Goal: Task Accomplishment & Management: Use online tool/utility

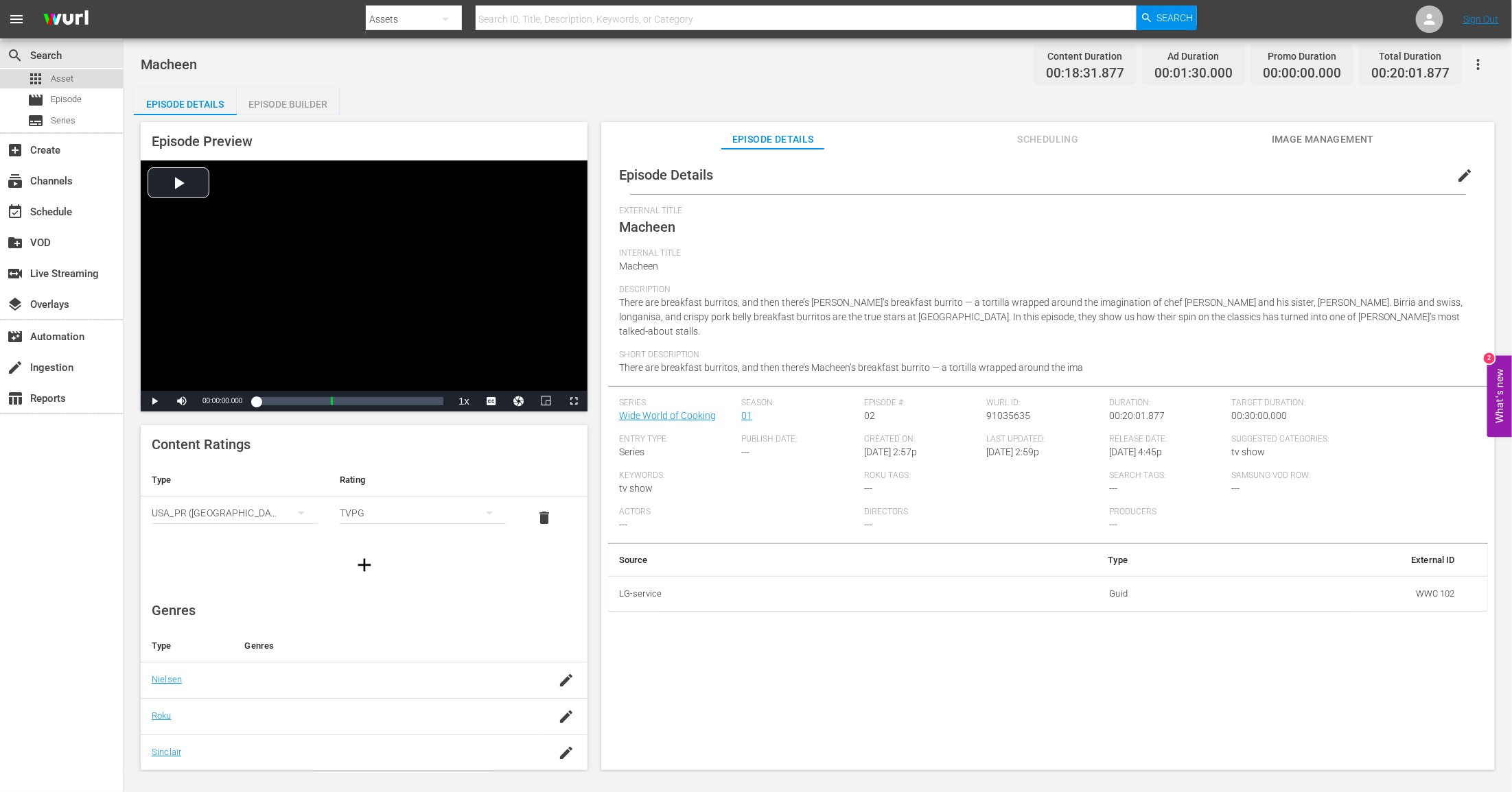
click at [80, 78] on div "apps Asset" at bounding box center [61, 78] width 123 height 19
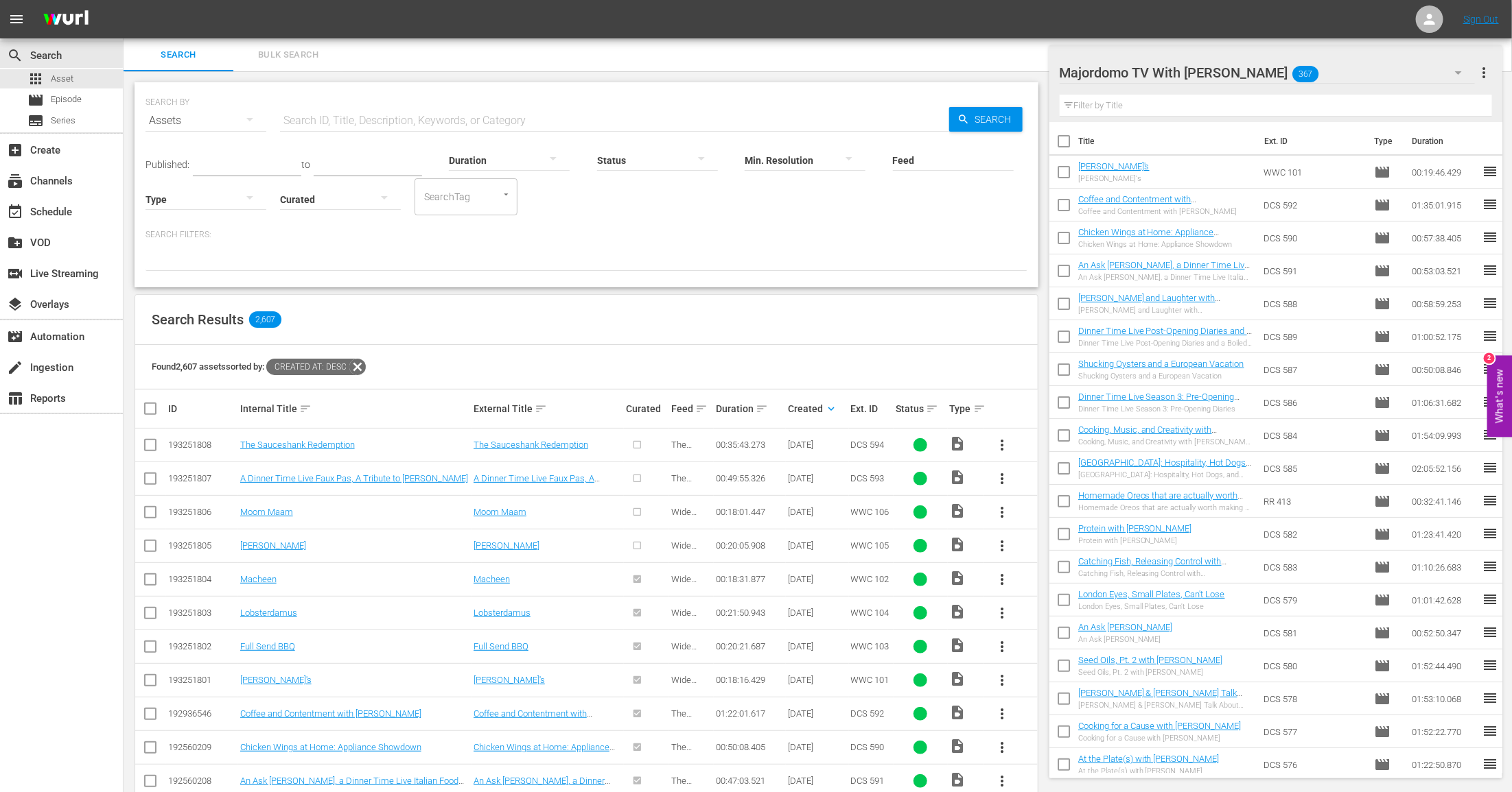
scroll to position [135, 0]
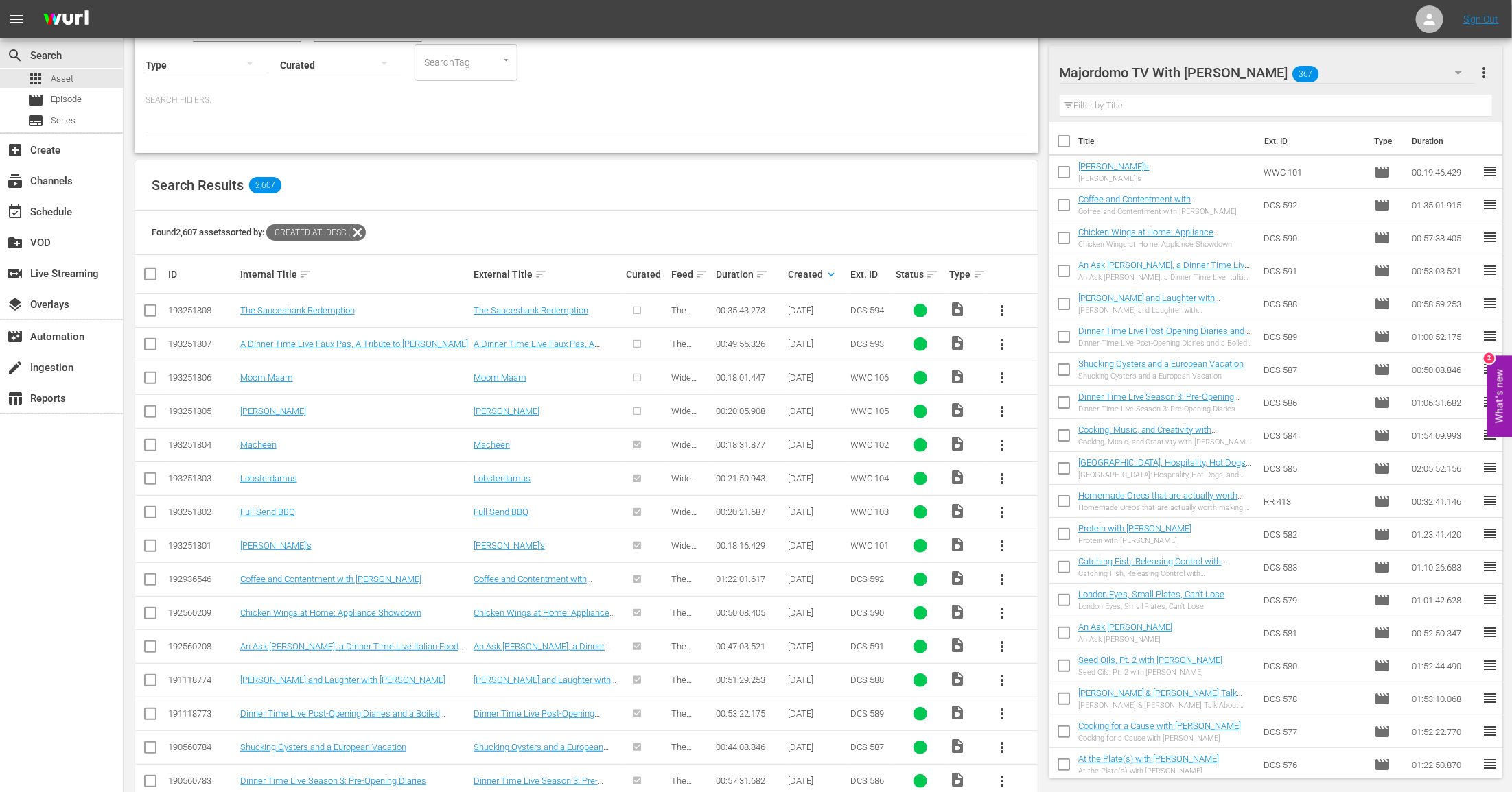
click at [1003, 412] on span "more_vert" at bounding box center [1002, 412] width 16 height 16
click at [1043, 512] on div "Episode" at bounding box center [1076, 515] width 94 height 33
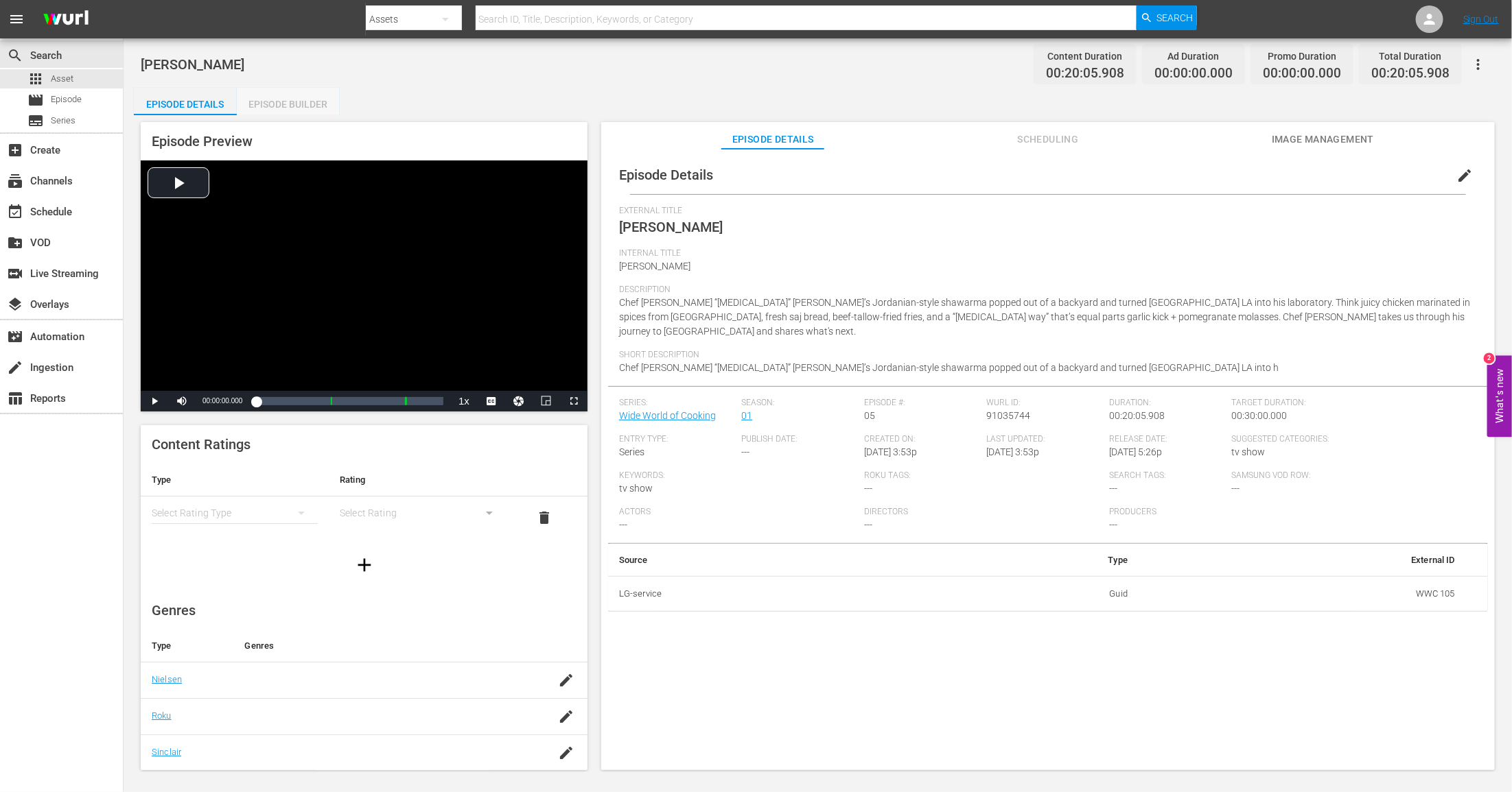
click at [287, 95] on div "Episode Builder" at bounding box center [287, 105] width 103 height 33
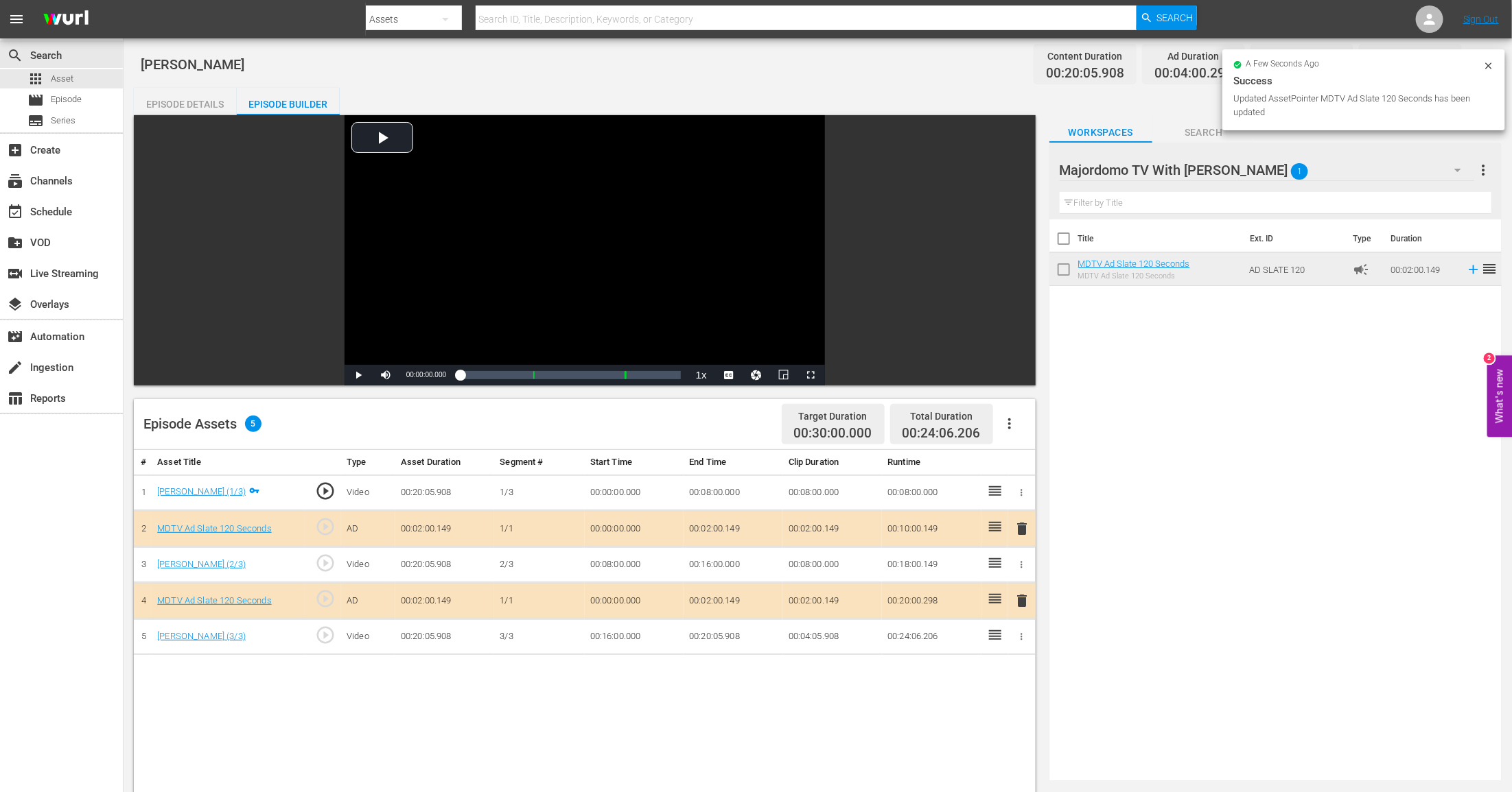
click at [712, 526] on td "00:02:00.149" at bounding box center [732, 529] width 99 height 36
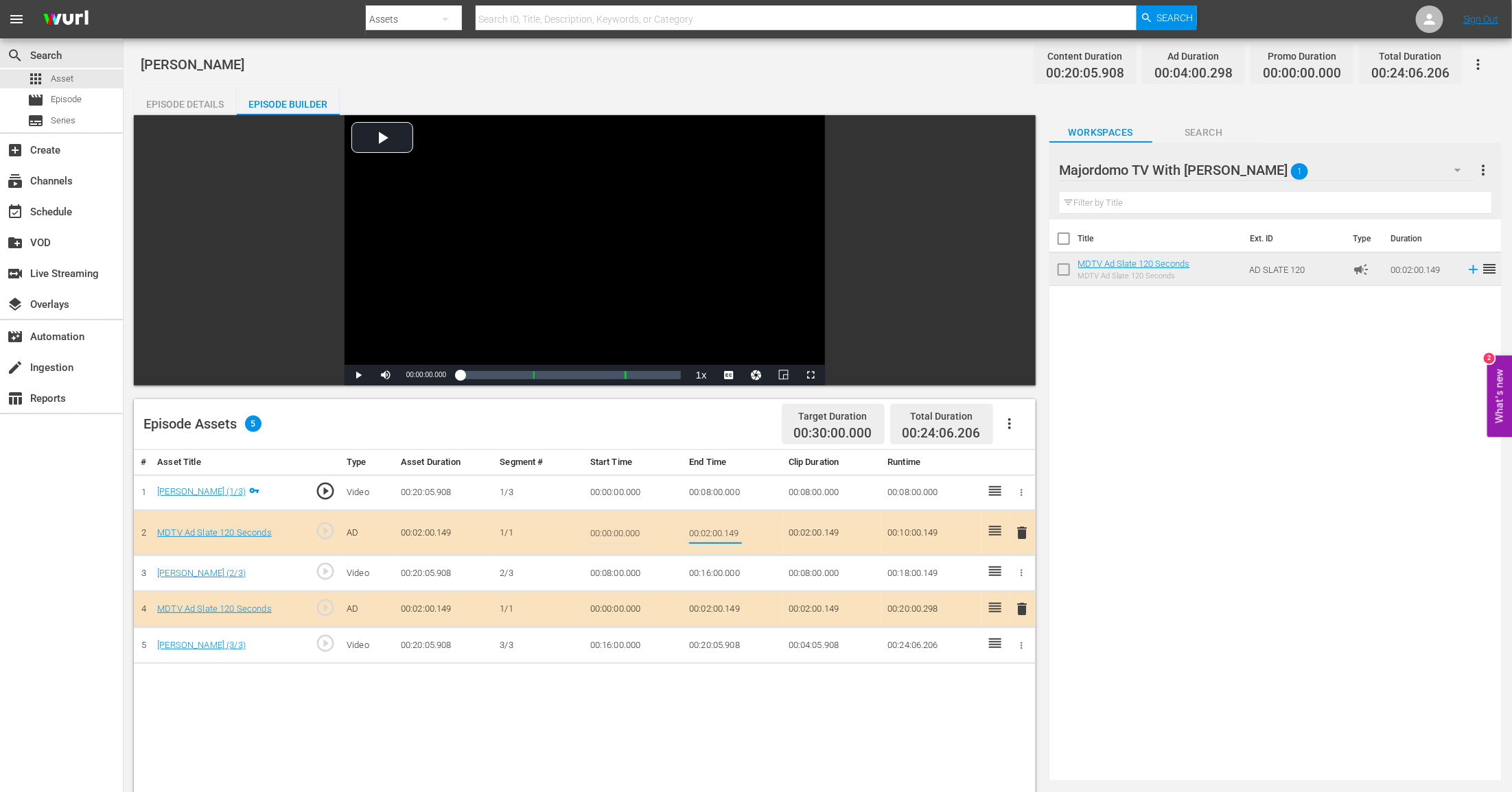
click at [711, 535] on input "00:02:00.149" at bounding box center [715, 533] width 53 height 33
type input "00:01:30"
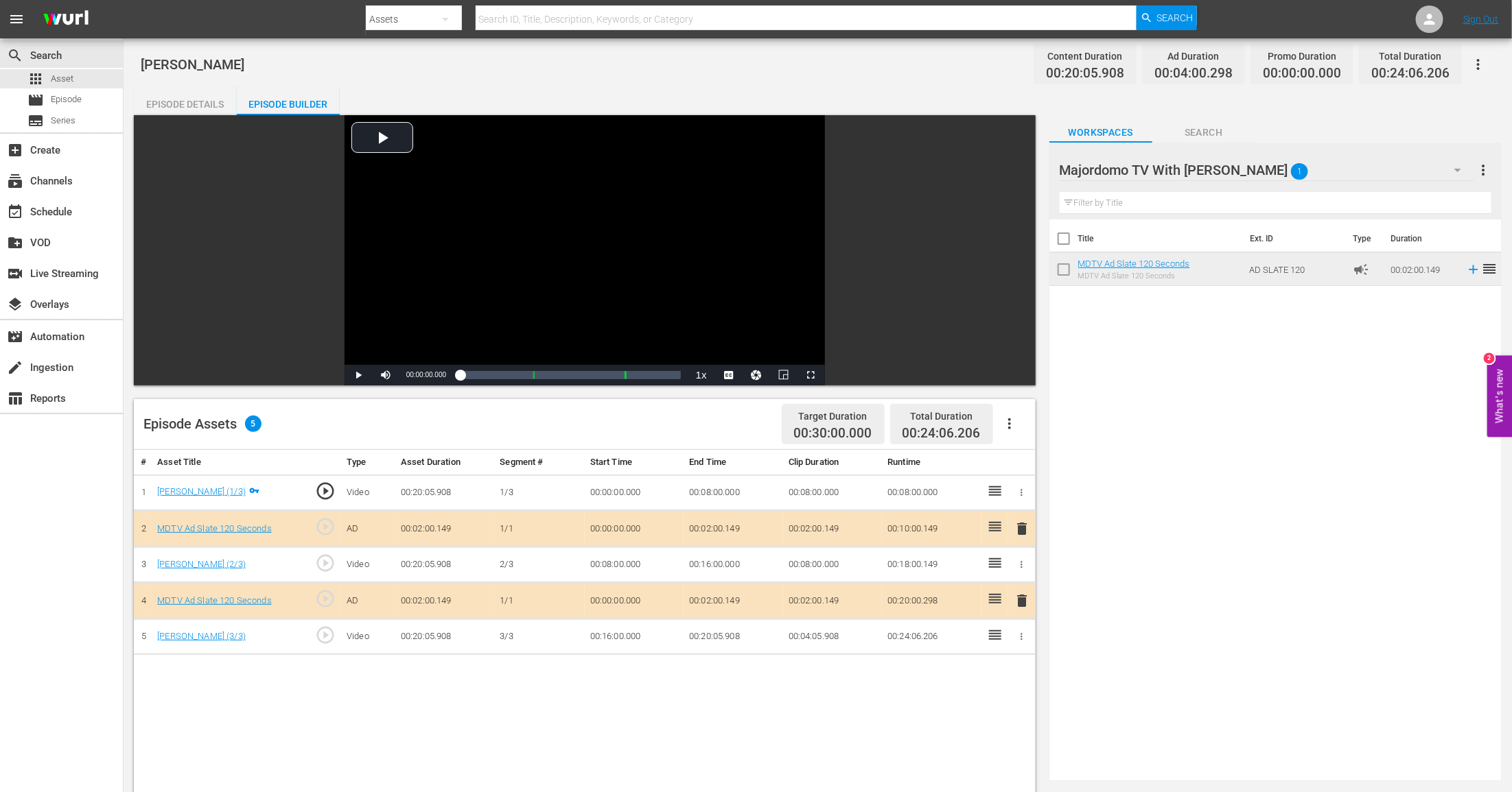
click at [711, 598] on td "00:02:00.149" at bounding box center [732, 601] width 99 height 36
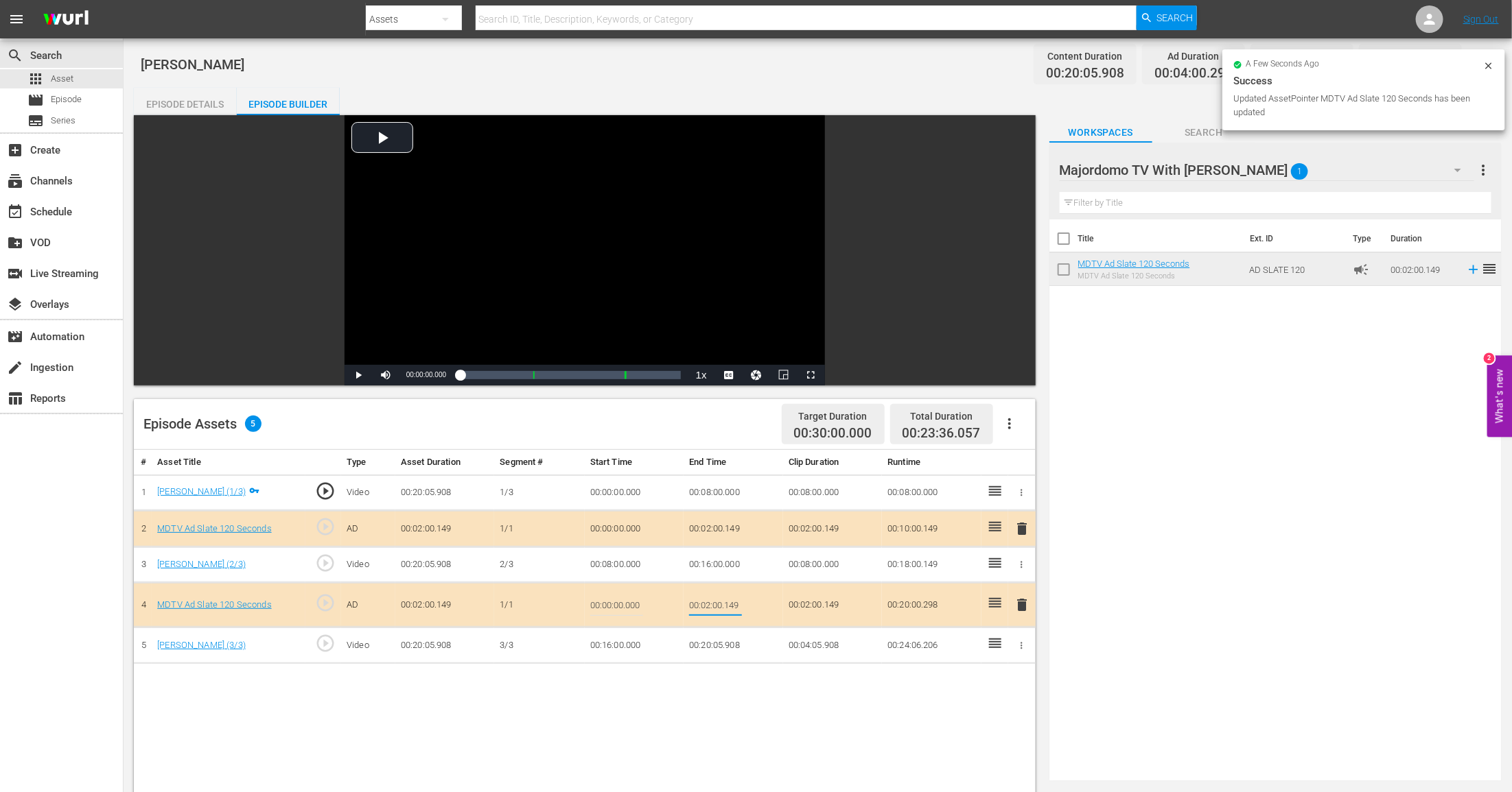
click at [711, 598] on input "00:02:00.149" at bounding box center [715, 605] width 53 height 33
type input "00:01:30"
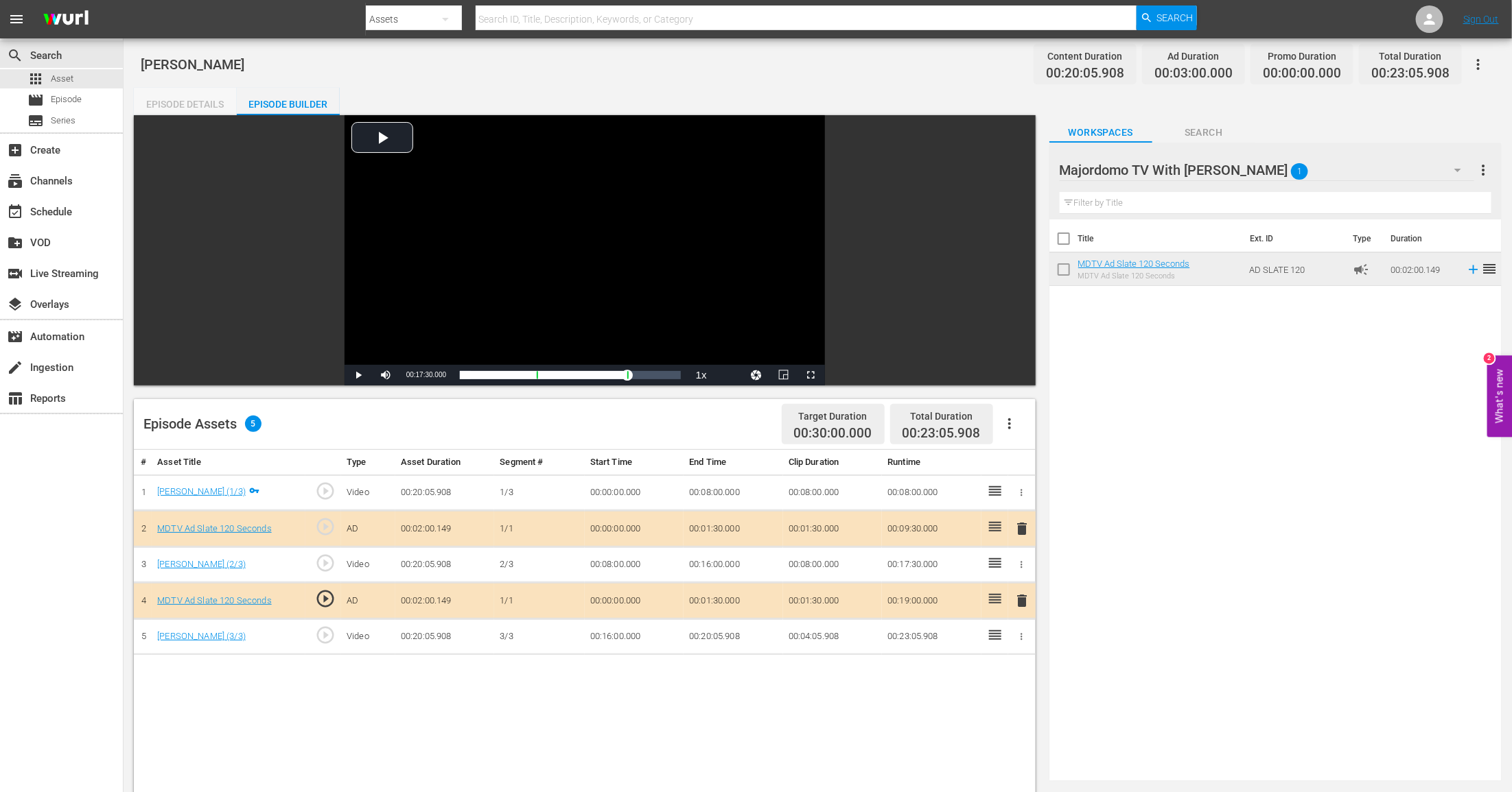
click at [204, 95] on div "Episode Details" at bounding box center [185, 105] width 103 height 33
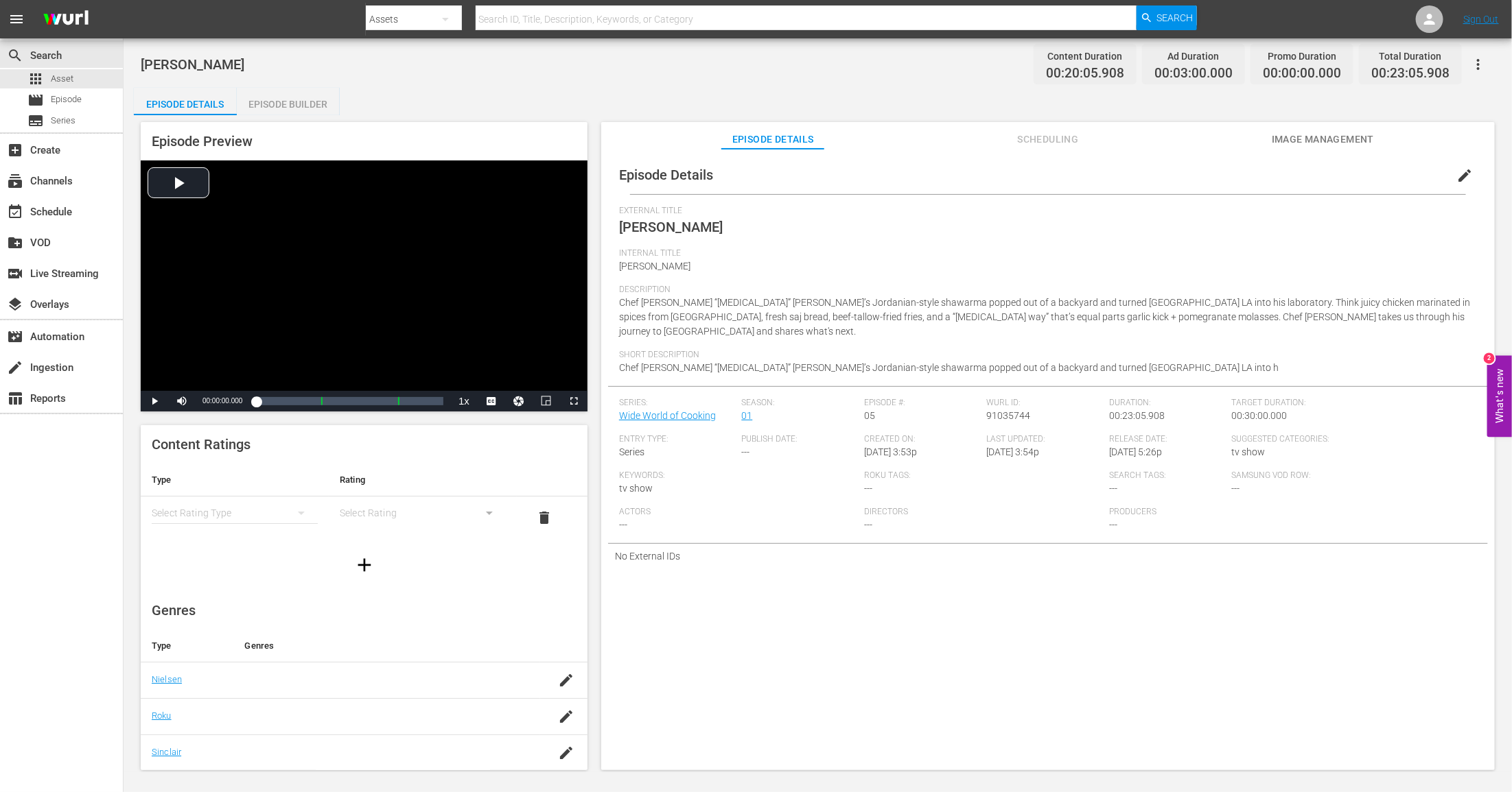
click at [223, 498] on div "simple table" at bounding box center [235, 513] width 166 height 38
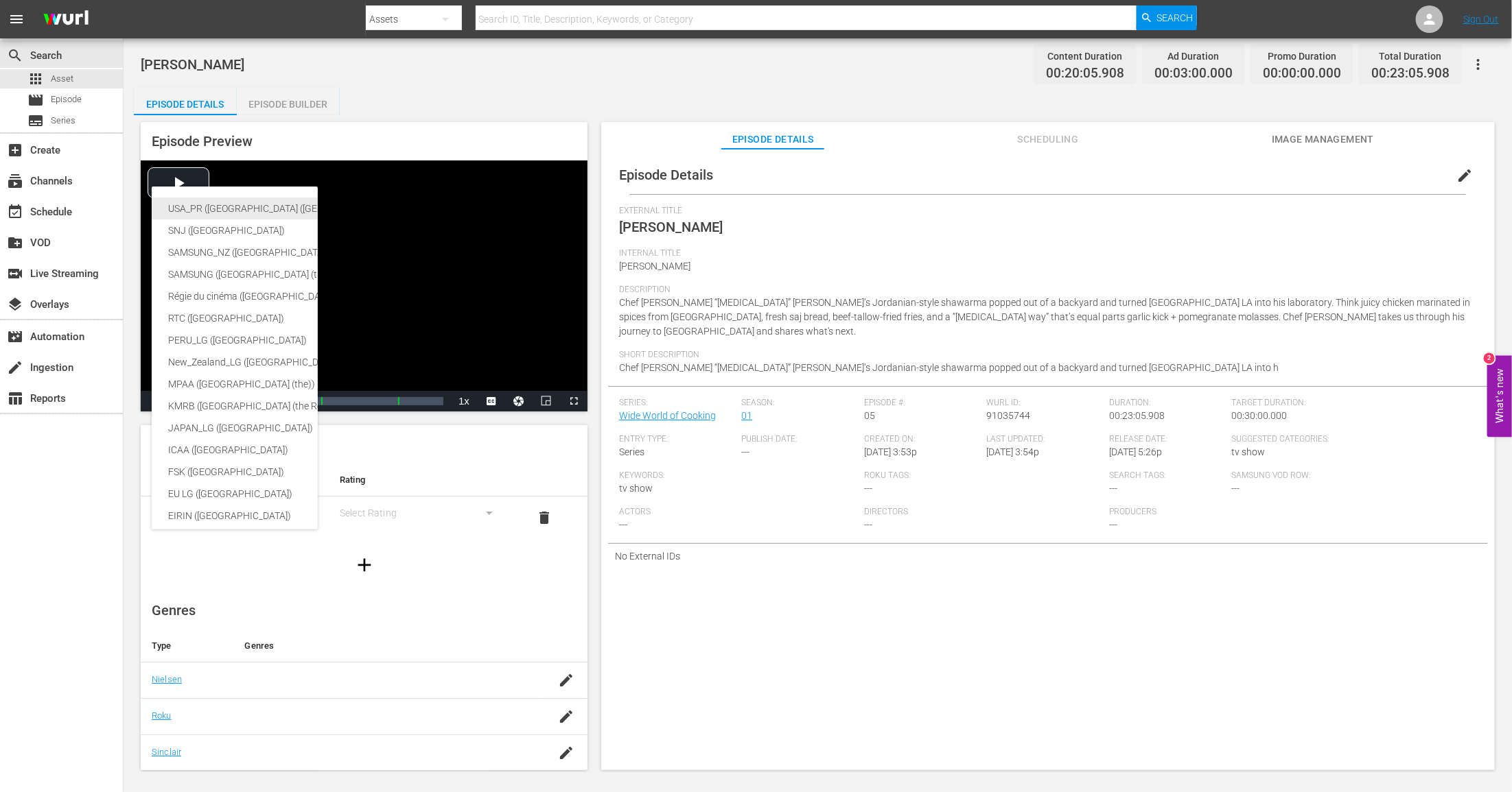
click at [263, 206] on div "USA_PR ([GEOGRAPHIC_DATA] ([GEOGRAPHIC_DATA]))" at bounding box center [337, 208] width 337 height 22
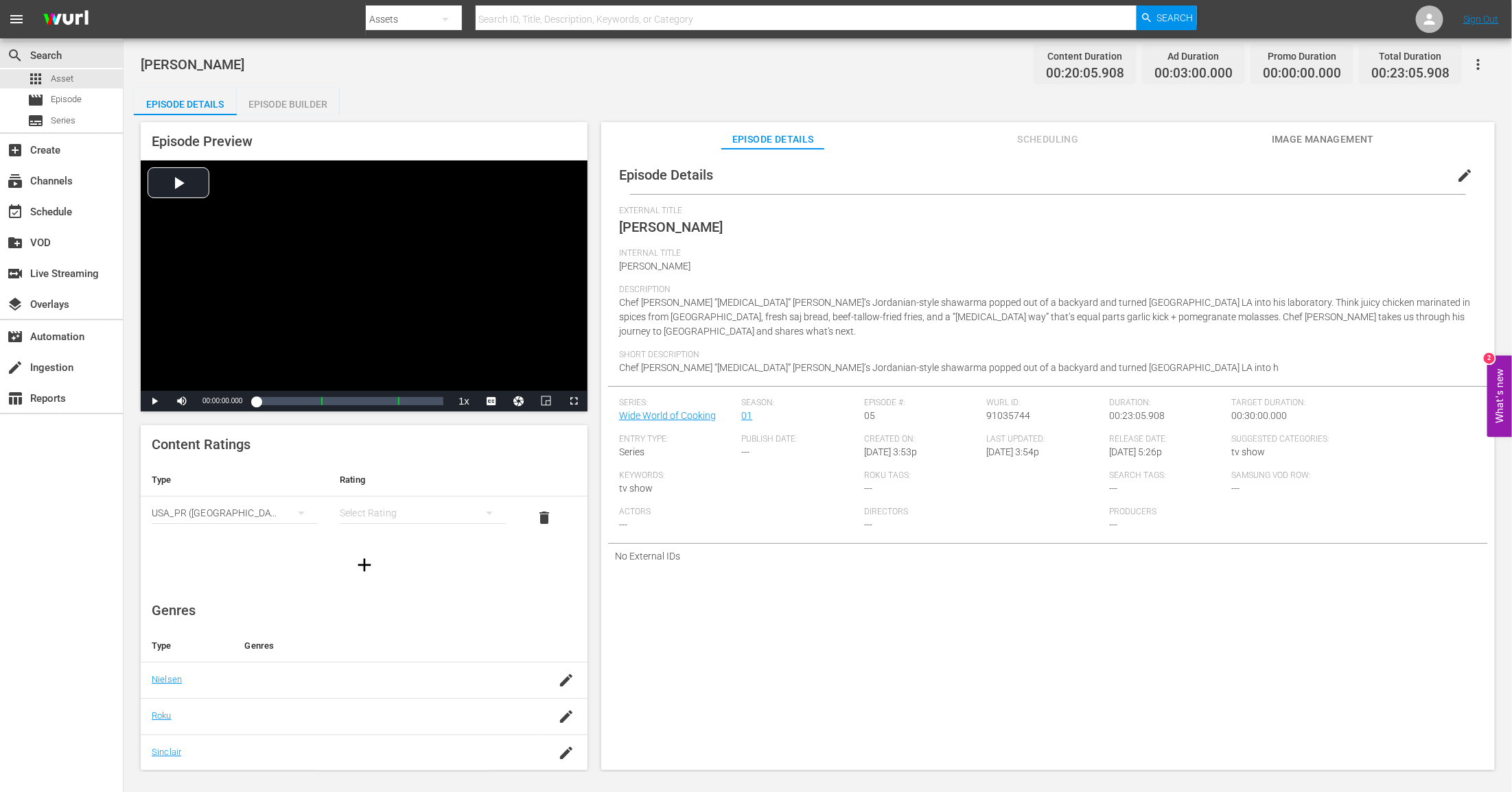
click at [389, 511] on div "simple table" at bounding box center [422, 513] width 166 height 38
click at [378, 578] on div "TVPG" at bounding box center [423, 585] width 133 height 22
click at [1315, 138] on span "Image Management" at bounding box center [1323, 139] width 103 height 17
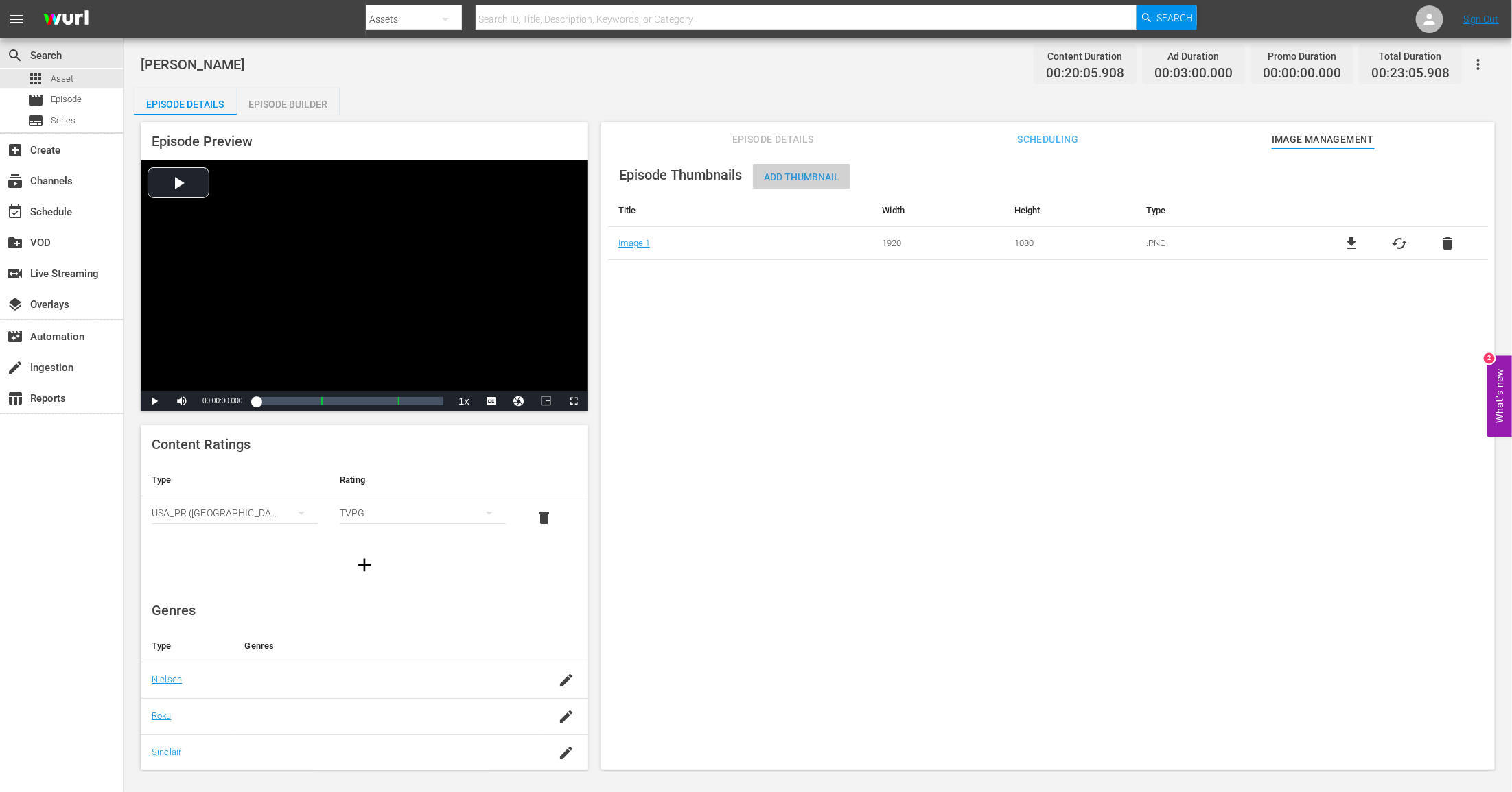
click at [802, 172] on span "Add Thumbnail" at bounding box center [801, 177] width 97 height 11
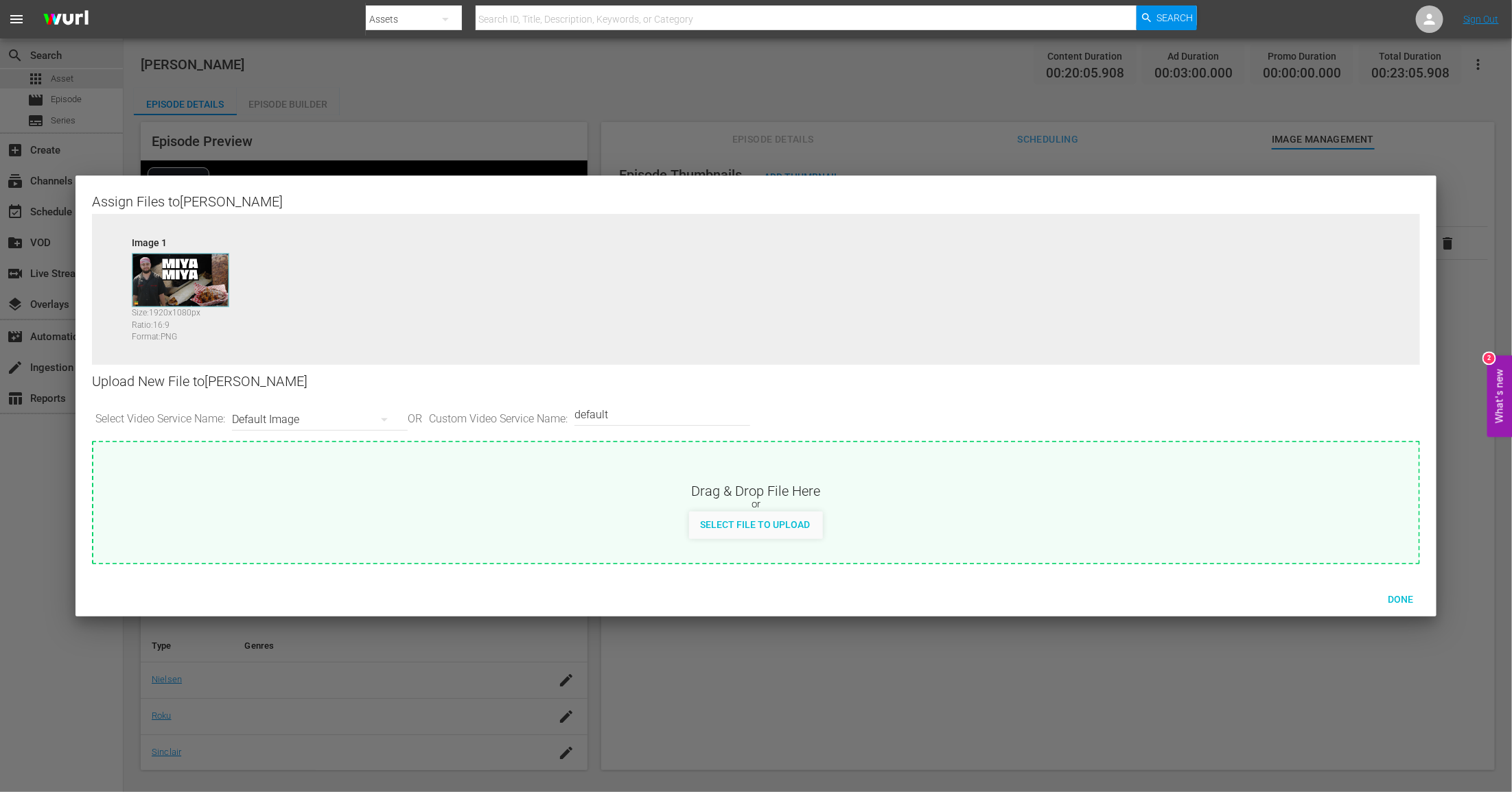
click at [749, 507] on div "or" at bounding box center [756, 505] width 1326 height 14
click at [776, 518] on div "Select File to Upload" at bounding box center [754, 525] width 132 height 25
type input "C:\fakepath\MDTV_WWC_105_Art_400x225.png"
click at [1399, 594] on span "Done" at bounding box center [1400, 599] width 47 height 11
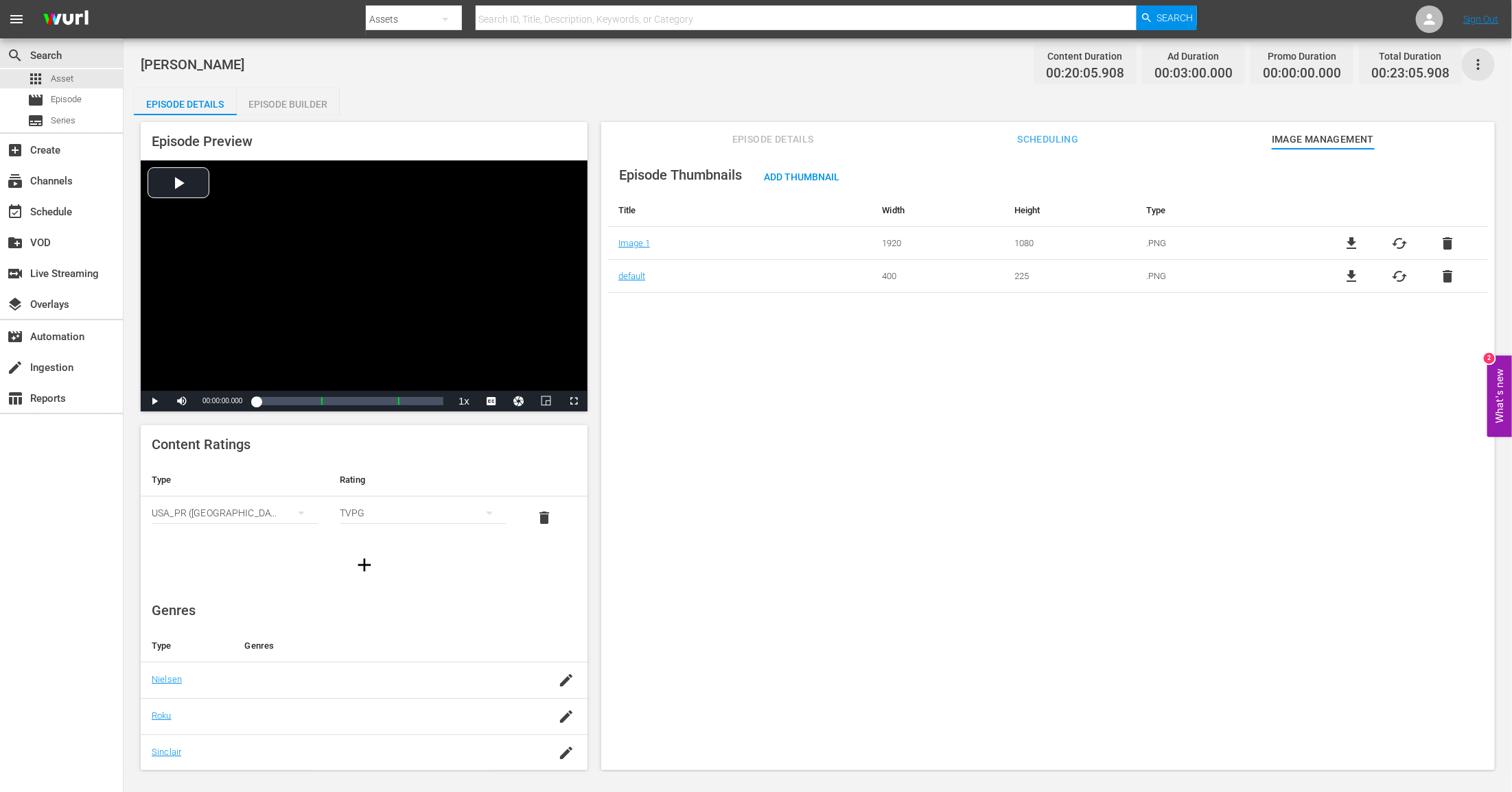
click at [1479, 57] on icon "button" at bounding box center [1478, 65] width 16 height 16
click at [1413, 68] on div "Add Episode to Workspace" at bounding box center [1380, 69] width 209 height 33
click at [94, 77] on div "apps Asset" at bounding box center [61, 78] width 123 height 19
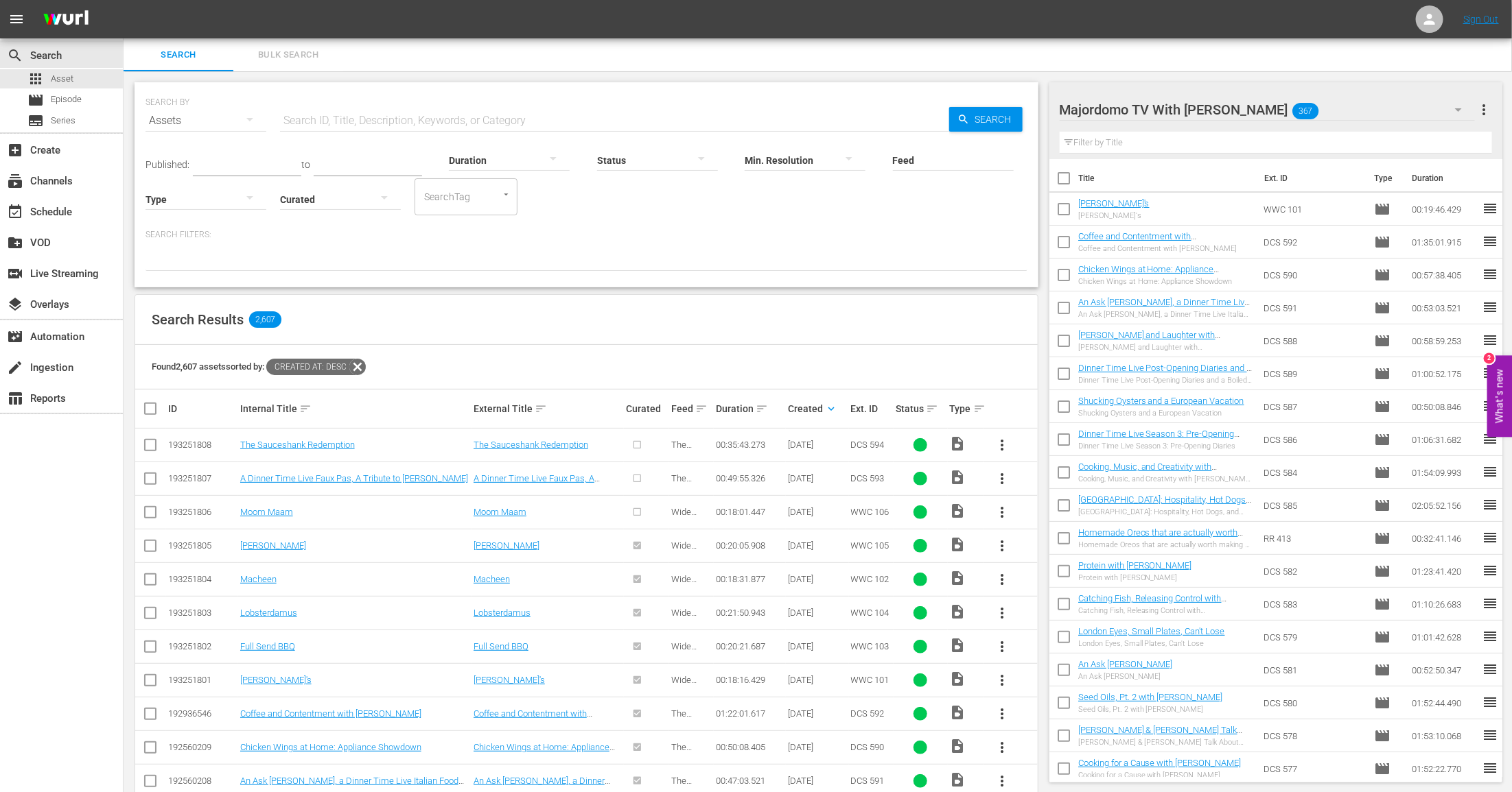
click at [993, 504] on span "more_vert" at bounding box center [1002, 512] width 16 height 16
click at [1033, 607] on div "Episode" at bounding box center [1076, 616] width 94 height 33
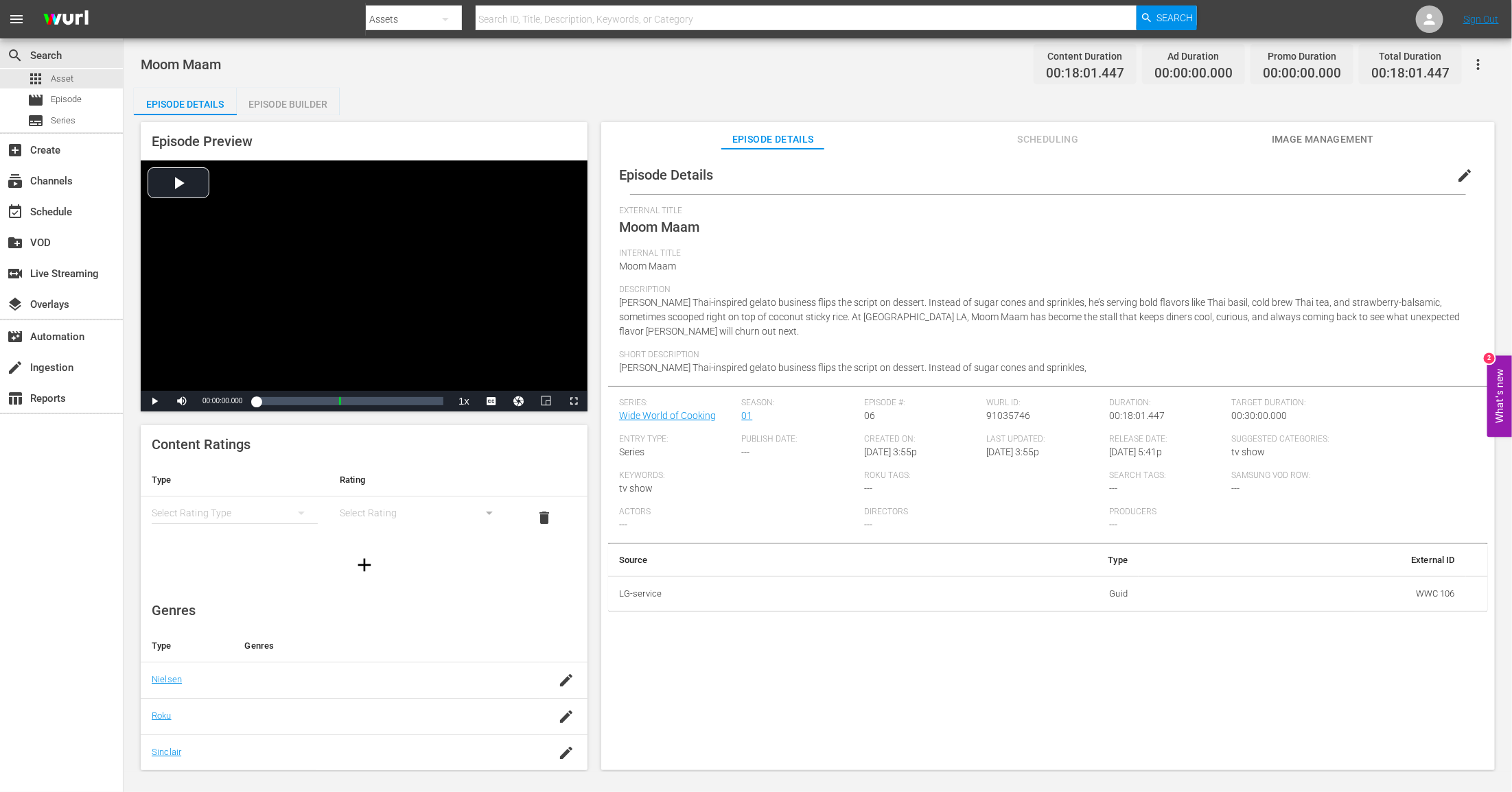
click at [1329, 135] on span "Image Management" at bounding box center [1323, 139] width 103 height 17
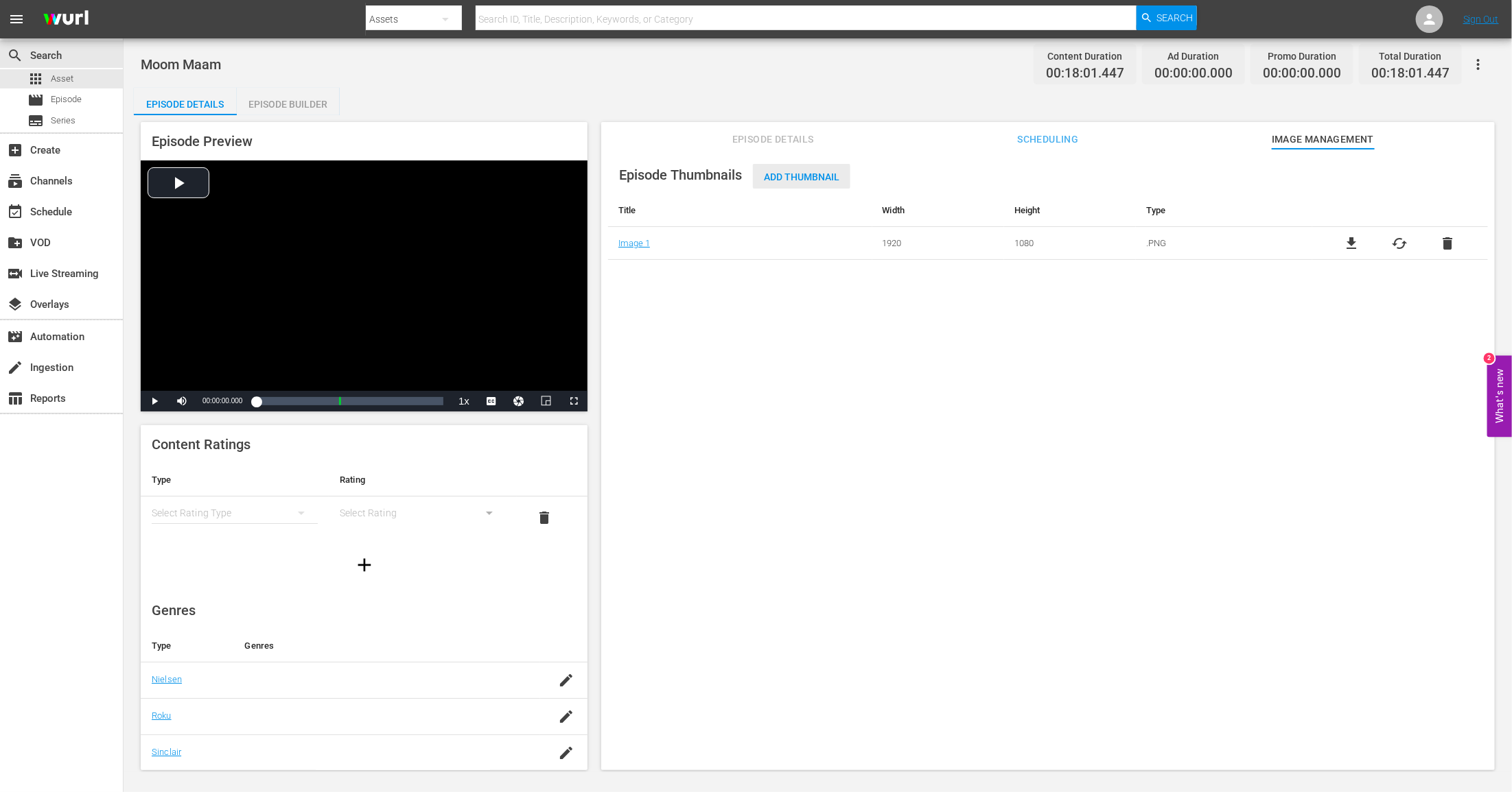
click at [797, 177] on span "Add Thumbnail" at bounding box center [801, 177] width 97 height 11
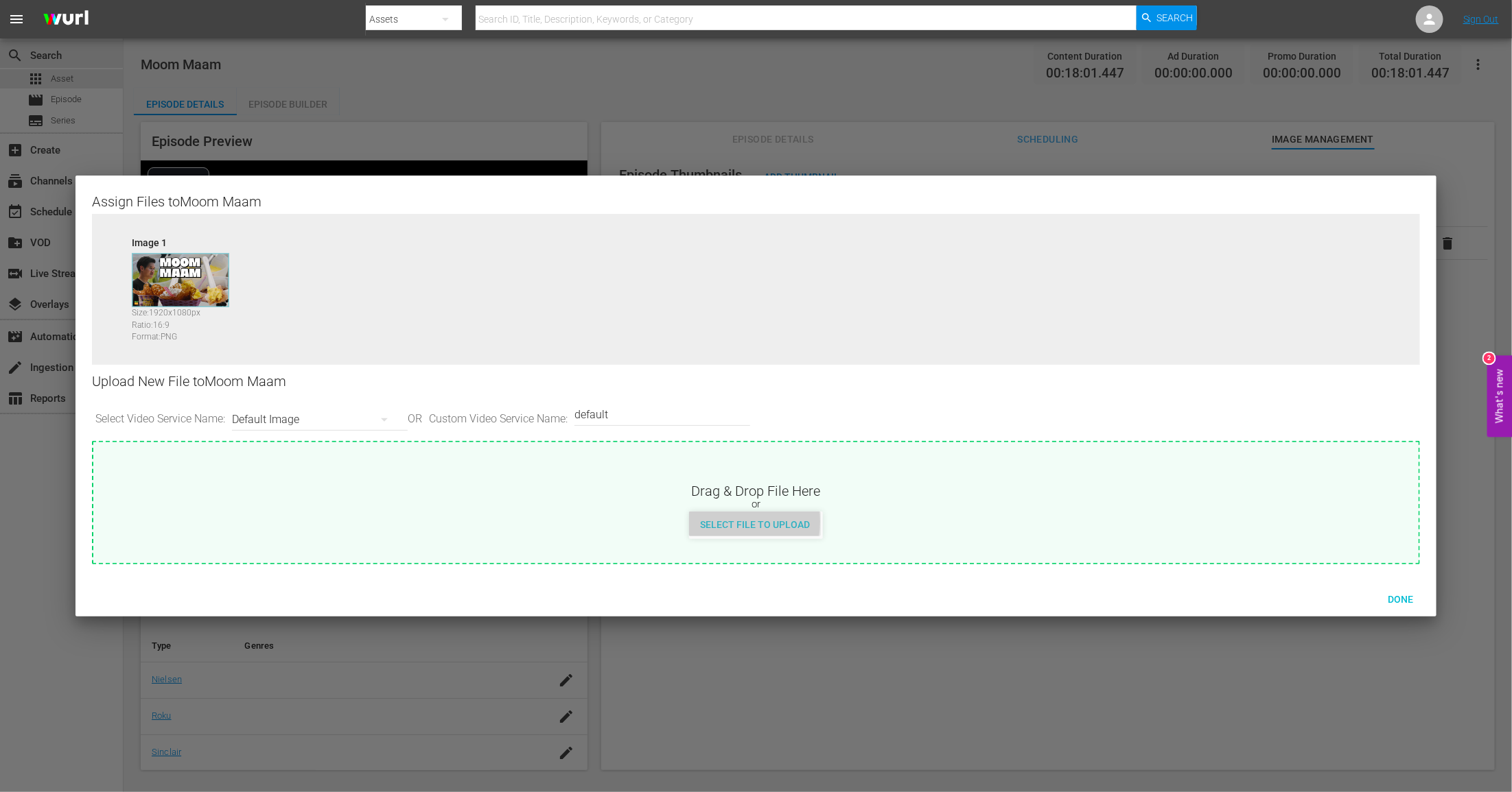
click at [728, 521] on span "Select File to Upload" at bounding box center [754, 525] width 132 height 11
type input "C:\fakepath\MDTV_WWC_106_Art_400x225.png"
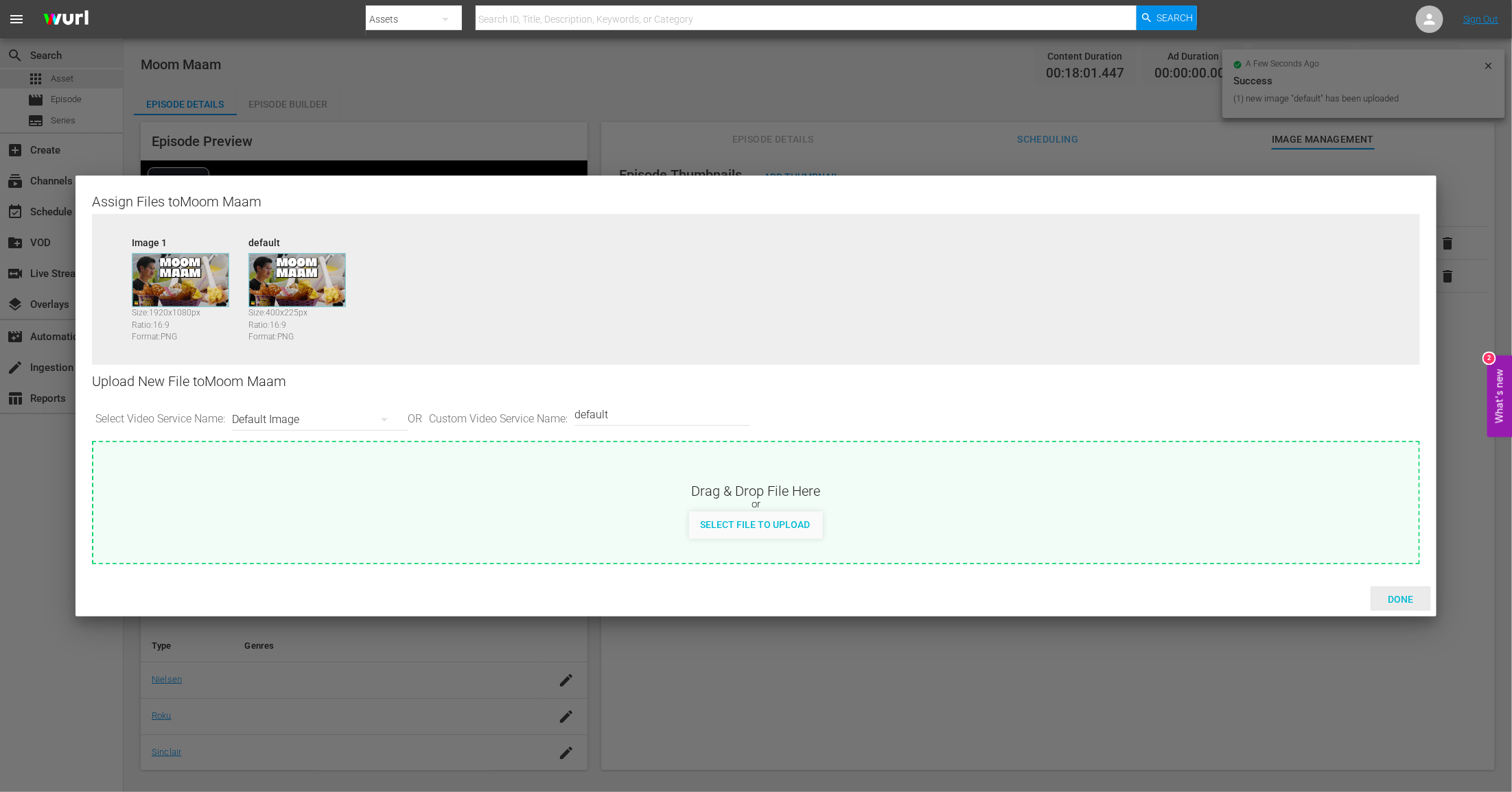
click at [1387, 591] on div "Done" at bounding box center [1401, 599] width 60 height 25
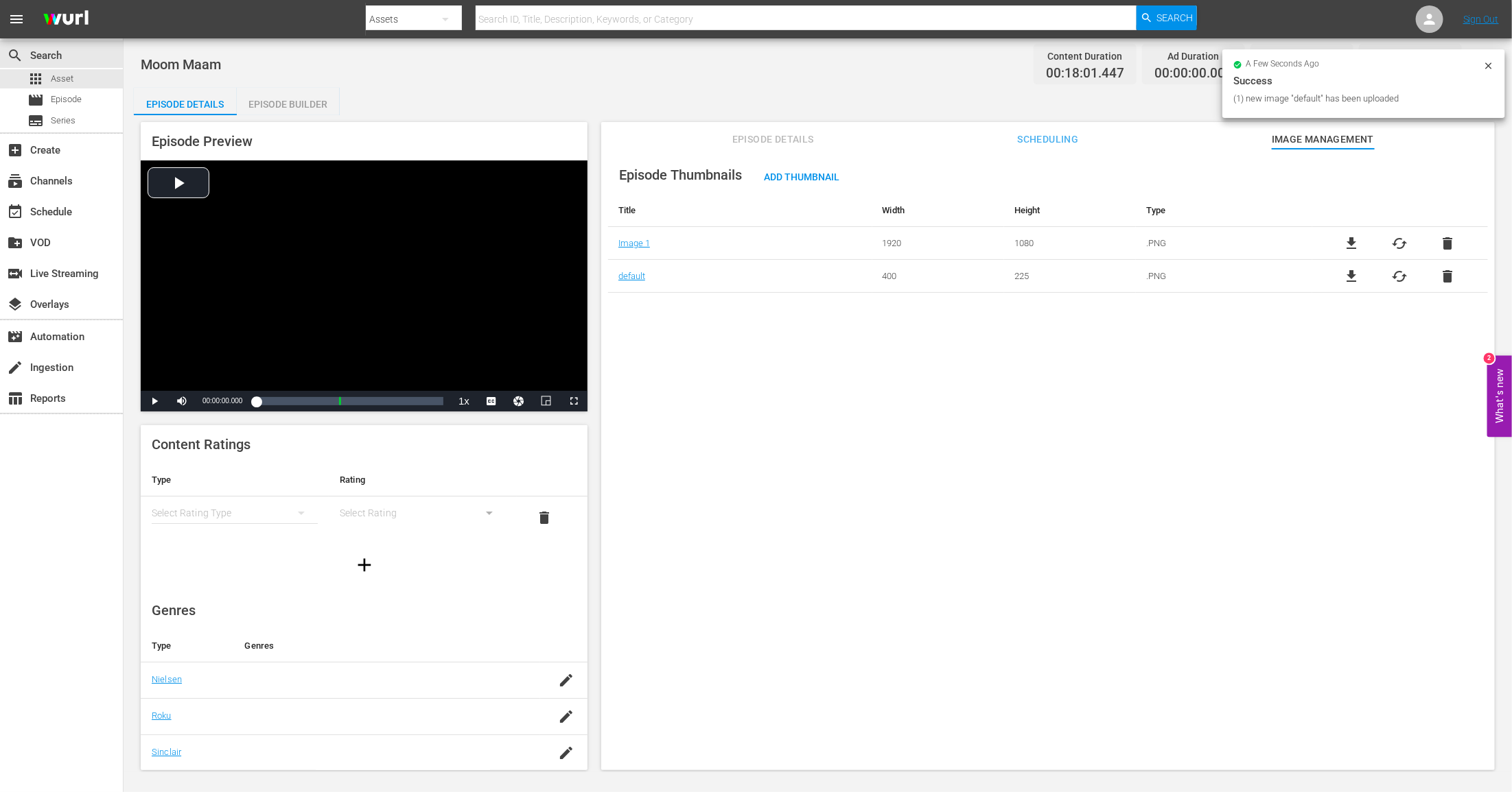
click at [756, 135] on span "Episode Details" at bounding box center [772, 139] width 103 height 17
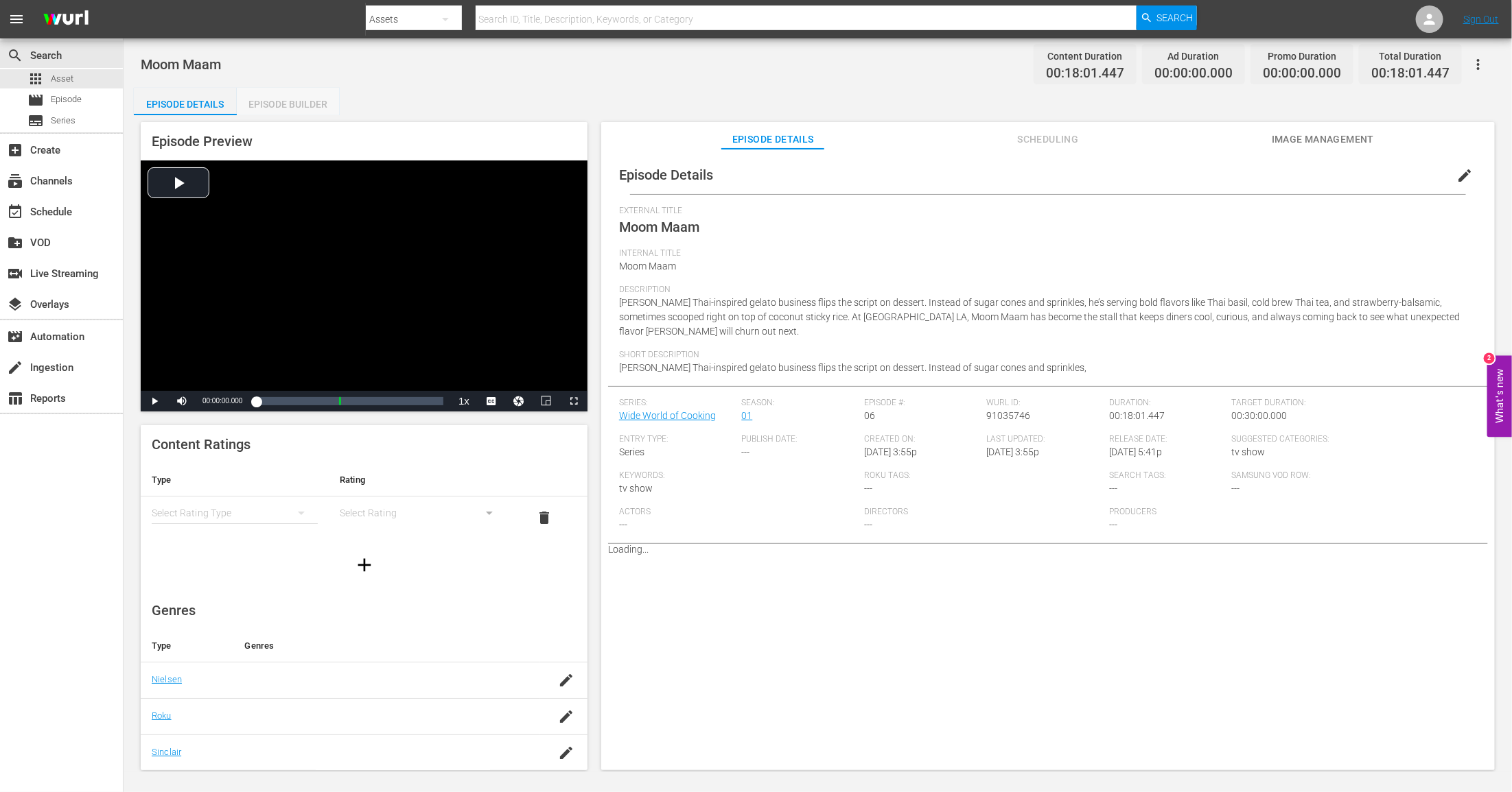
click at [308, 105] on div "Episode Builder" at bounding box center [287, 105] width 103 height 33
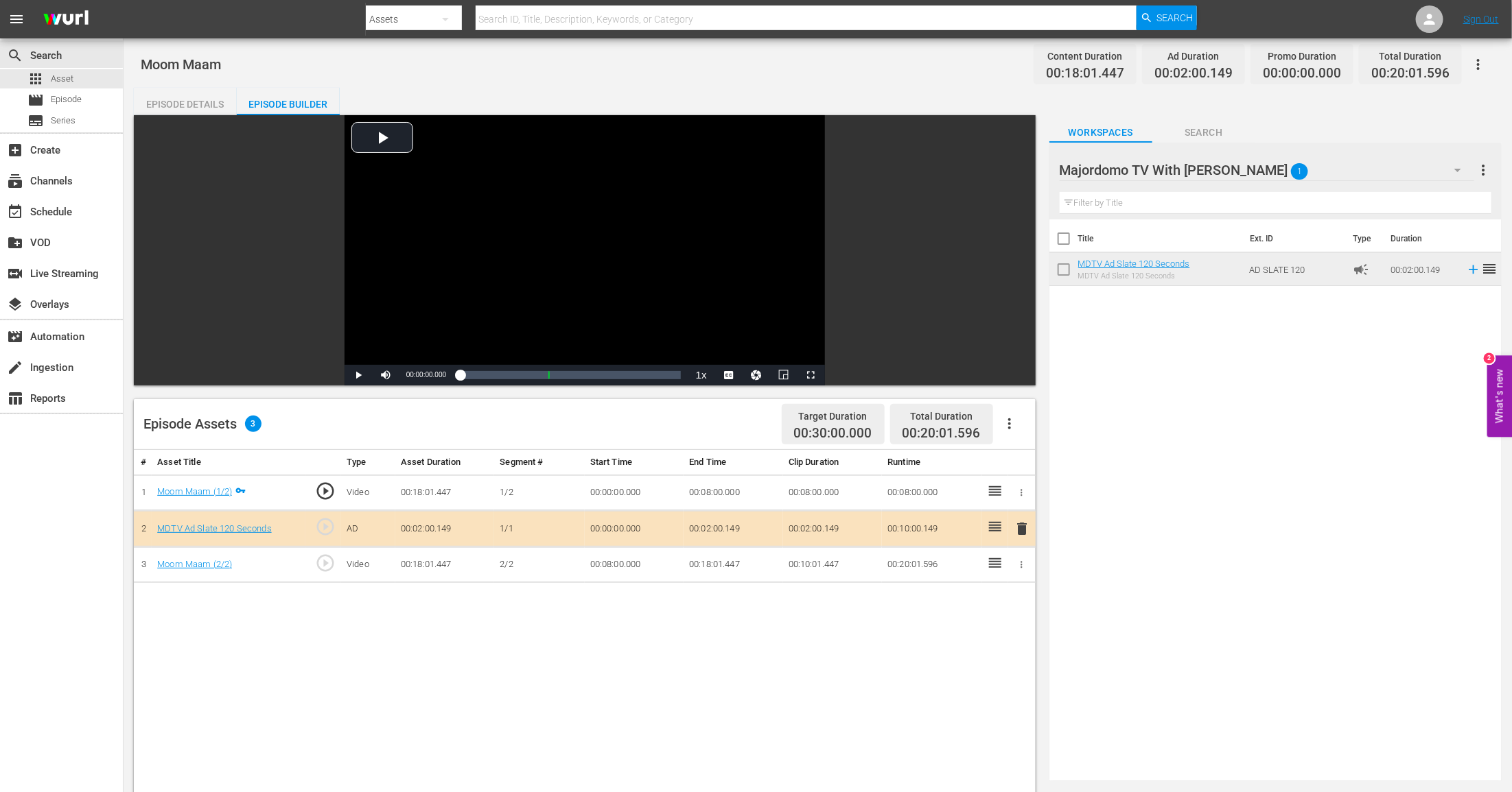
click at [618, 524] on td "00:00:00.000" at bounding box center [634, 529] width 99 height 36
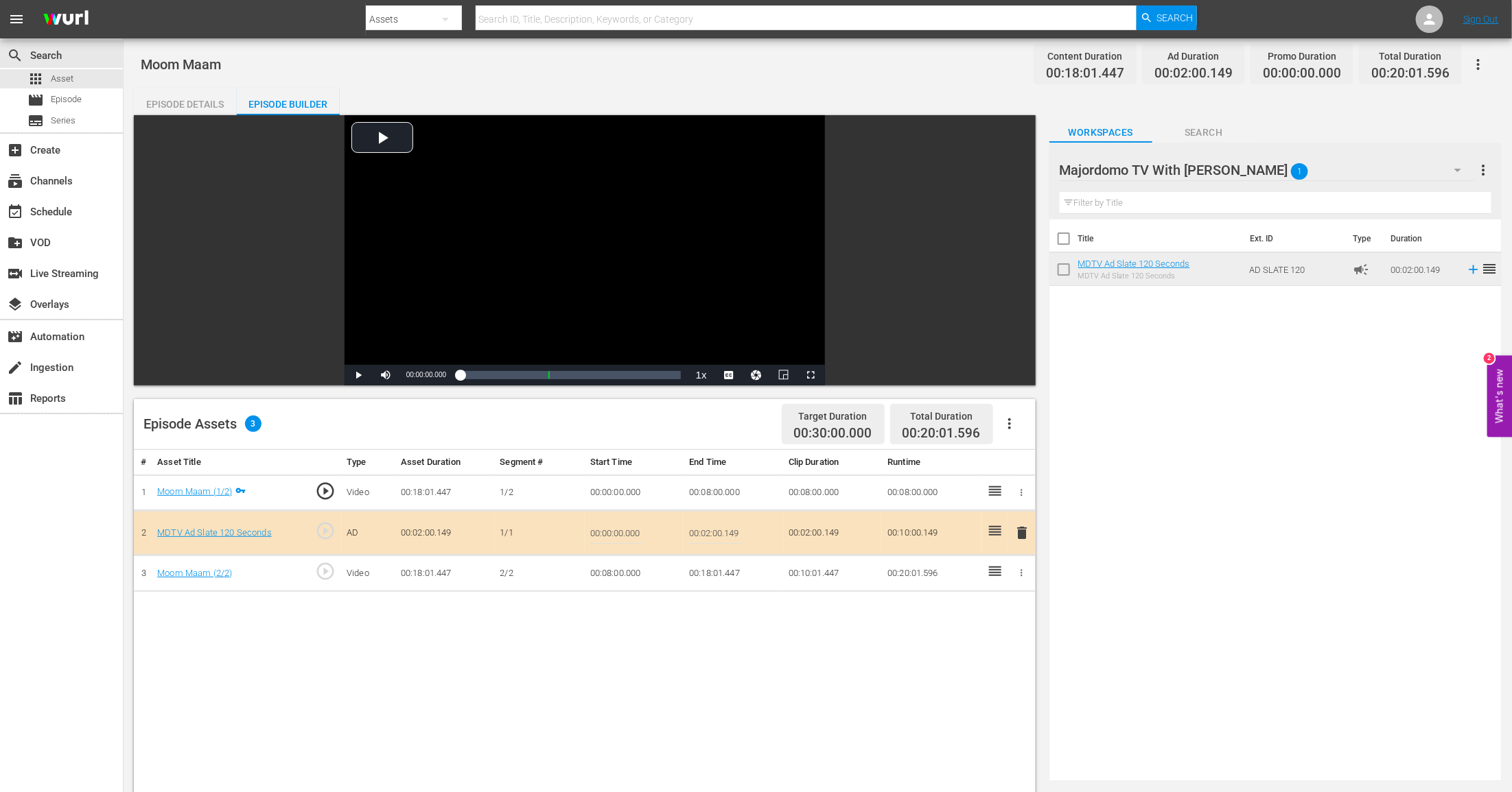
click at [715, 525] on input "00:02:00.149" at bounding box center [715, 533] width 53 height 33
type input "00:01:30"
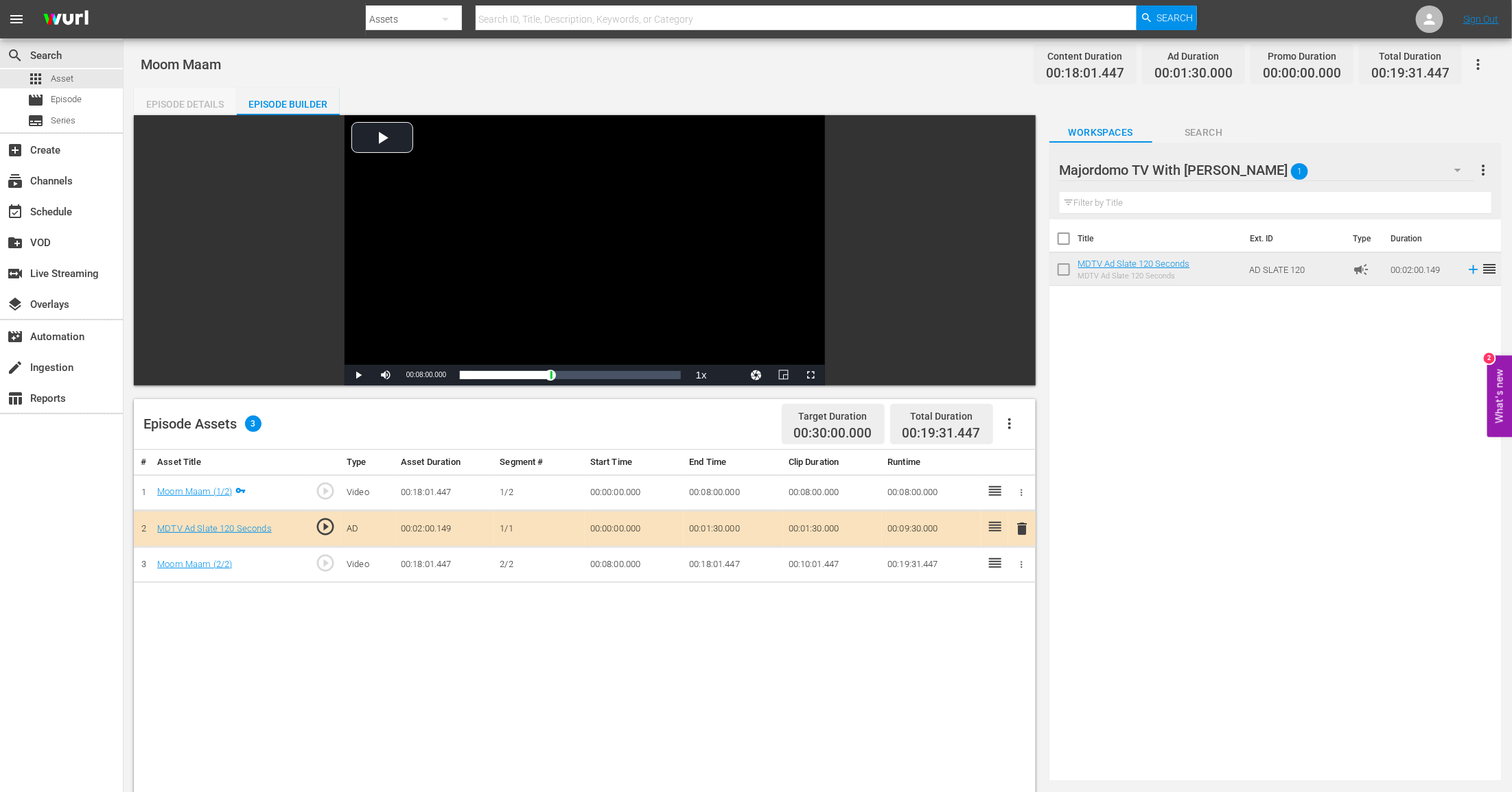
click at [170, 114] on div "Episode Details" at bounding box center [185, 105] width 103 height 33
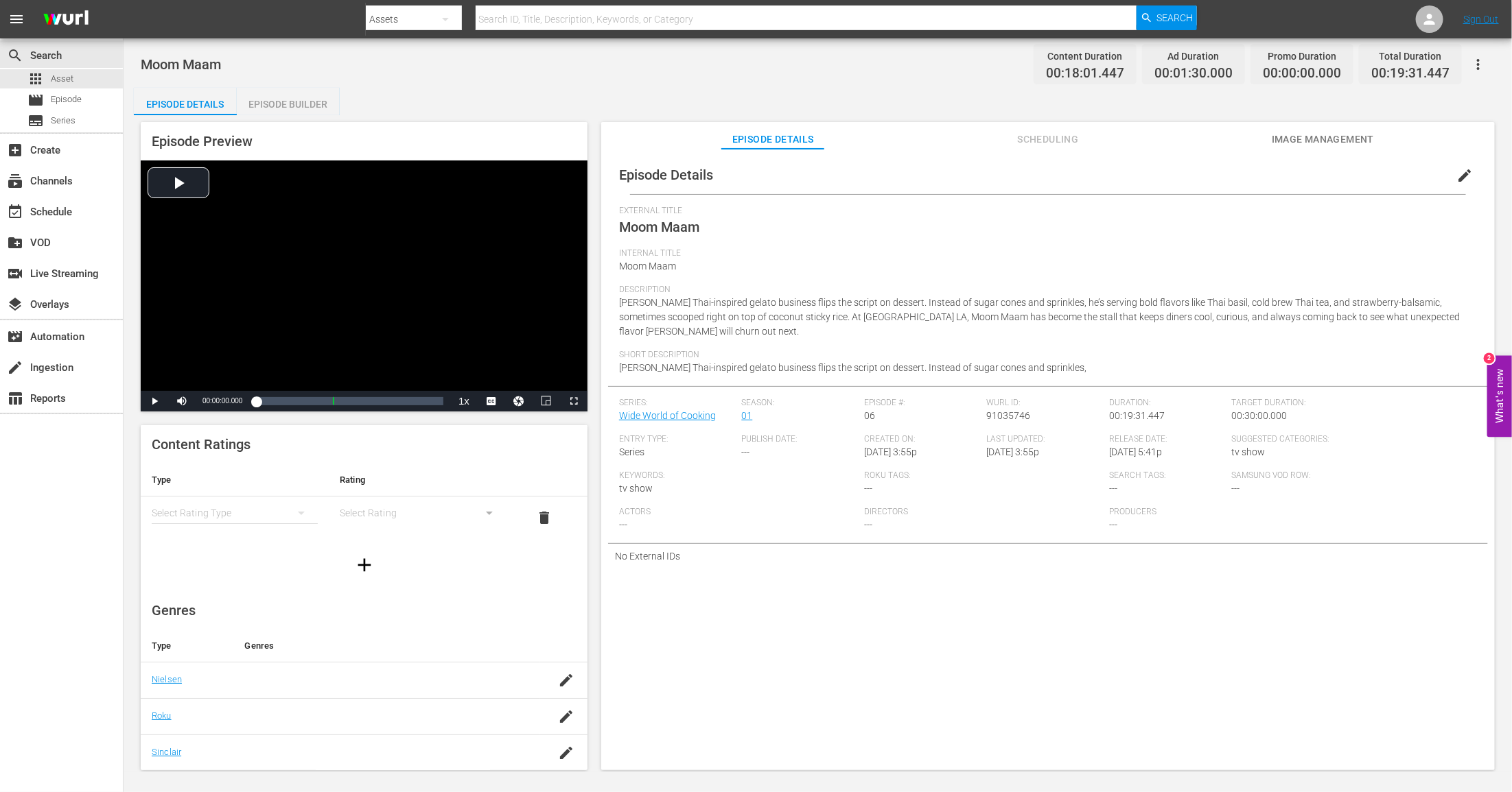
click at [208, 506] on div "simple table" at bounding box center [235, 513] width 166 height 38
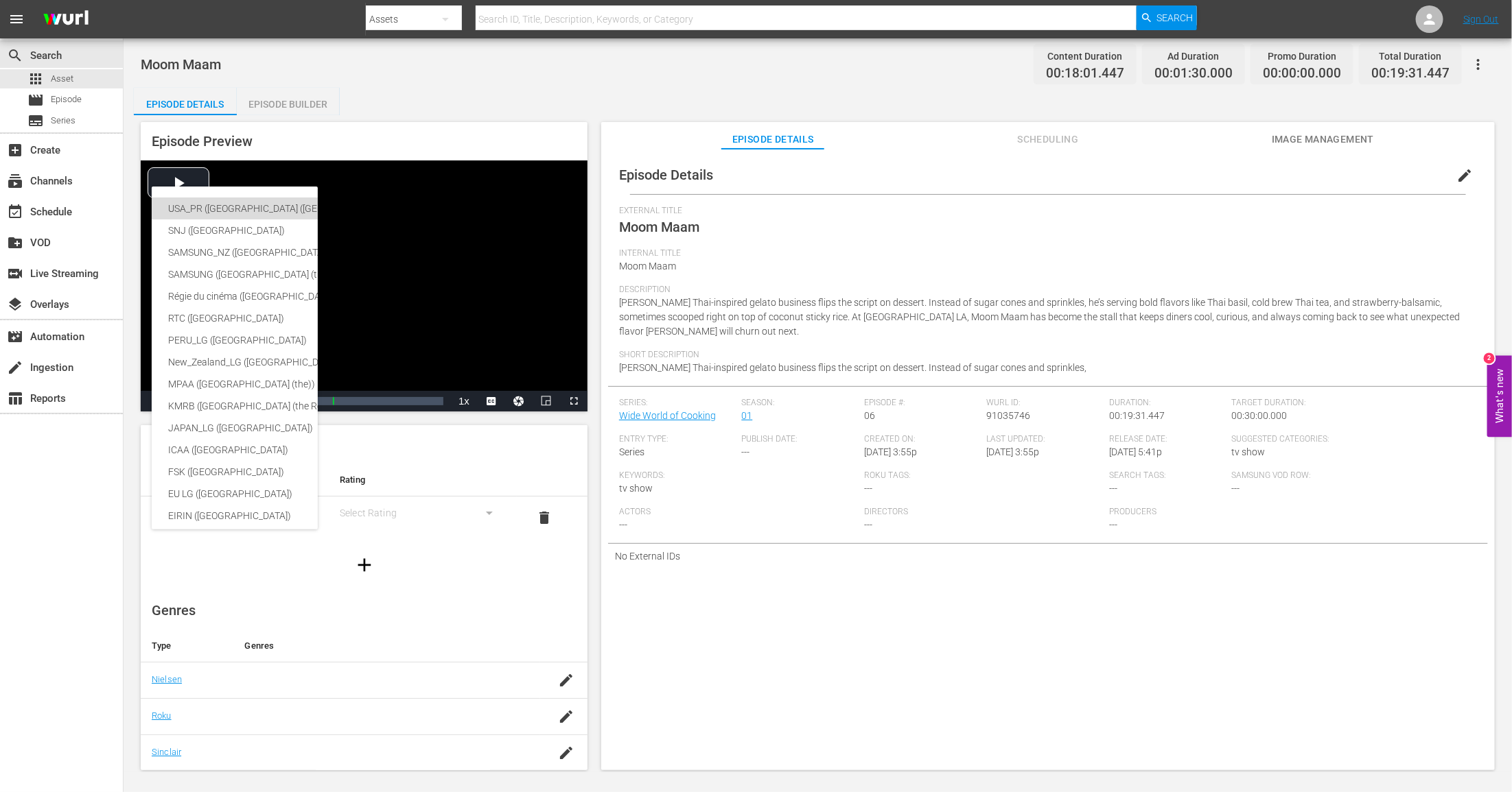
click at [274, 200] on div "USA_PR ([GEOGRAPHIC_DATA] ([GEOGRAPHIC_DATA]))" at bounding box center [337, 208] width 337 height 22
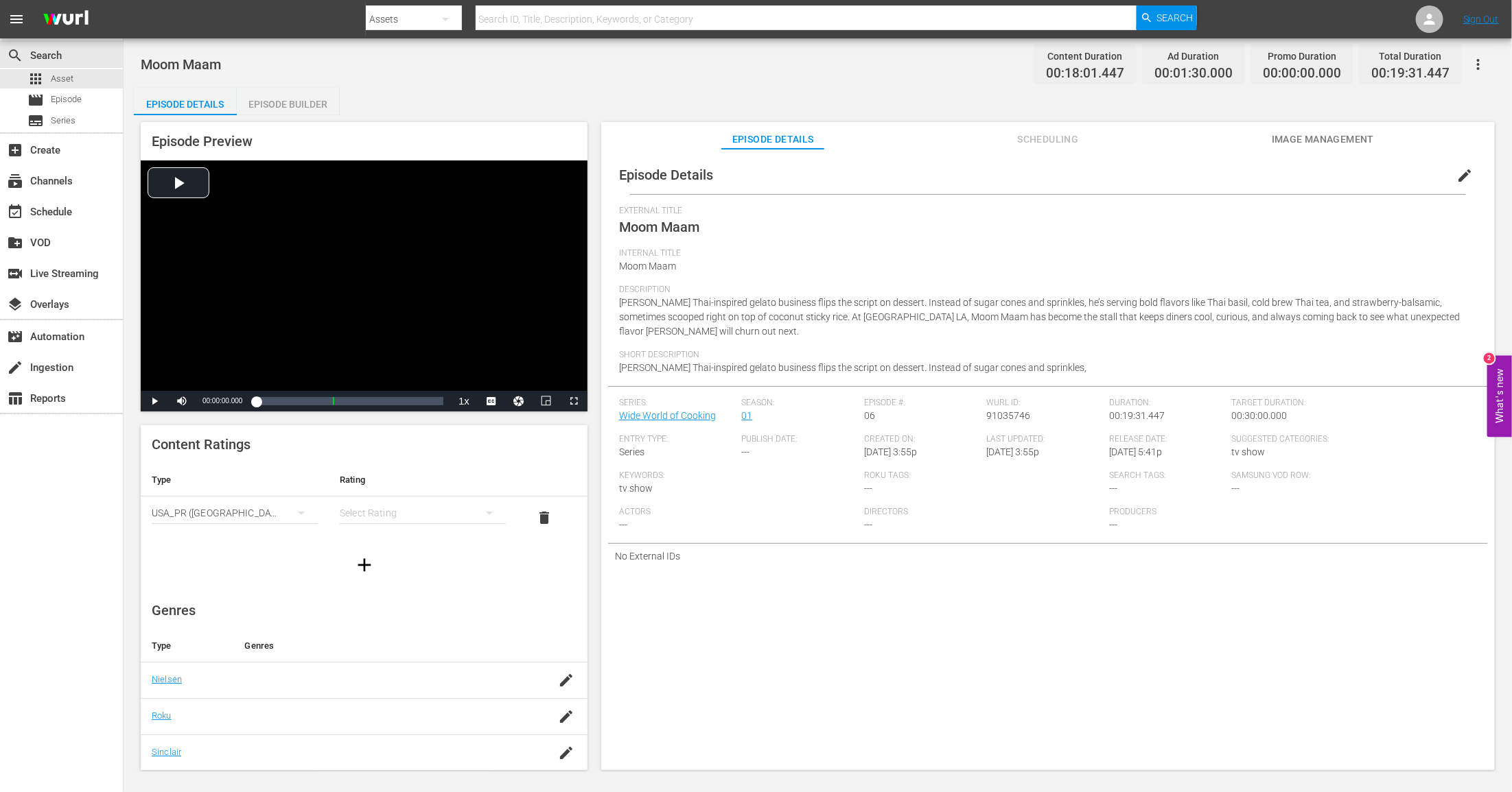
click at [384, 520] on div "simple table" at bounding box center [422, 513] width 166 height 38
click at [378, 586] on div "TVPG" at bounding box center [423, 585] width 133 height 22
click at [1334, 128] on button "Image Management" at bounding box center [1323, 135] width 103 height 27
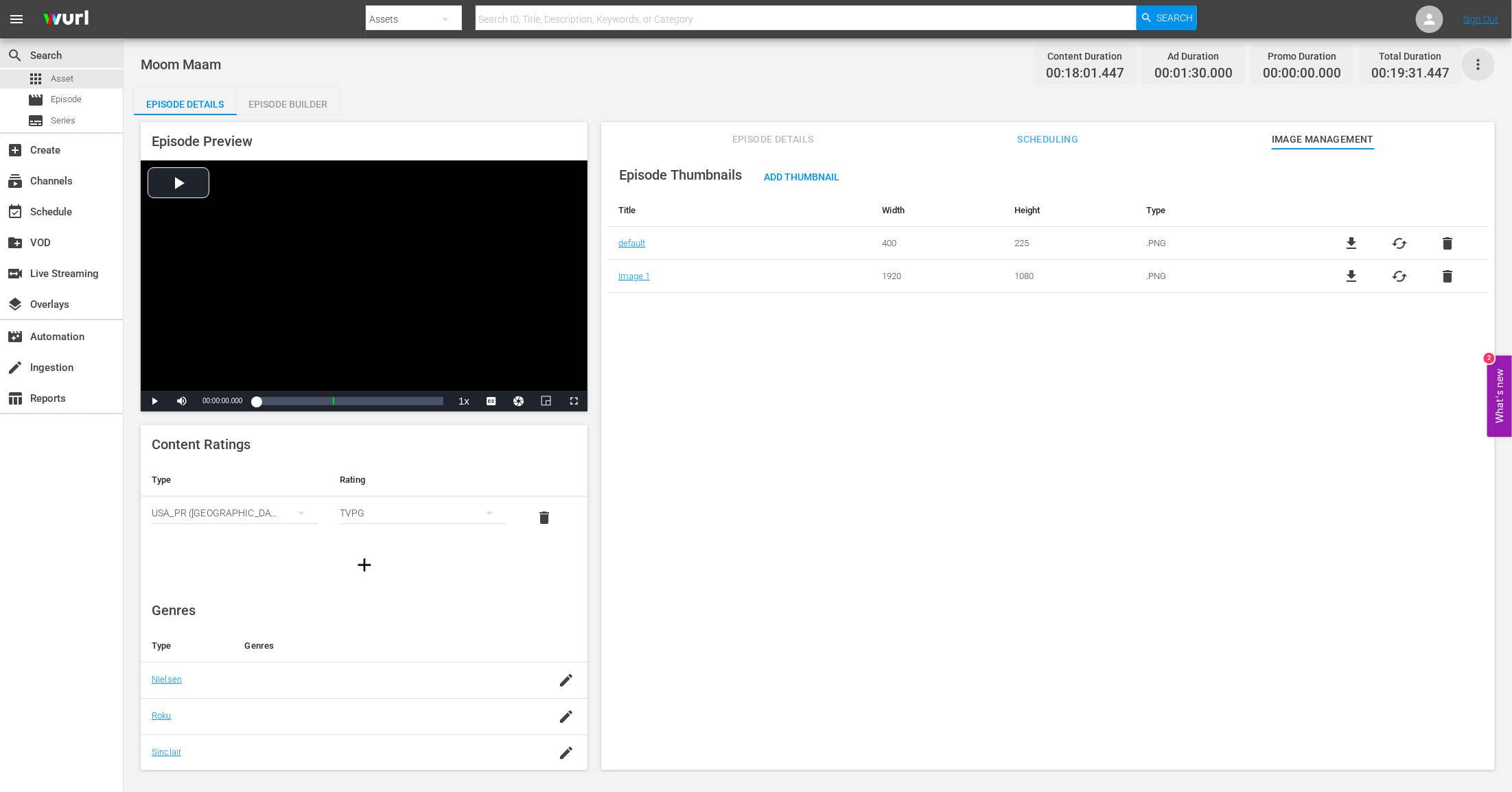
click at [1476, 62] on icon "button" at bounding box center [1478, 65] width 16 height 16
click at [1424, 72] on div "Add Episode to Workspace" at bounding box center [1380, 69] width 209 height 33
click at [73, 91] on div "movie Episode" at bounding box center [55, 100] width 55 height 19
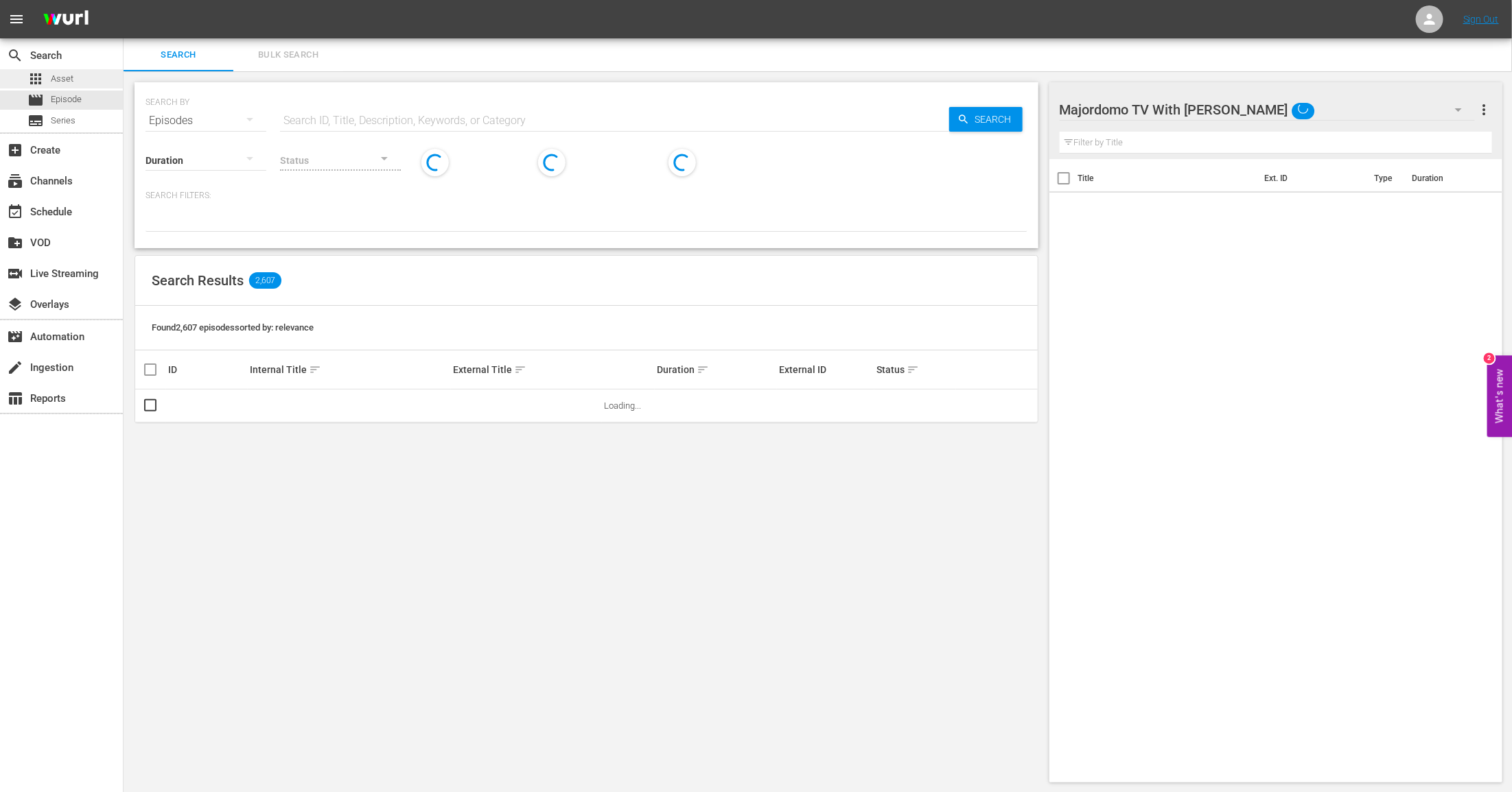
click at [76, 81] on div "apps Asset" at bounding box center [61, 78] width 123 height 19
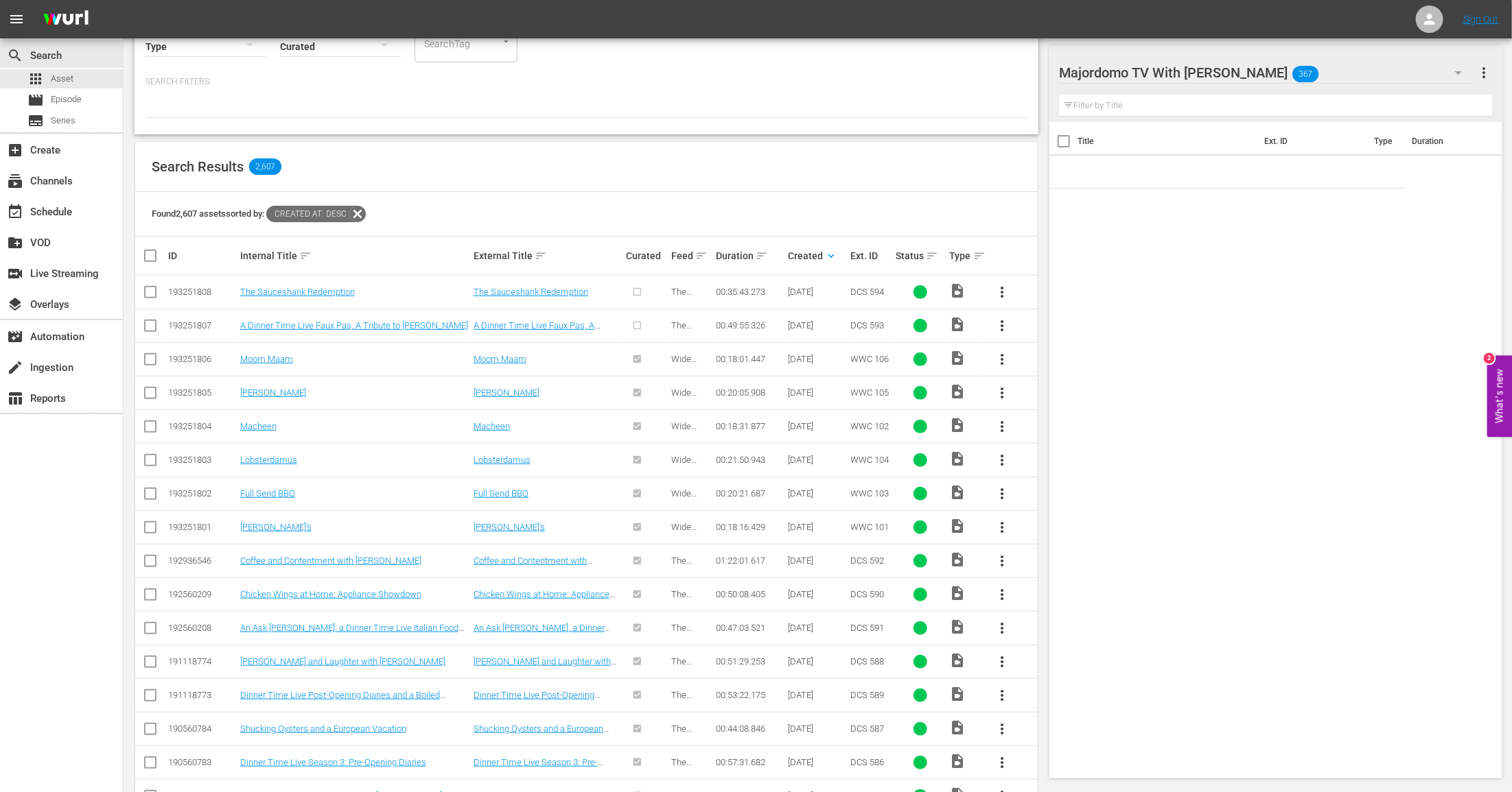
scroll to position [175, 0]
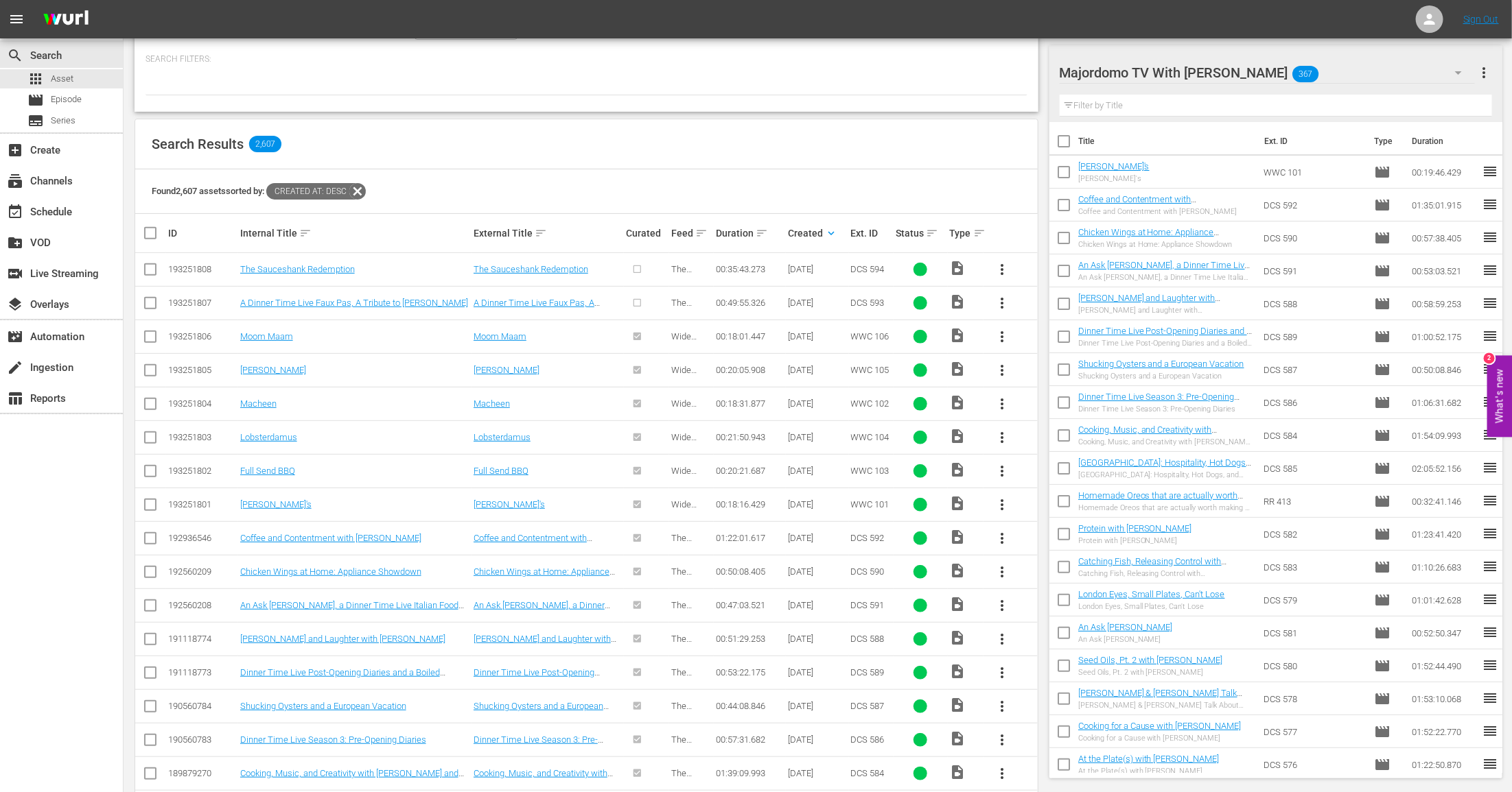
click at [1001, 306] on span "more_vert" at bounding box center [1002, 303] width 16 height 16
click at [1060, 409] on div "Episode" at bounding box center [1076, 406] width 94 height 33
click at [1055, 412] on div "Episode" at bounding box center [1076, 406] width 94 height 33
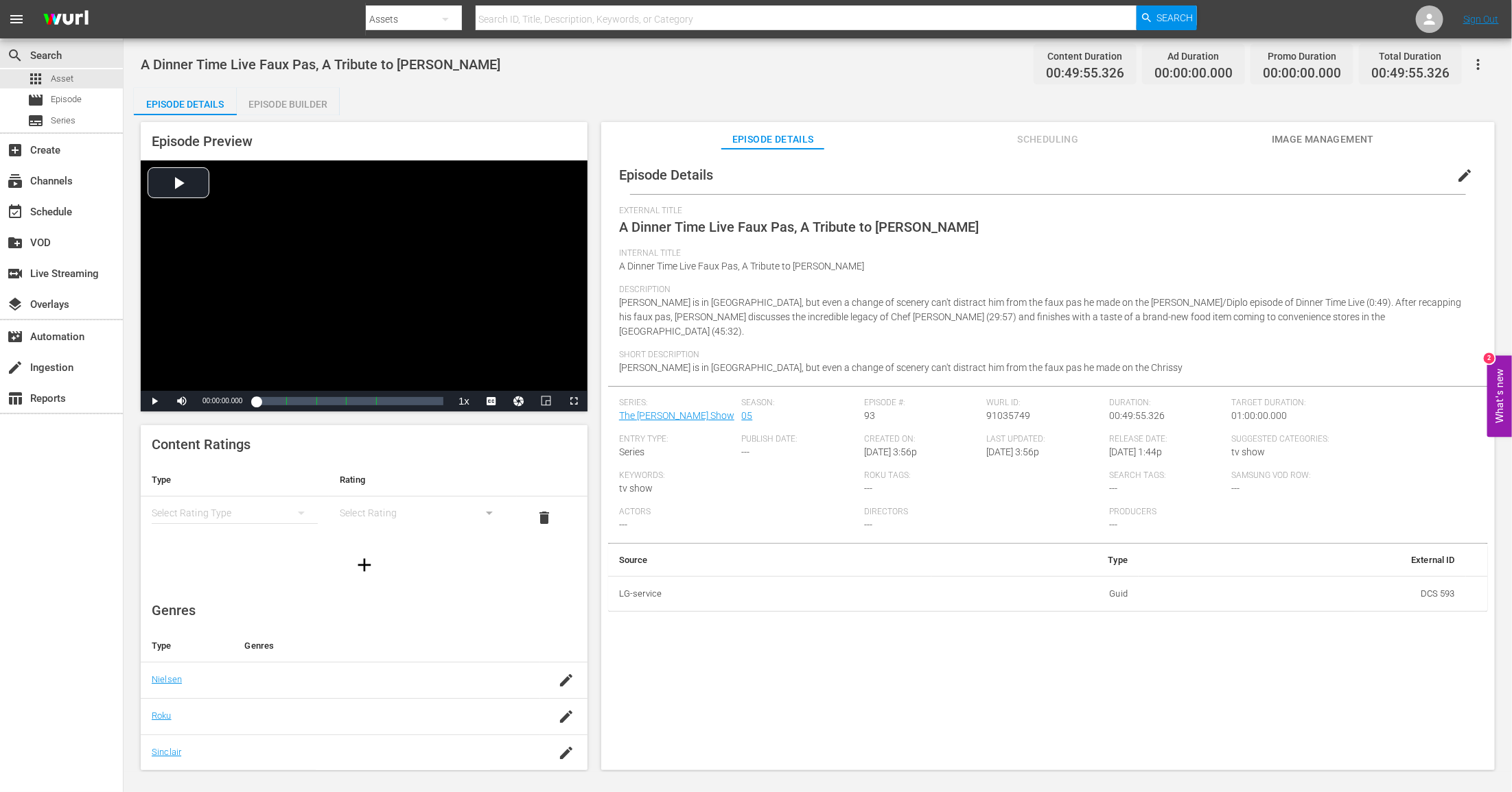
click at [229, 514] on div "simple table" at bounding box center [235, 513] width 166 height 38
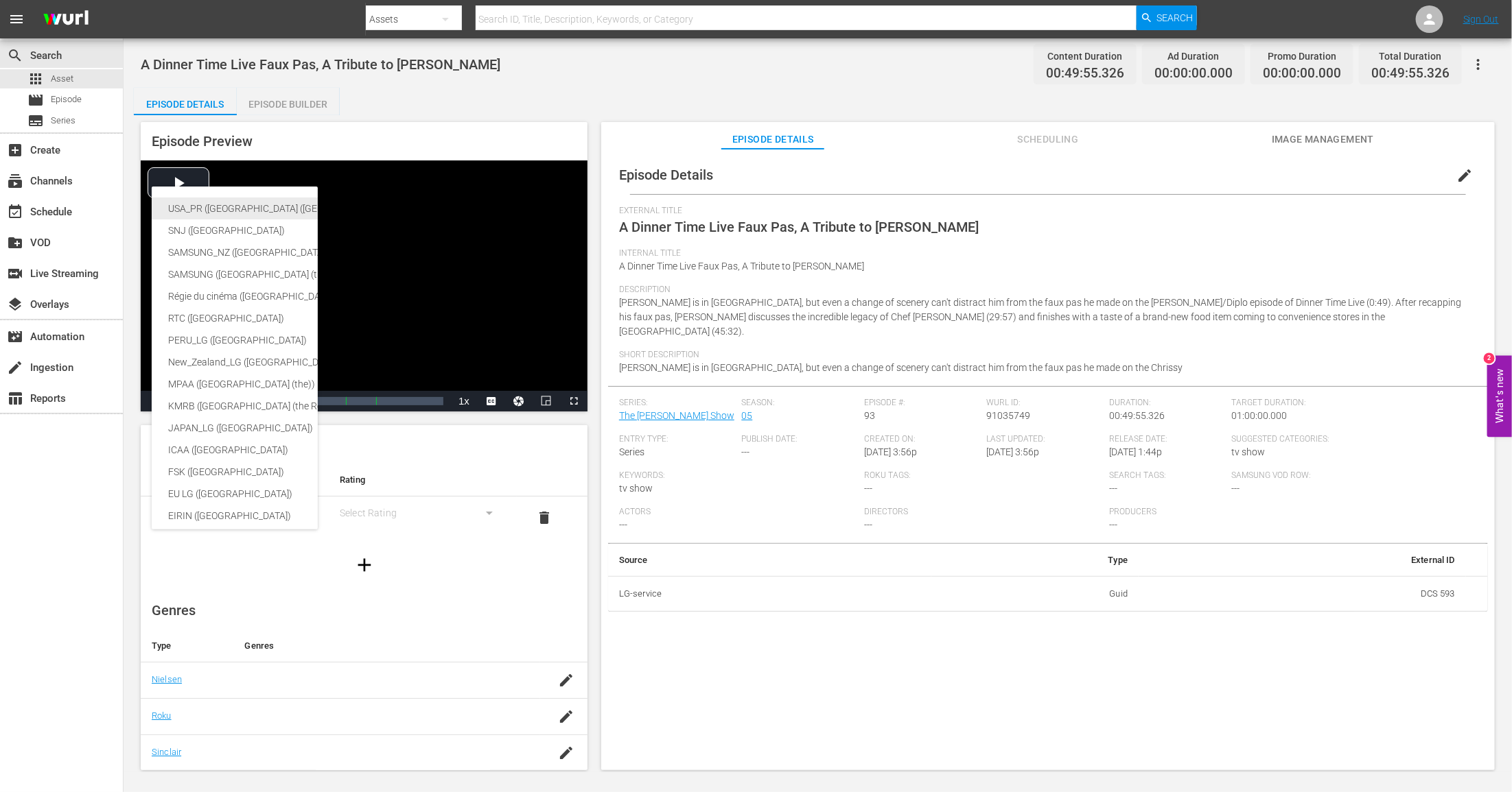
click at [274, 208] on div "USA_PR ([GEOGRAPHIC_DATA] ([GEOGRAPHIC_DATA]))" at bounding box center [337, 208] width 337 height 22
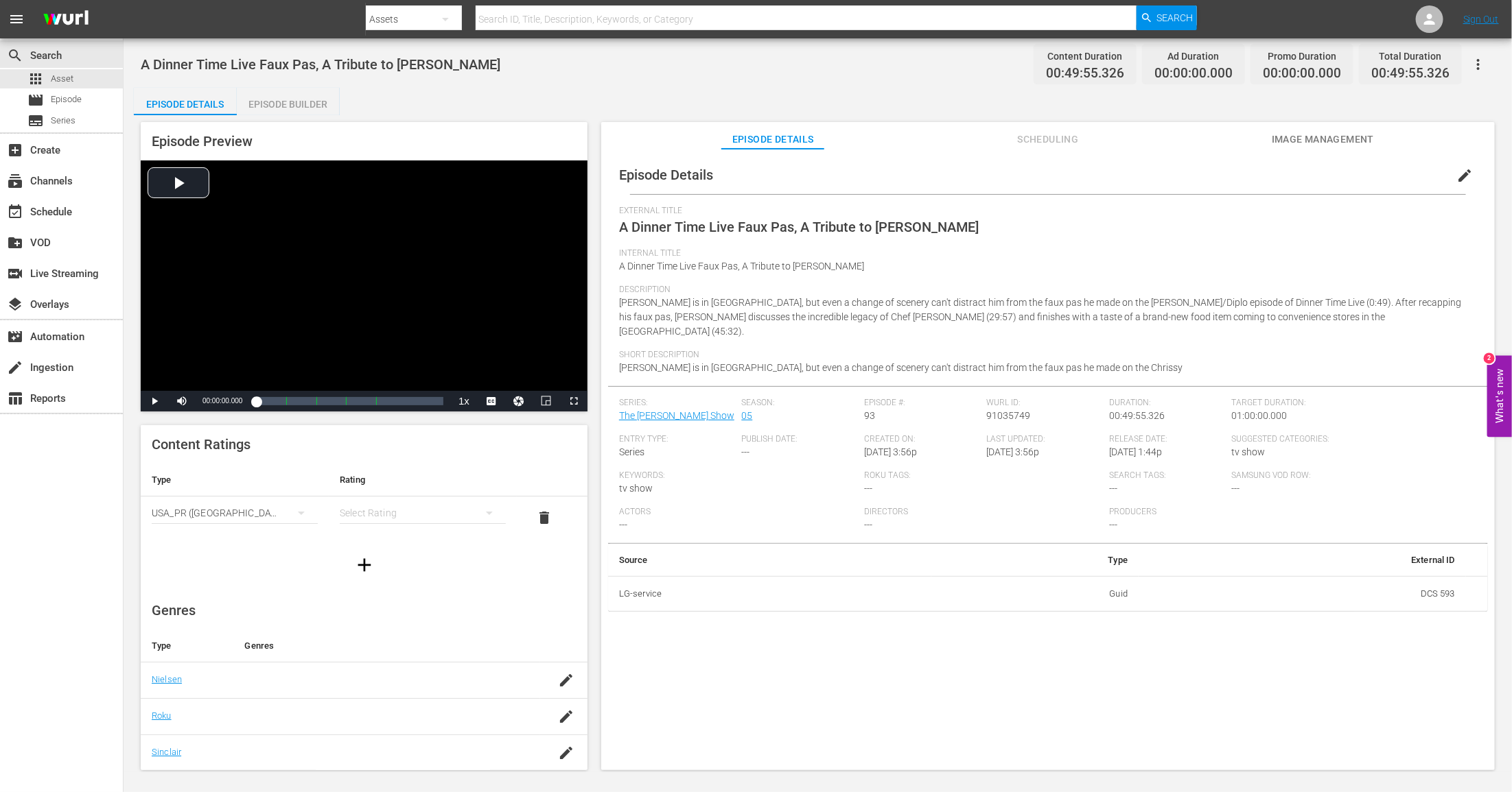
click at [367, 514] on div "simple table" at bounding box center [422, 513] width 166 height 38
click at [391, 579] on div "TVPG" at bounding box center [423, 585] width 133 height 22
click at [1294, 140] on span "Image Management" at bounding box center [1323, 139] width 103 height 17
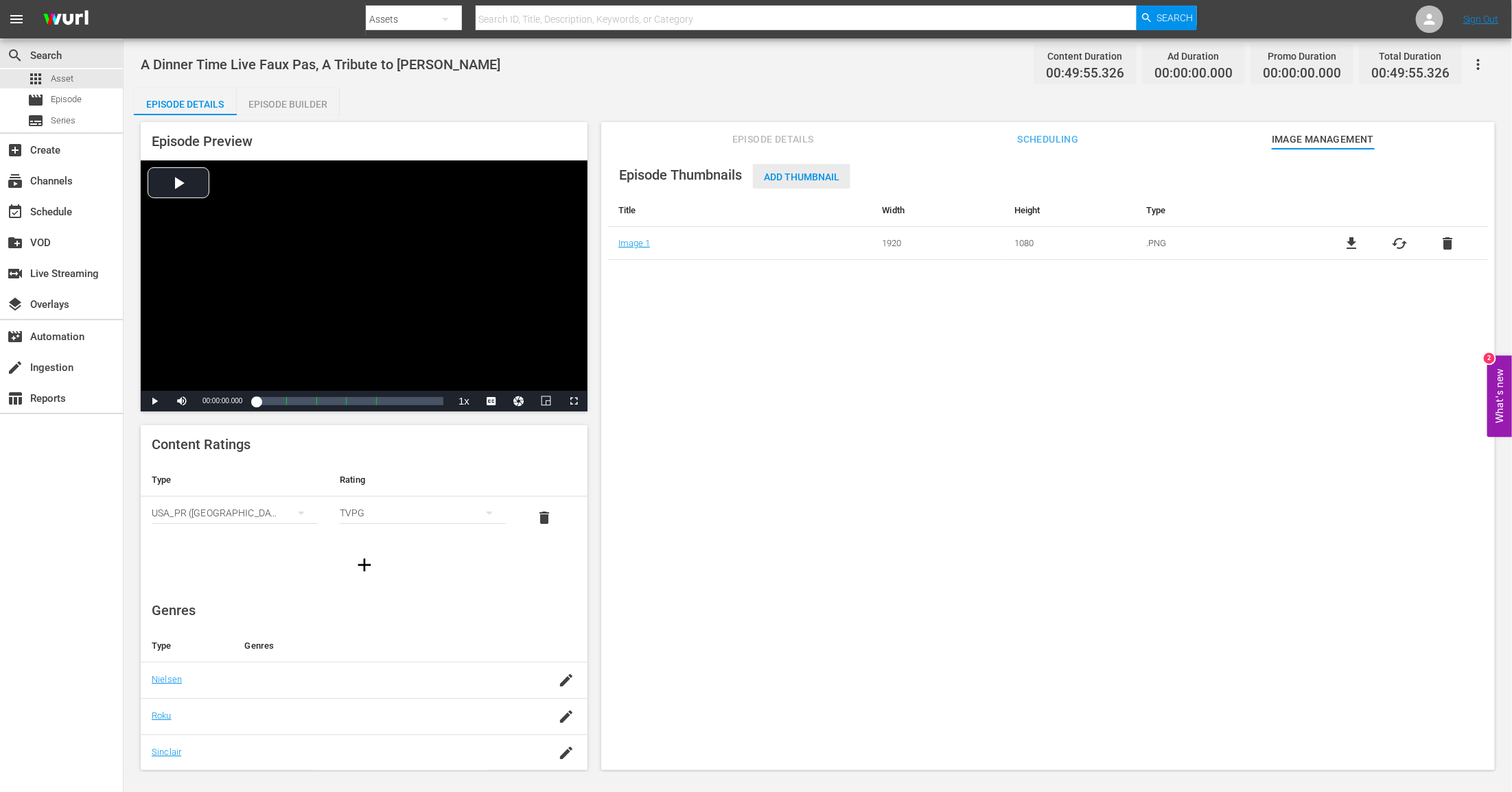
click at [799, 176] on span "Add Thumbnail" at bounding box center [801, 177] width 97 height 11
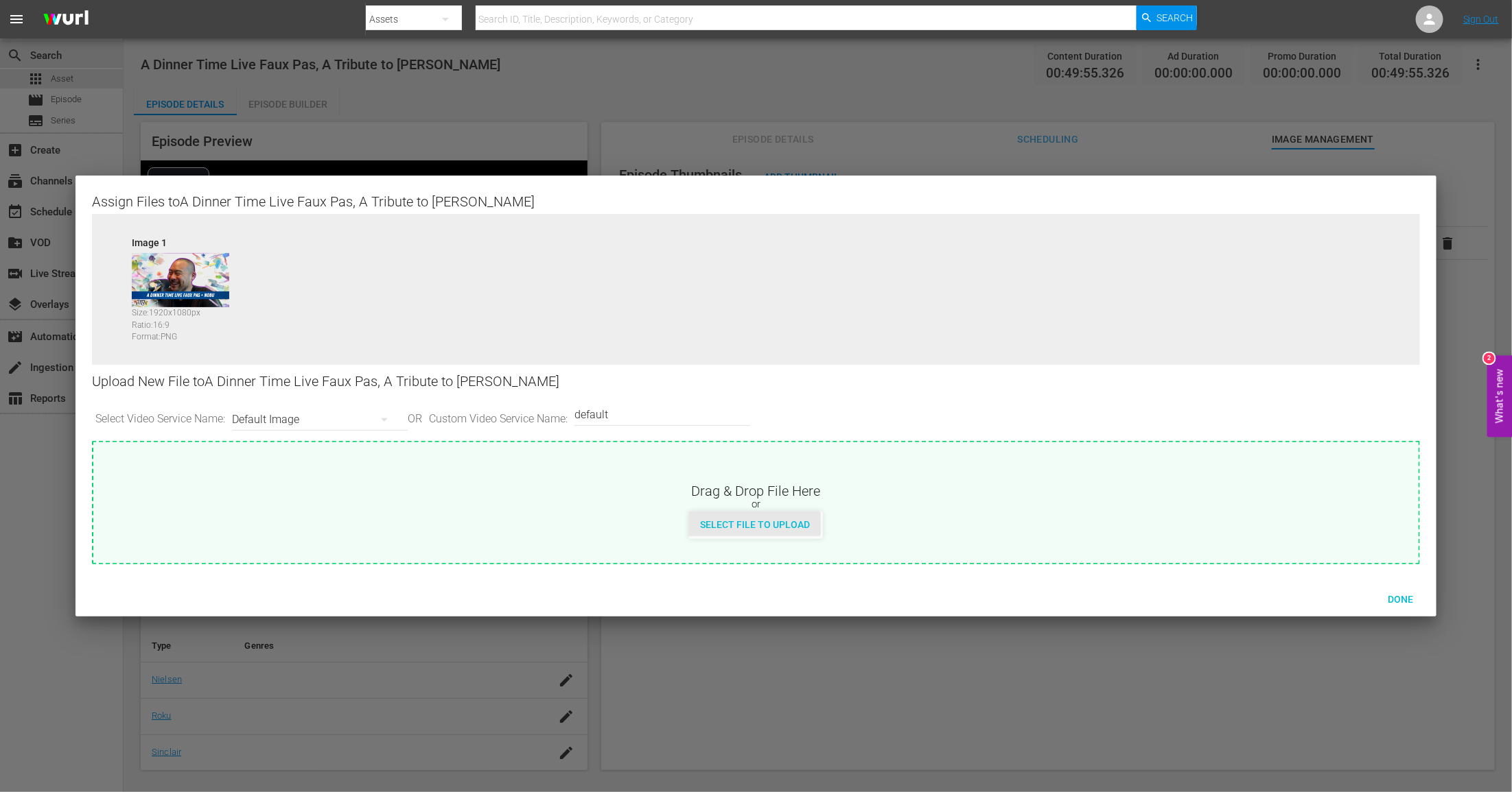
click at [765, 519] on span "Select File to Upload" at bounding box center [754, 525] width 132 height 11
click at [782, 528] on span "Select File to Upload" at bounding box center [754, 525] width 132 height 11
type input "C:\fakepath\MDTV_DCS_593_Art_400x225.png"
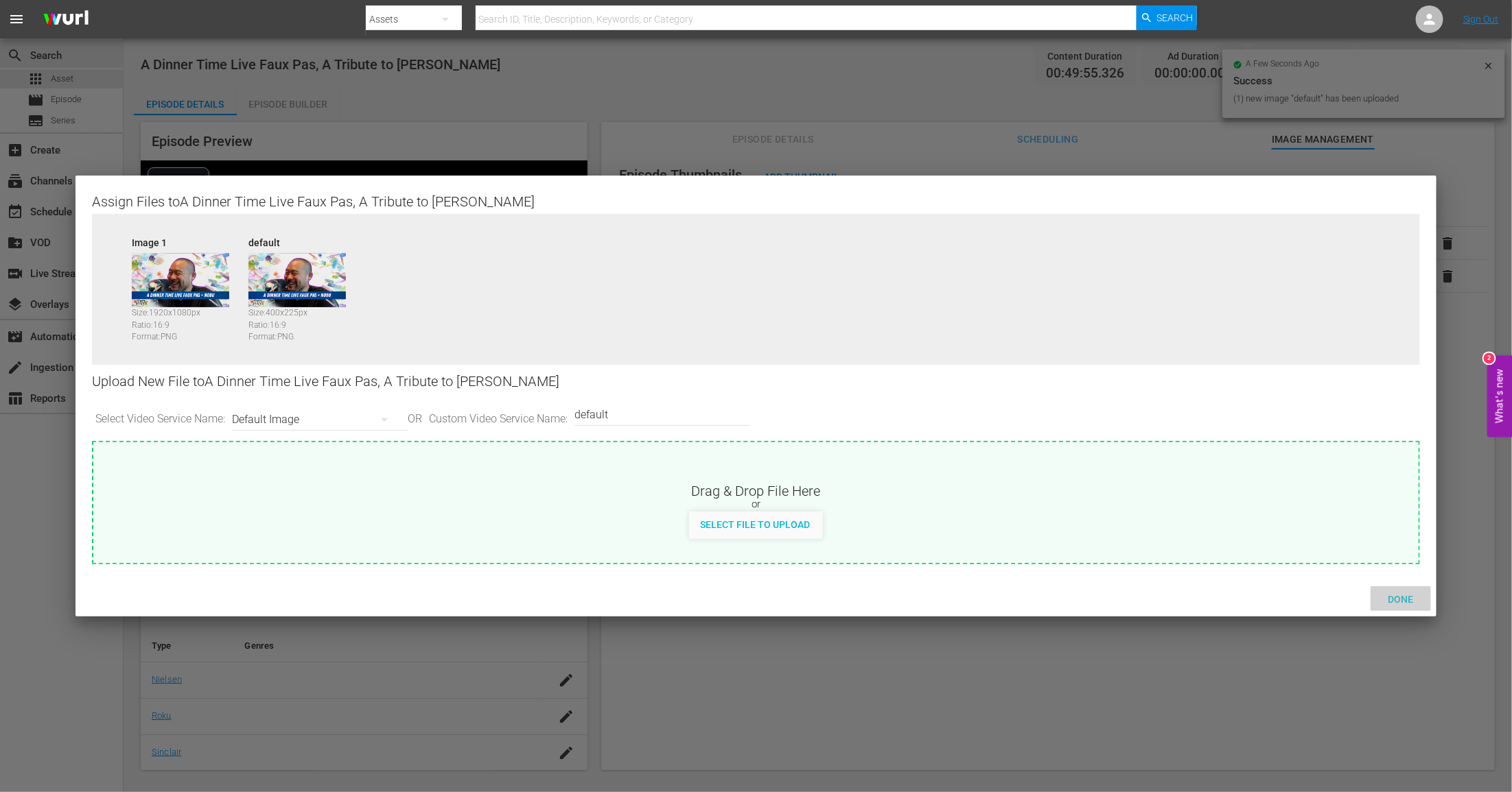
click at [1393, 604] on span "Done" at bounding box center [1400, 599] width 47 height 11
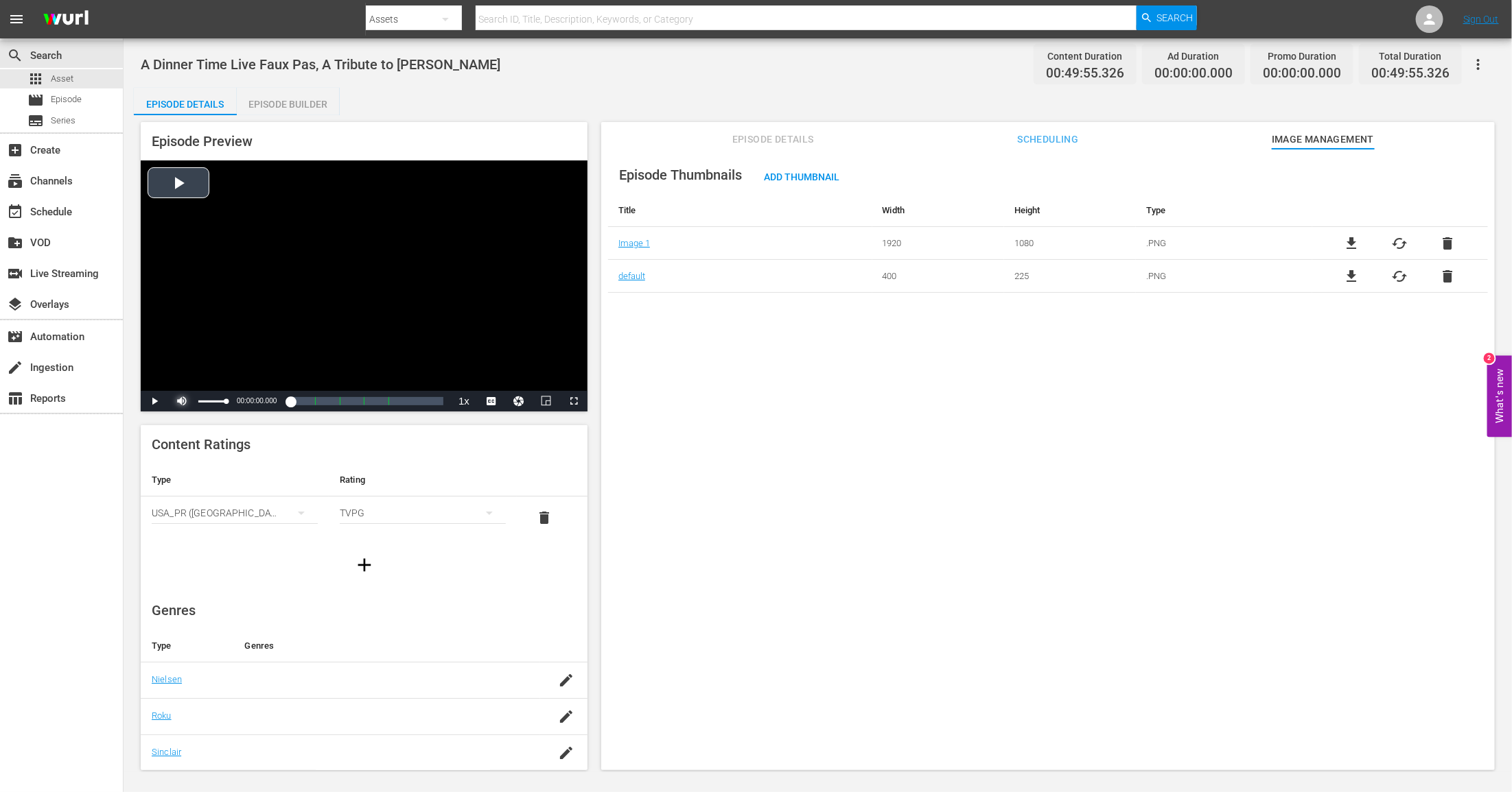
click at [182, 401] on span "Video Player" at bounding box center [182, 401] width 0 height 0
click at [155, 401] on span "Video Player" at bounding box center [155, 401] width 0 height 0
click at [409, 396] on div "Loaded : 1.00% 00:40:42.682 A Dinner Time Live Faux Pas, A Tribute to Nobu (5/5…" at bounding box center [349, 401] width 187 height 14
click at [298, 102] on div "Episode Builder" at bounding box center [287, 105] width 103 height 33
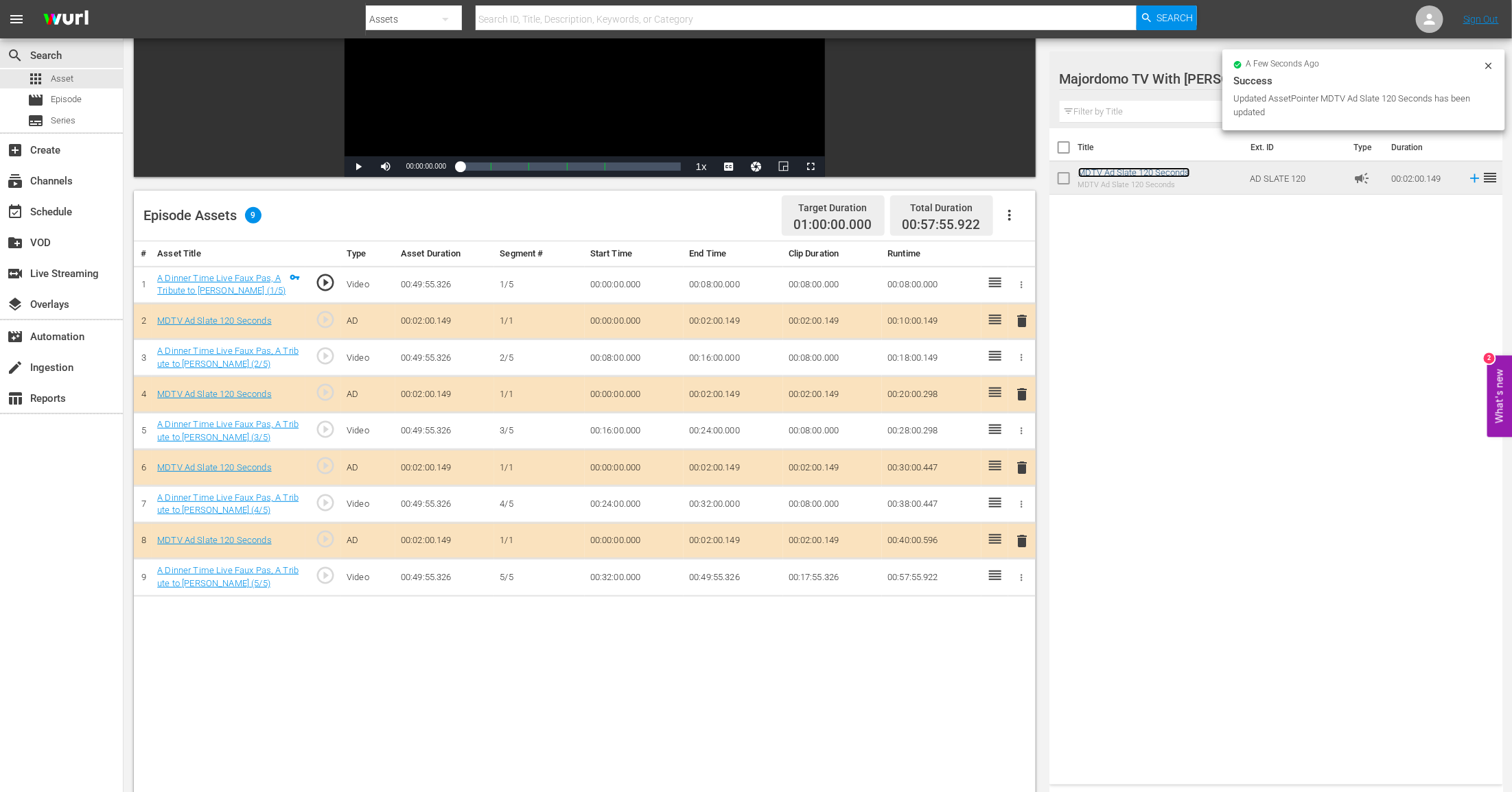
scroll to position [220, 0]
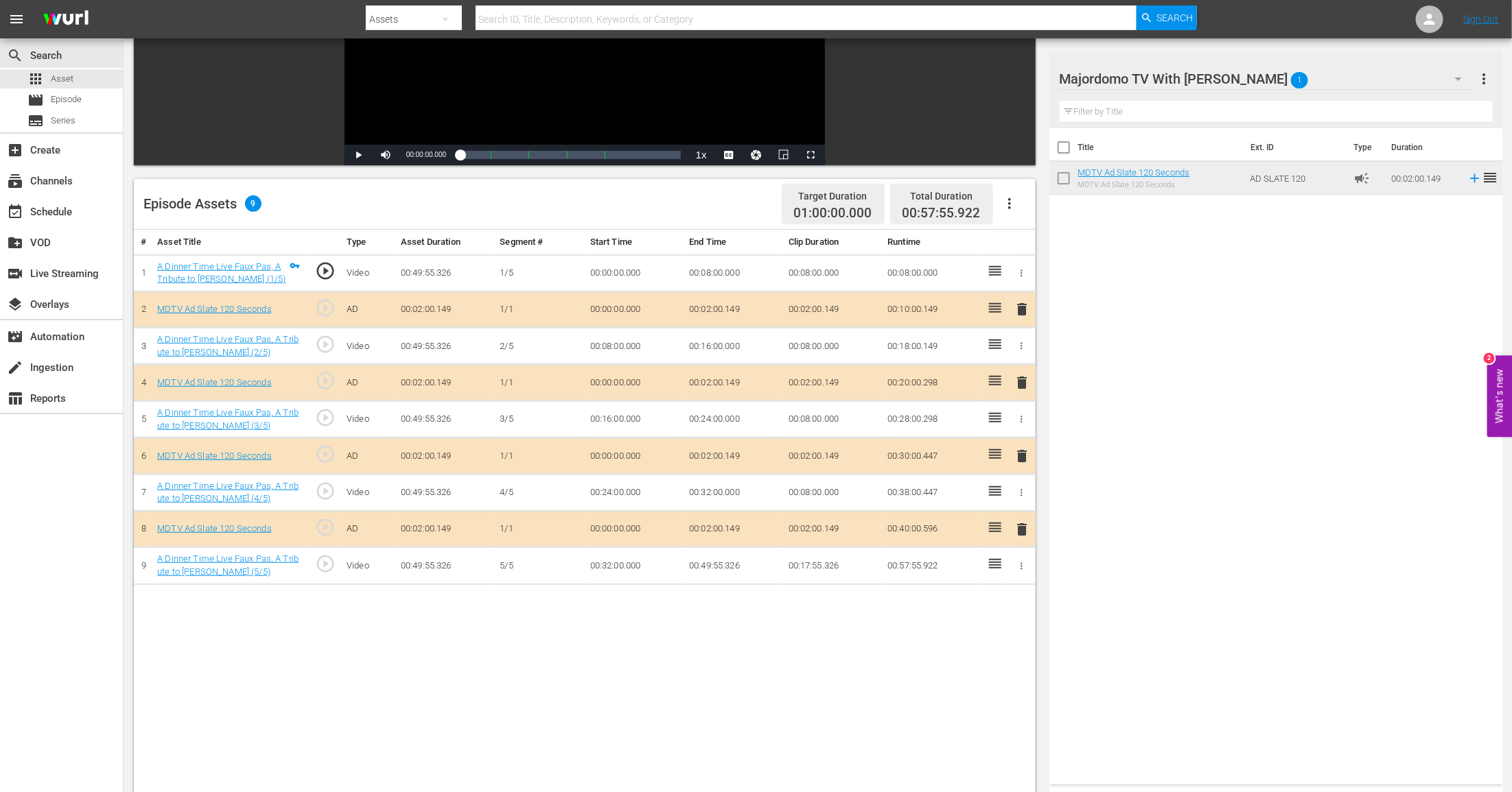
click at [731, 309] on td "00:02:00.149" at bounding box center [732, 310] width 99 height 36
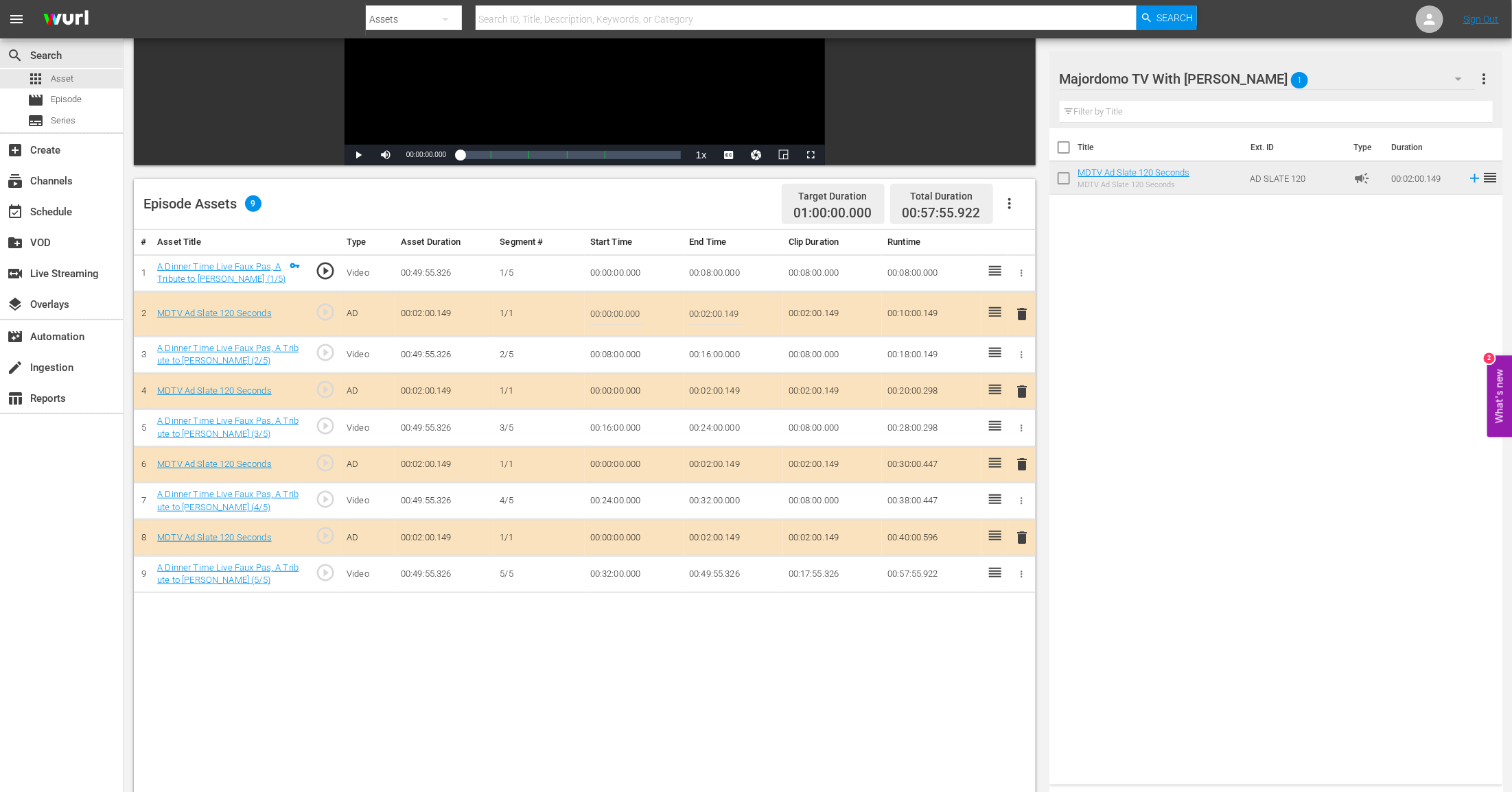
click at [731, 309] on input "00:02:00.149" at bounding box center [715, 314] width 53 height 33
type input "00:01;30"
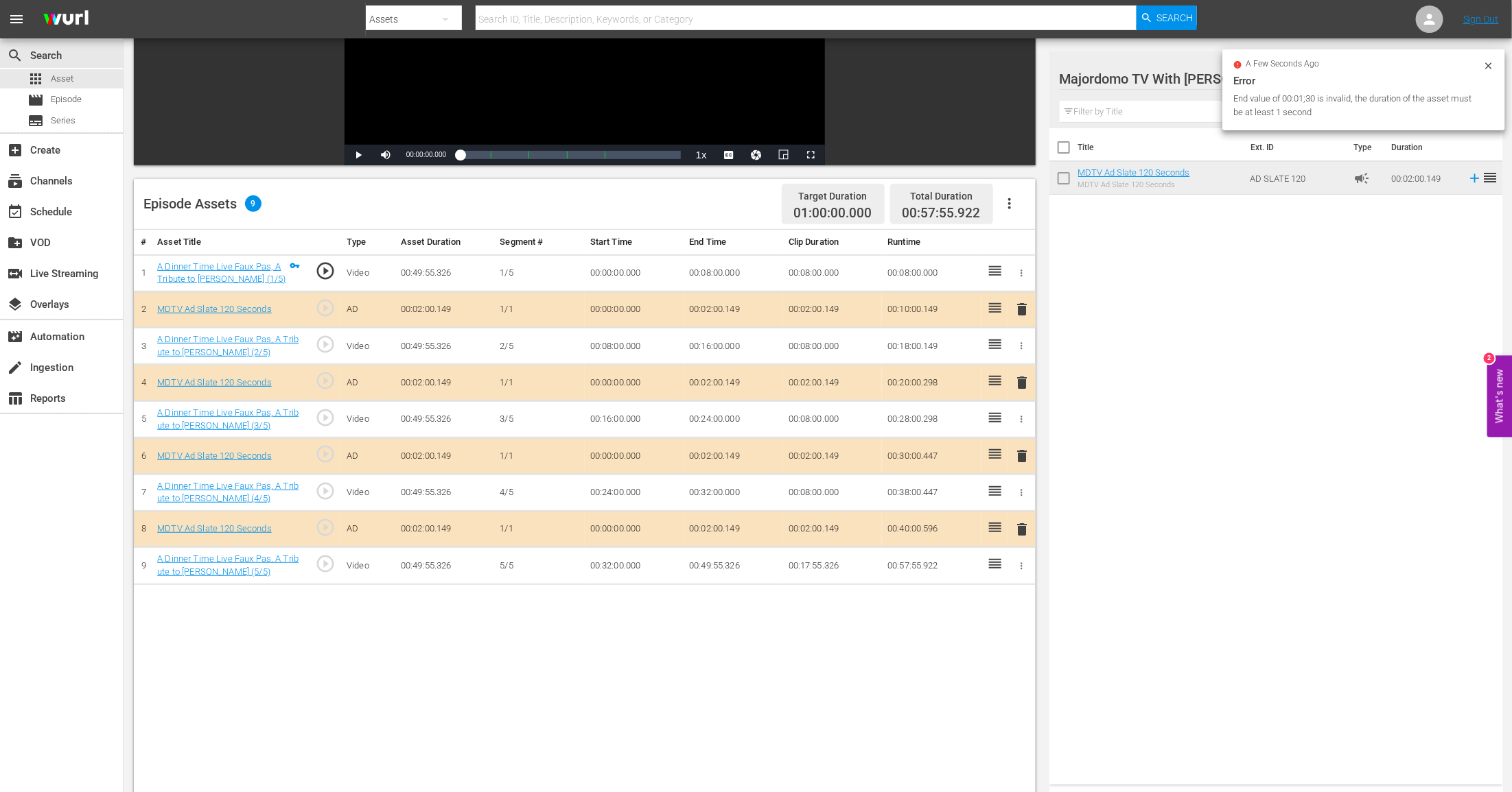
click at [731, 313] on td "00:02:00.149" at bounding box center [732, 310] width 99 height 36
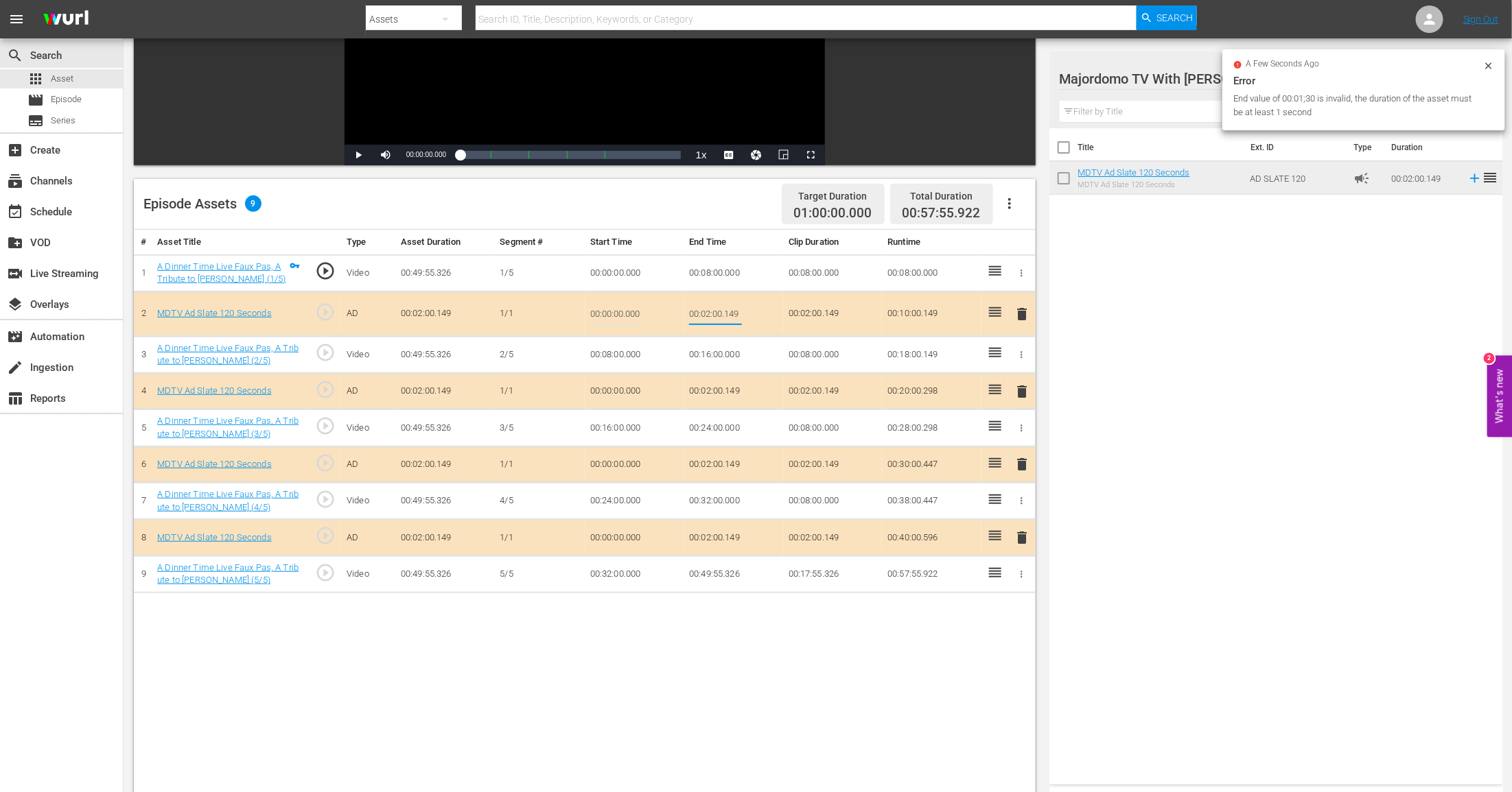
click at [731, 313] on input "00:02:00.149" at bounding box center [715, 314] width 53 height 33
type input "00:01:30"
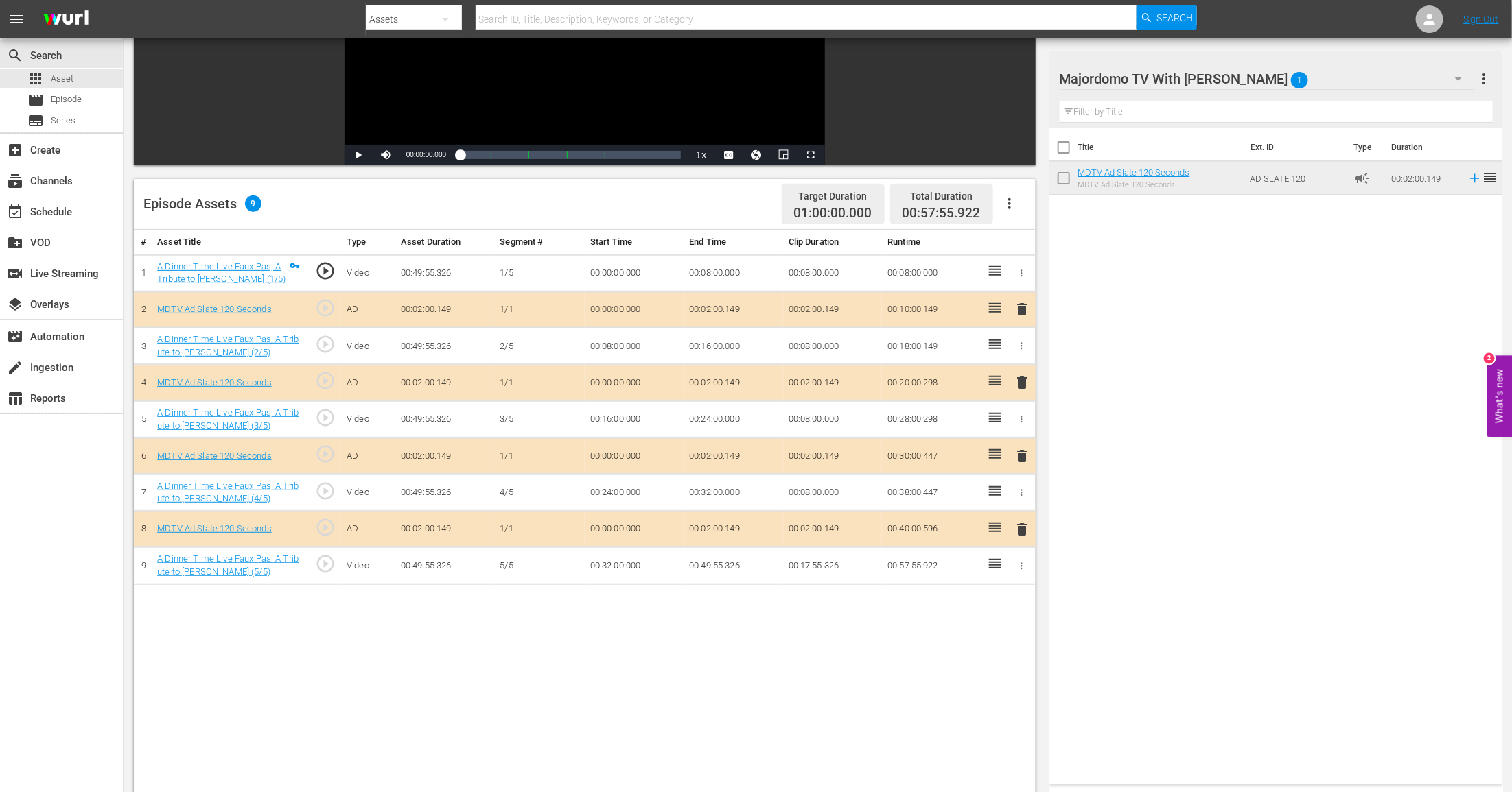
click at [722, 386] on td "00:02:00.149" at bounding box center [732, 383] width 99 height 36
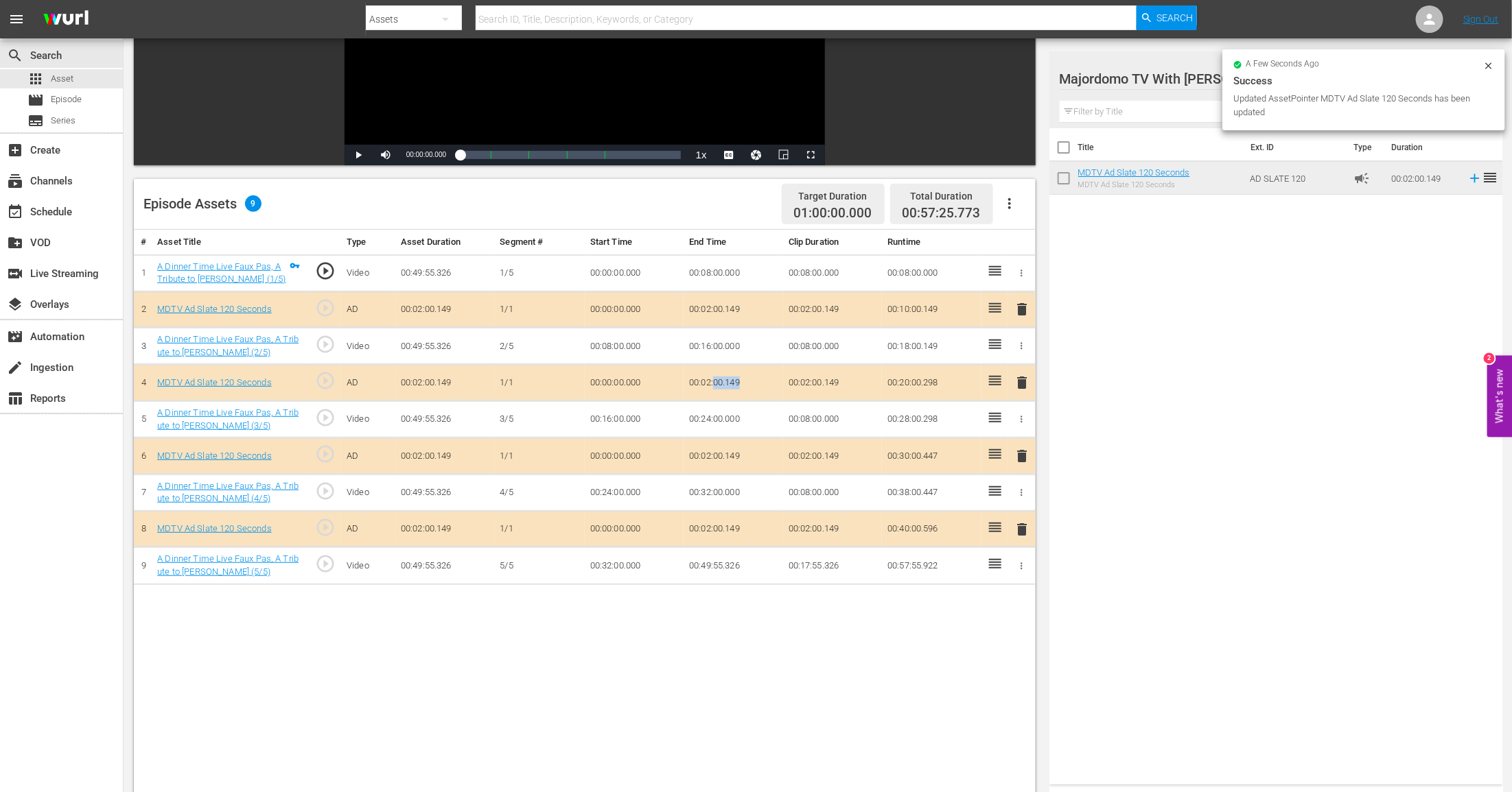
click at [722, 386] on td "00:02:00.149" at bounding box center [732, 383] width 99 height 36
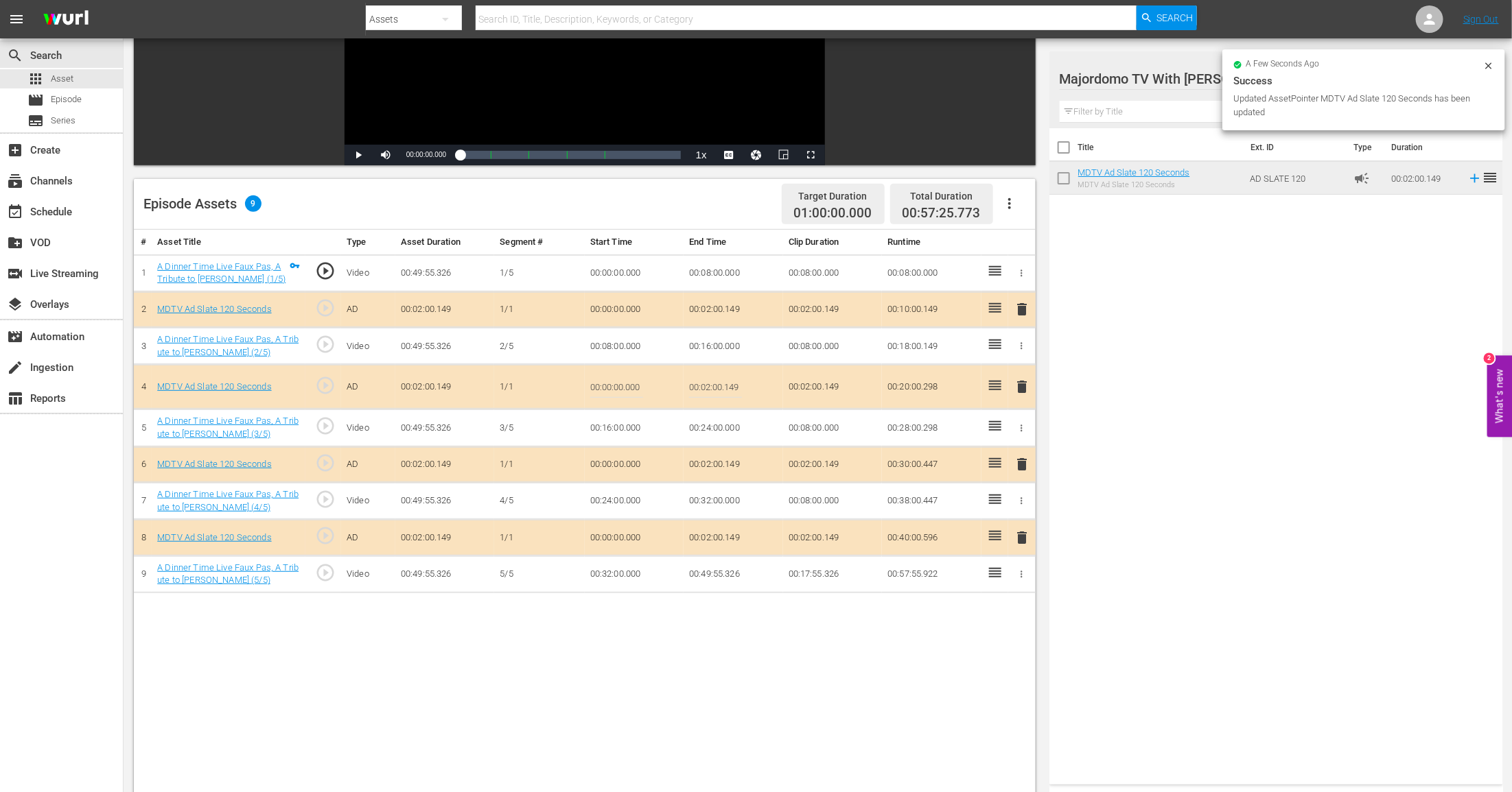
click at [722, 386] on input "00:02:00.149" at bounding box center [715, 386] width 53 height 33
type input "00:01:30"
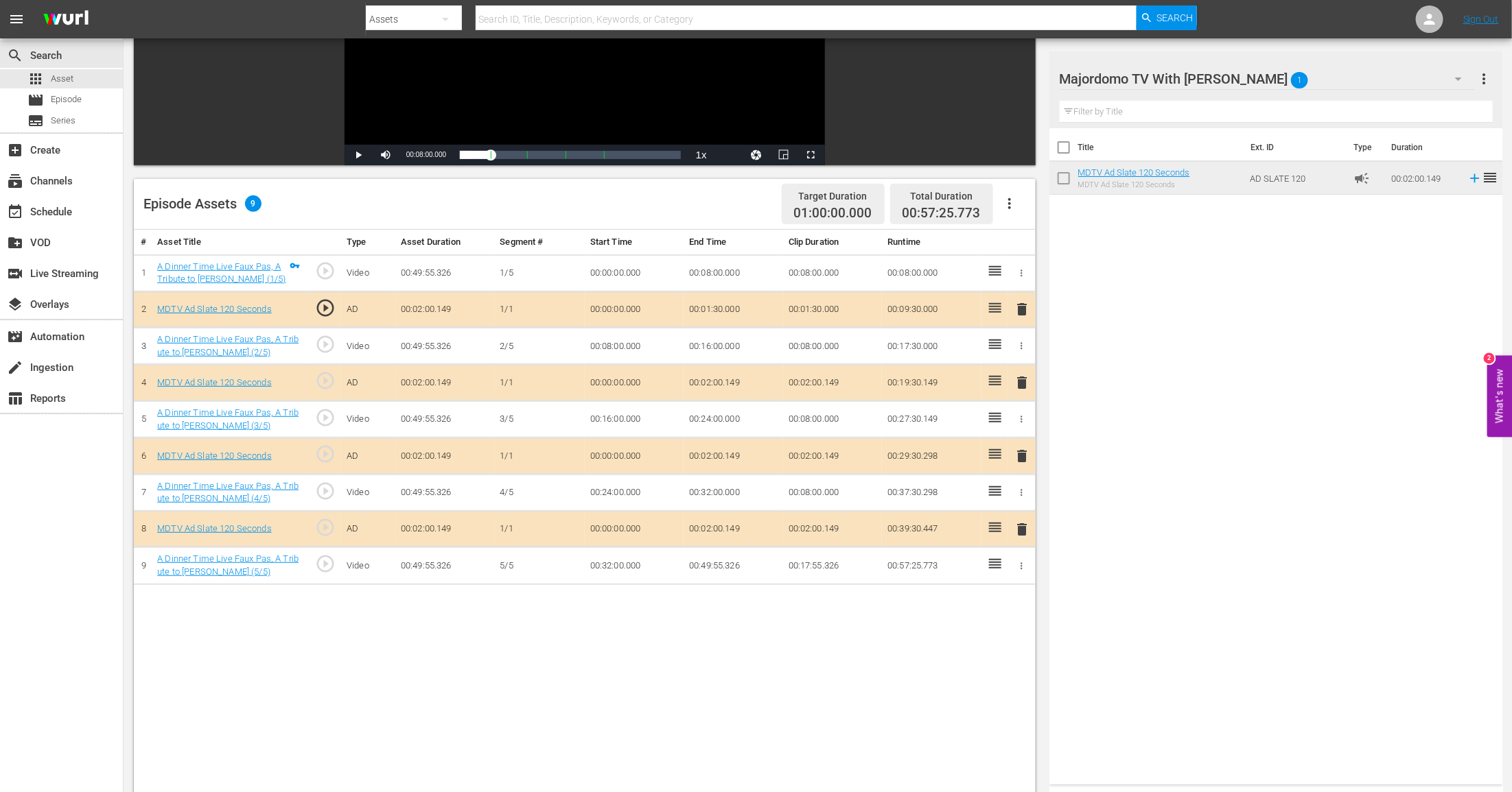
click at [719, 447] on td "00:02:00.149" at bounding box center [732, 456] width 99 height 36
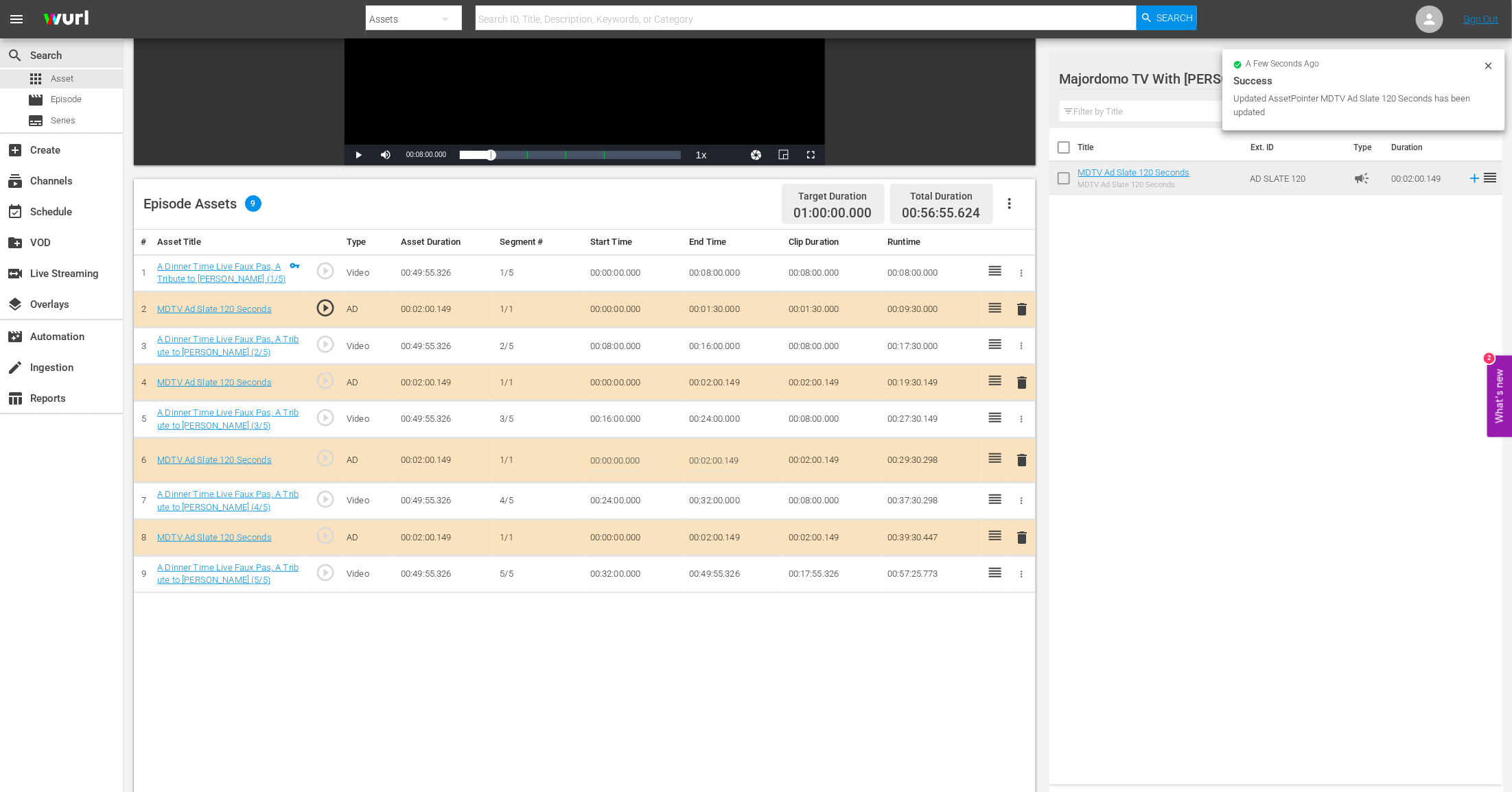
click at [719, 447] on input "00:02:00.149" at bounding box center [715, 460] width 53 height 33
type input "00:01:30"
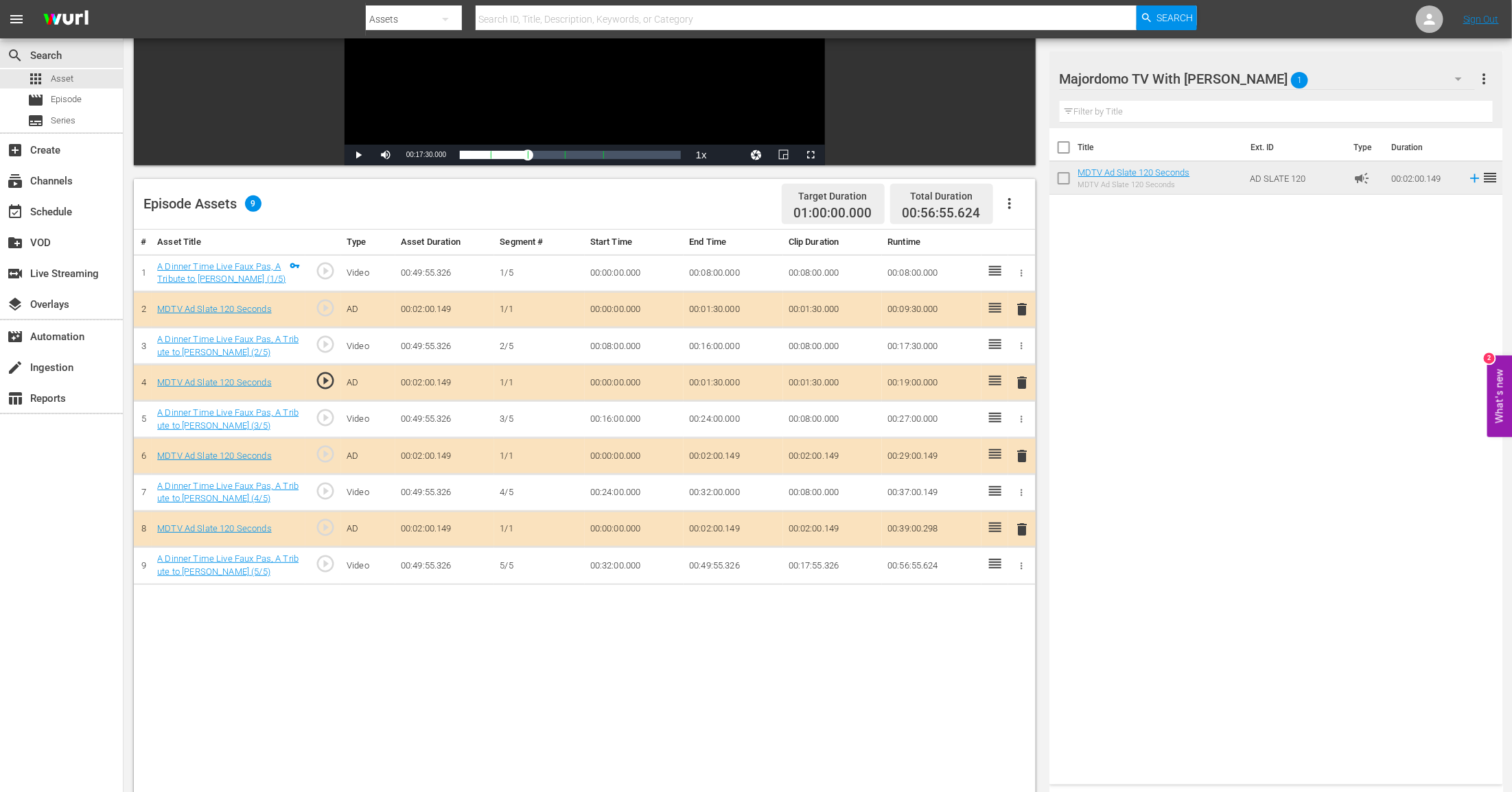
click at [701, 535] on td "00:02:00.149" at bounding box center [732, 529] width 99 height 36
click at [701, 529] on td "00:02:00.149" at bounding box center [732, 529] width 99 height 36
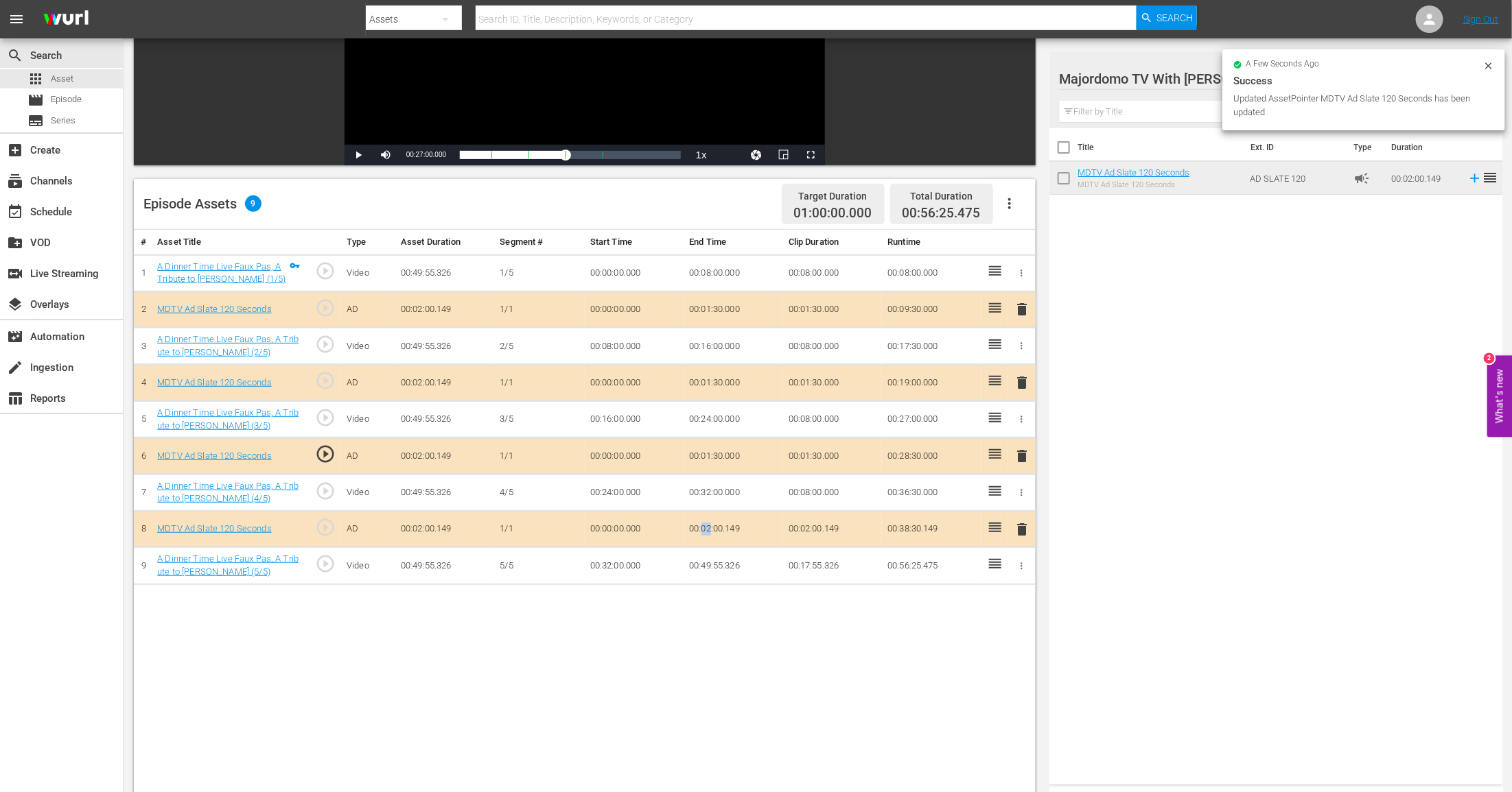
click at [701, 529] on td "00:02:00.149" at bounding box center [732, 529] width 99 height 36
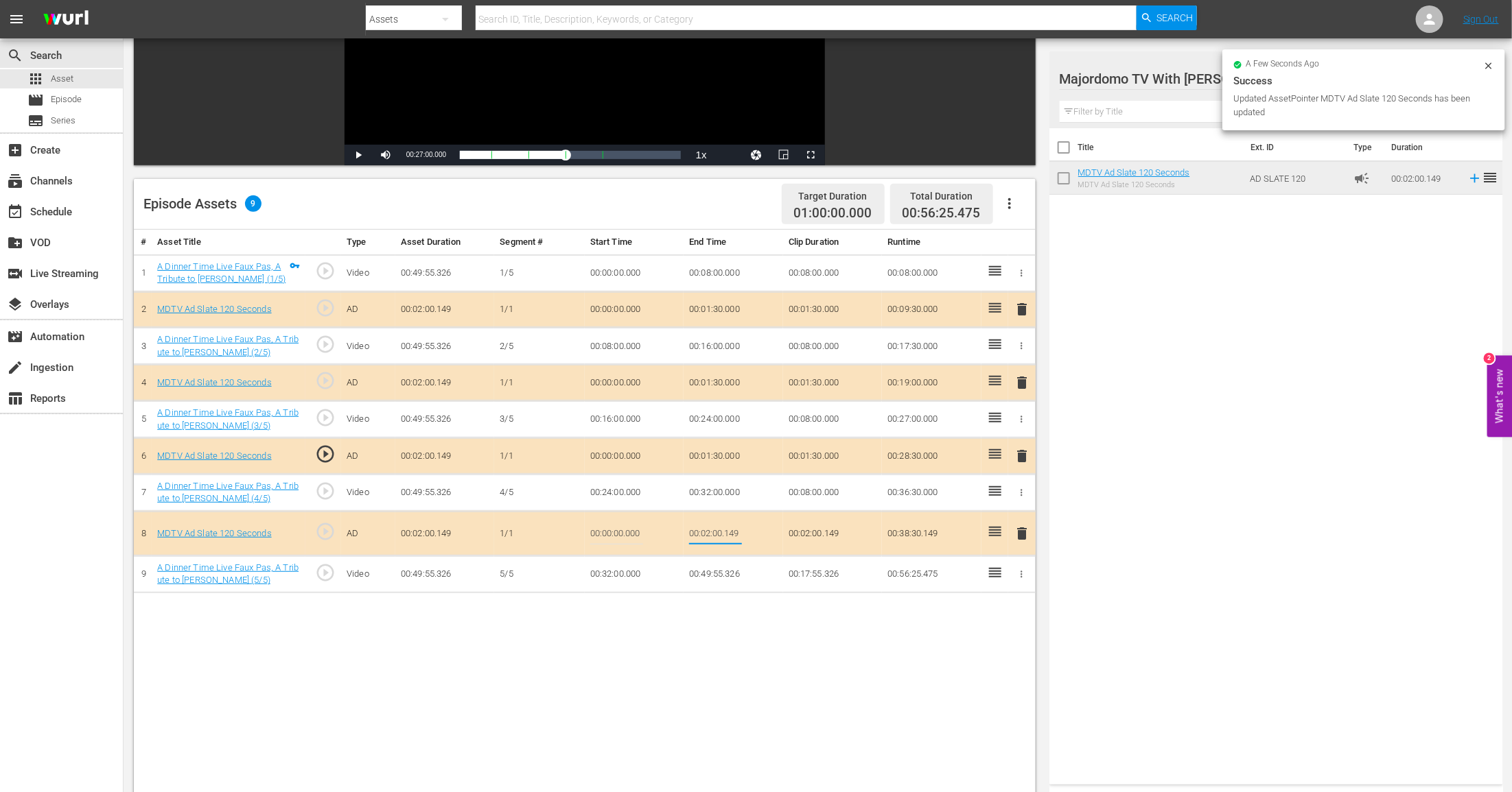
click at [701, 529] on input "00:02:00.149" at bounding box center [715, 534] width 53 height 33
type input "00:01;30"
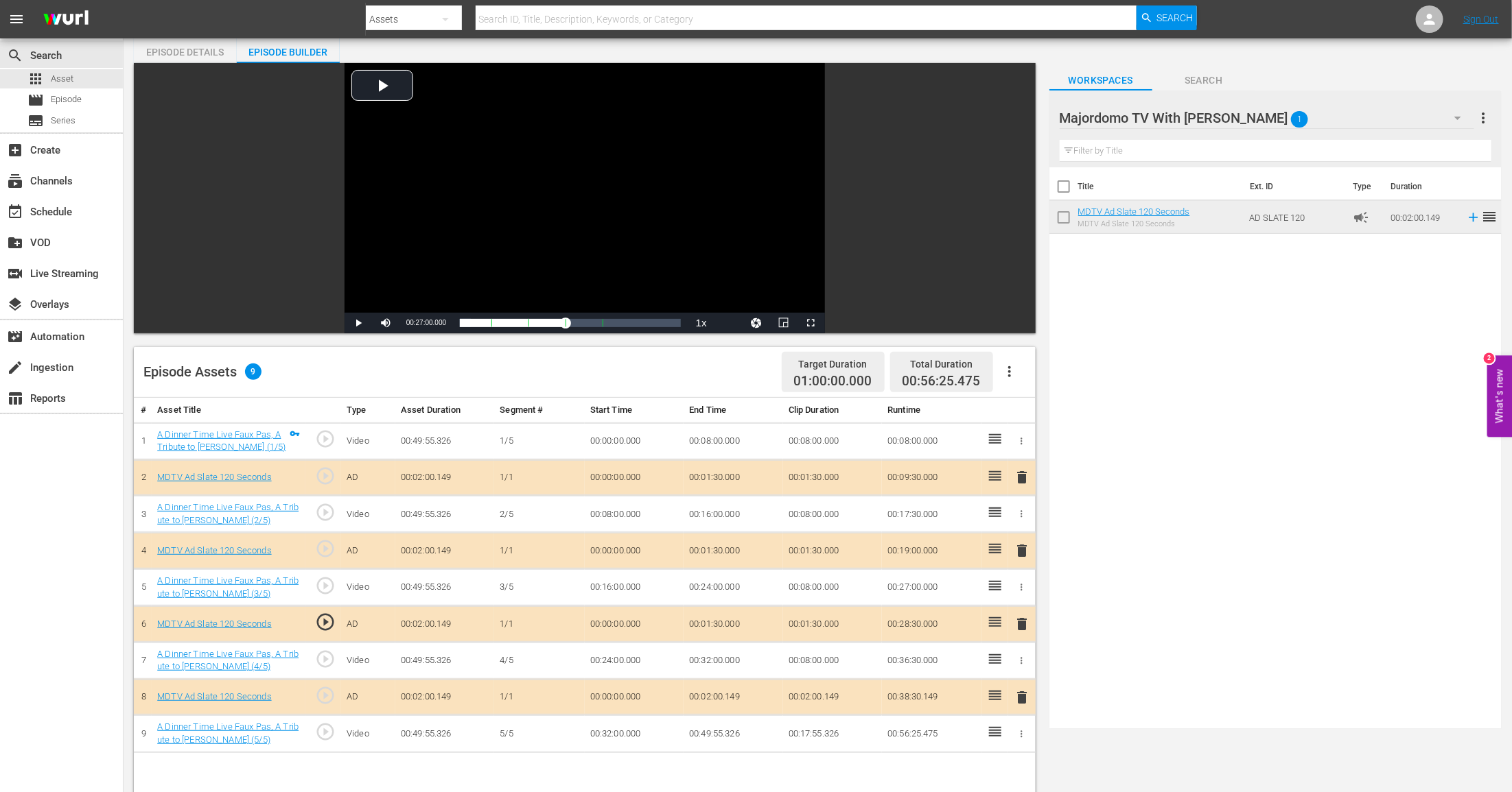
scroll to position [0, 0]
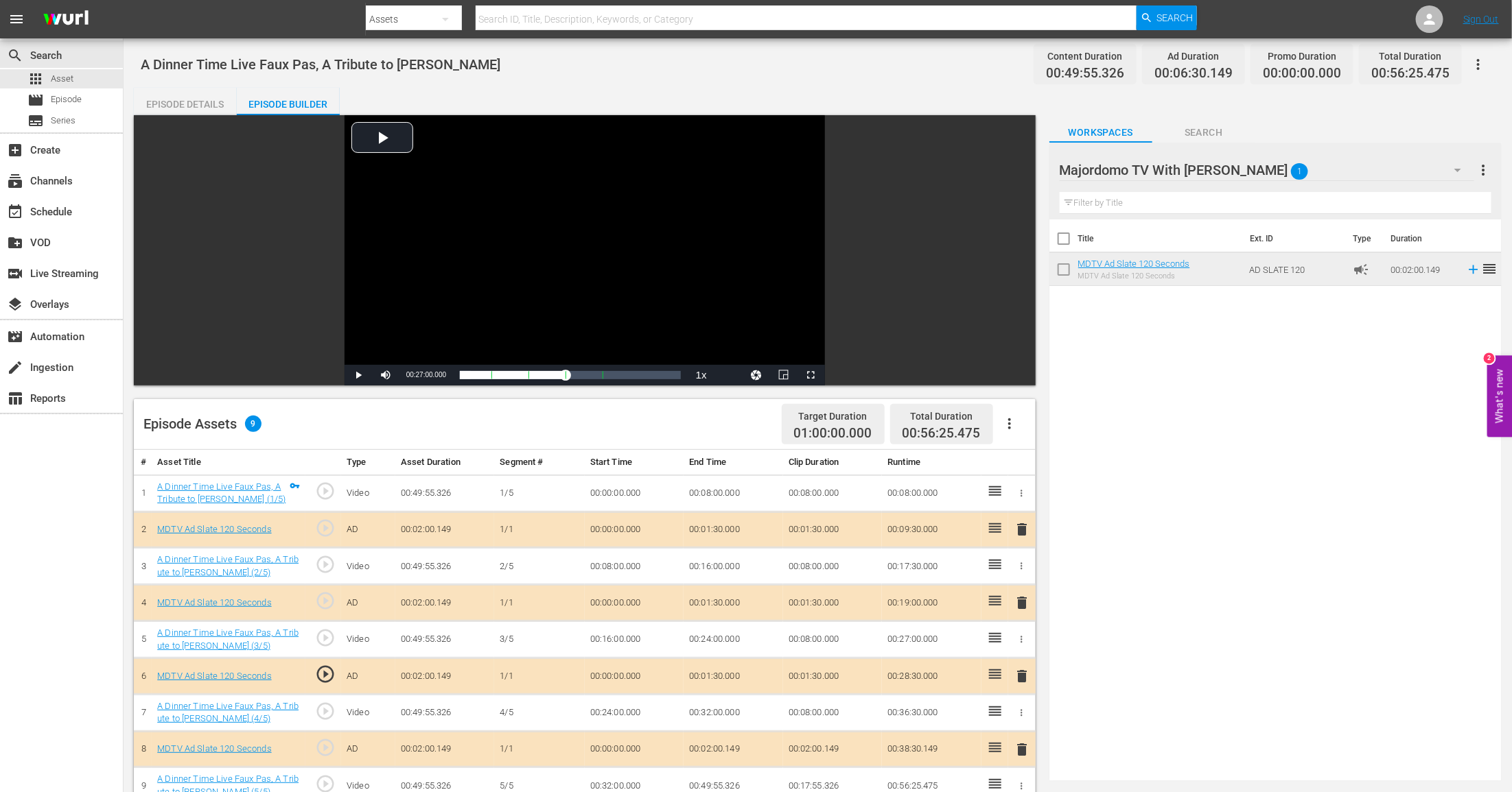
click at [189, 103] on div "Episode Details" at bounding box center [185, 105] width 103 height 33
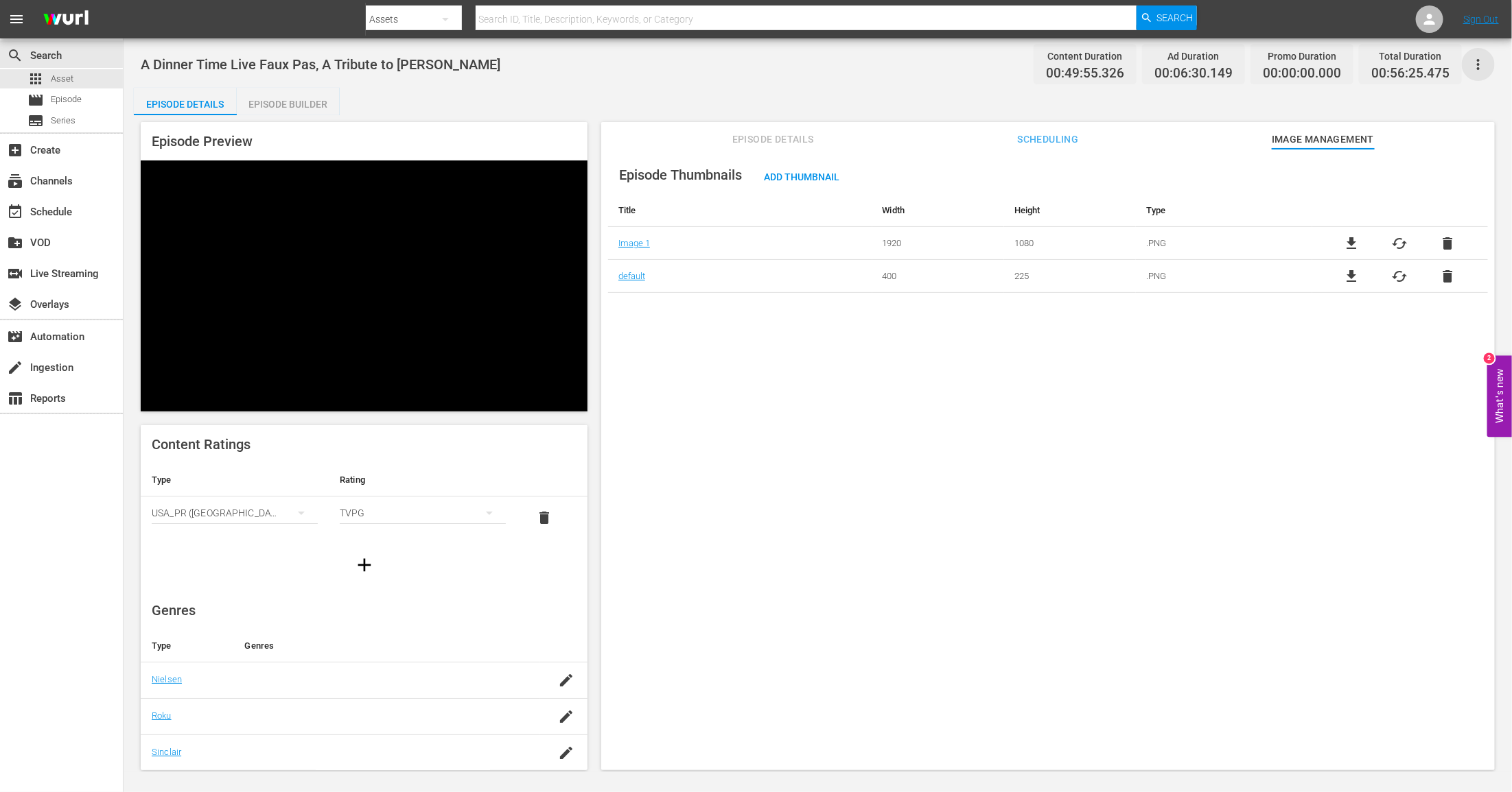
click at [1477, 67] on icon "button" at bounding box center [1478, 65] width 16 height 16
click at [1376, 71] on div "Add Episode to Workspace" at bounding box center [1380, 69] width 209 height 33
click at [71, 80] on span "Asset" at bounding box center [62, 78] width 23 height 14
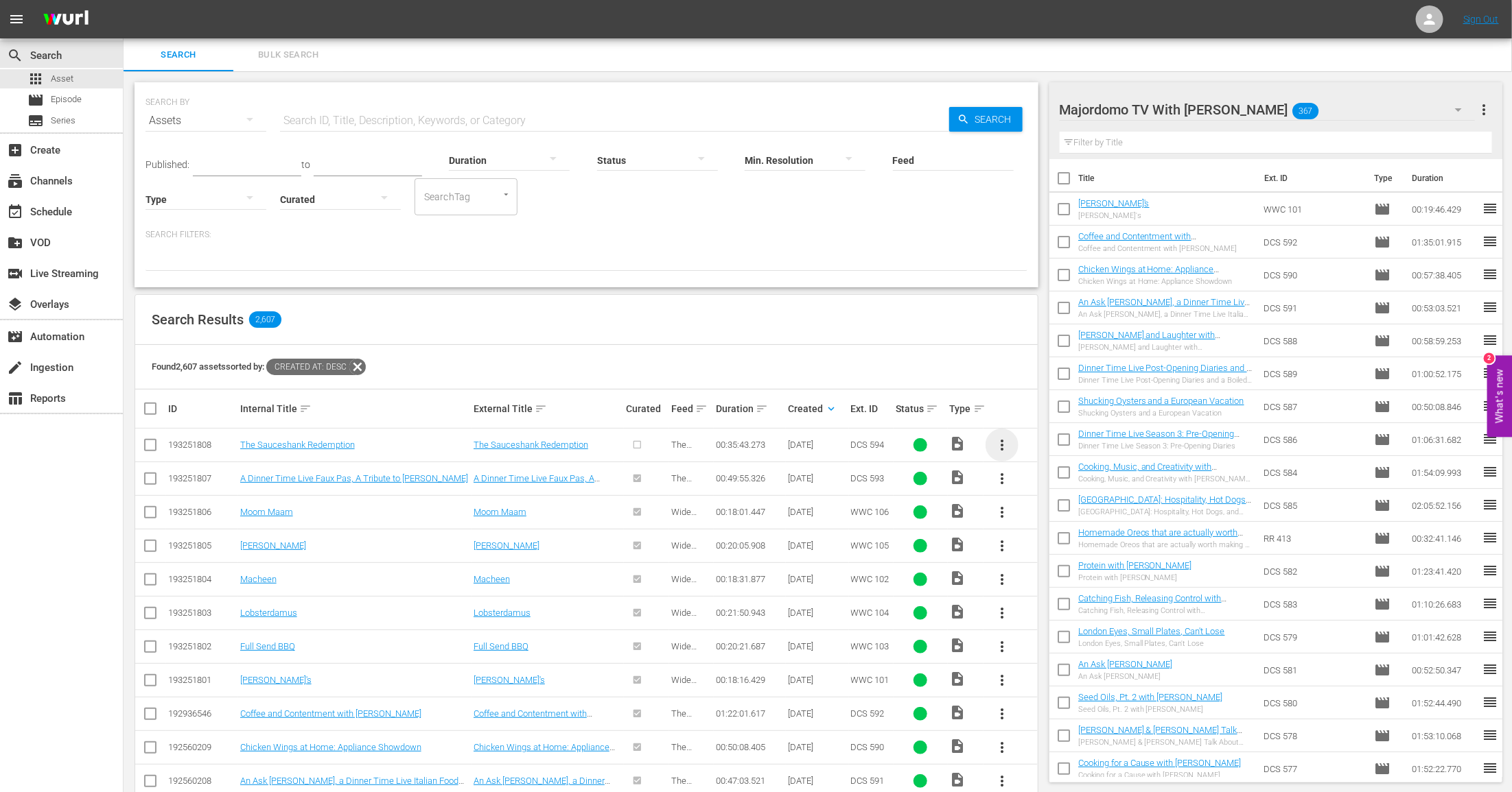
click at [1003, 443] on span "more_vert" at bounding box center [1002, 446] width 16 height 16
click at [1052, 548] on div "Episode" at bounding box center [1076, 548] width 94 height 33
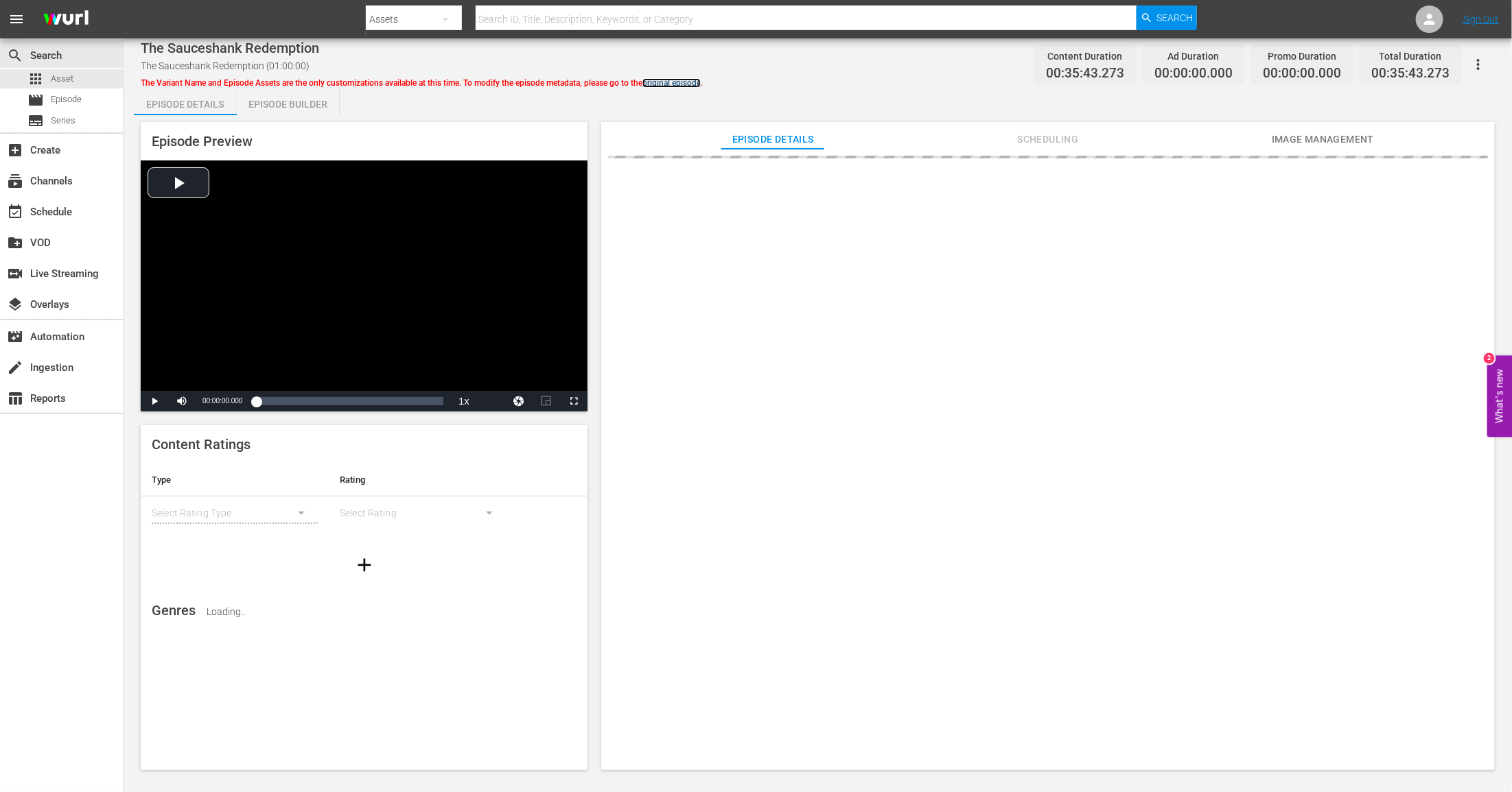
click at [682, 83] on link "original episode" at bounding box center [671, 83] width 58 height 10
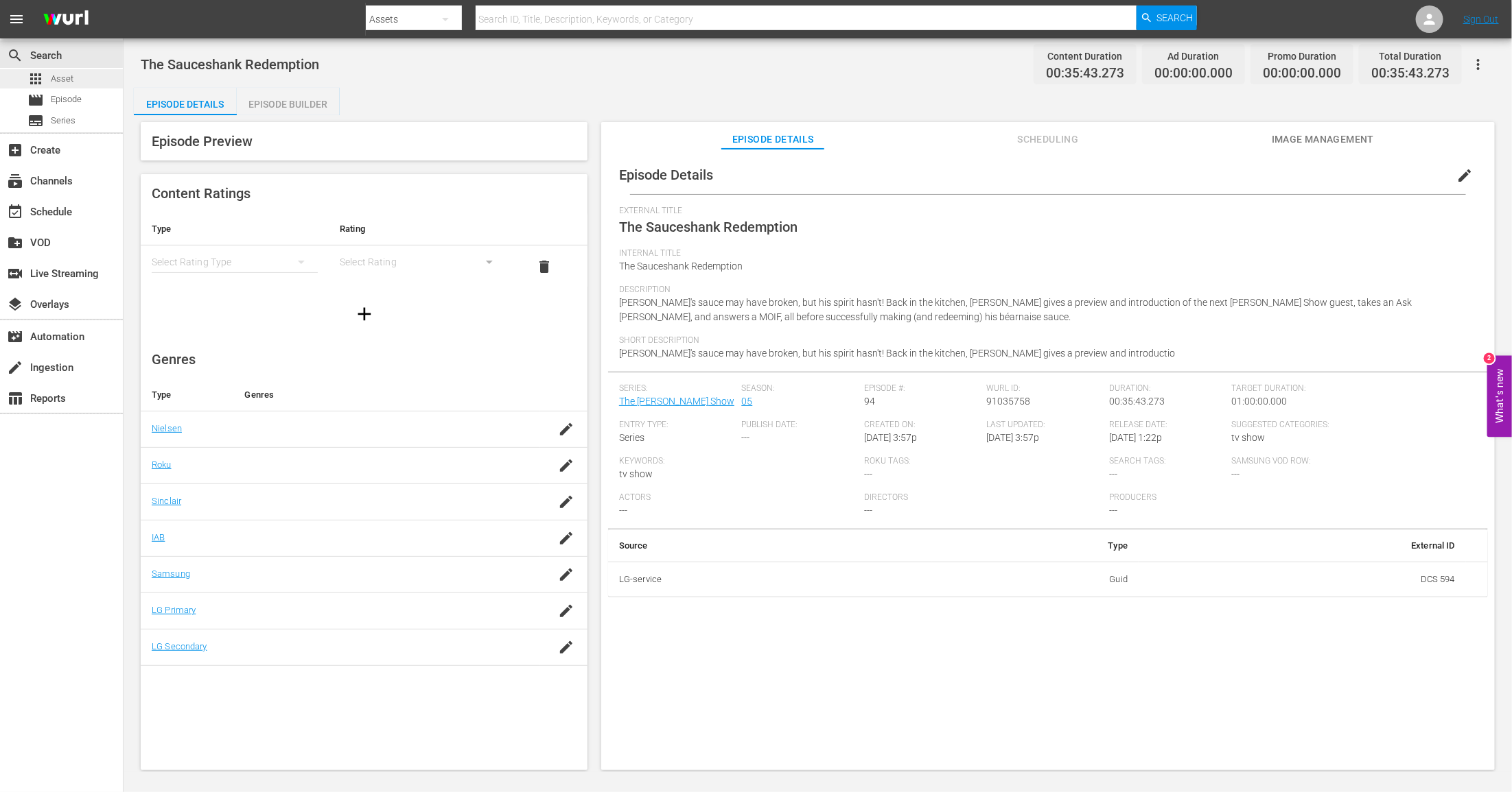
click at [61, 75] on span "Asset" at bounding box center [62, 78] width 23 height 14
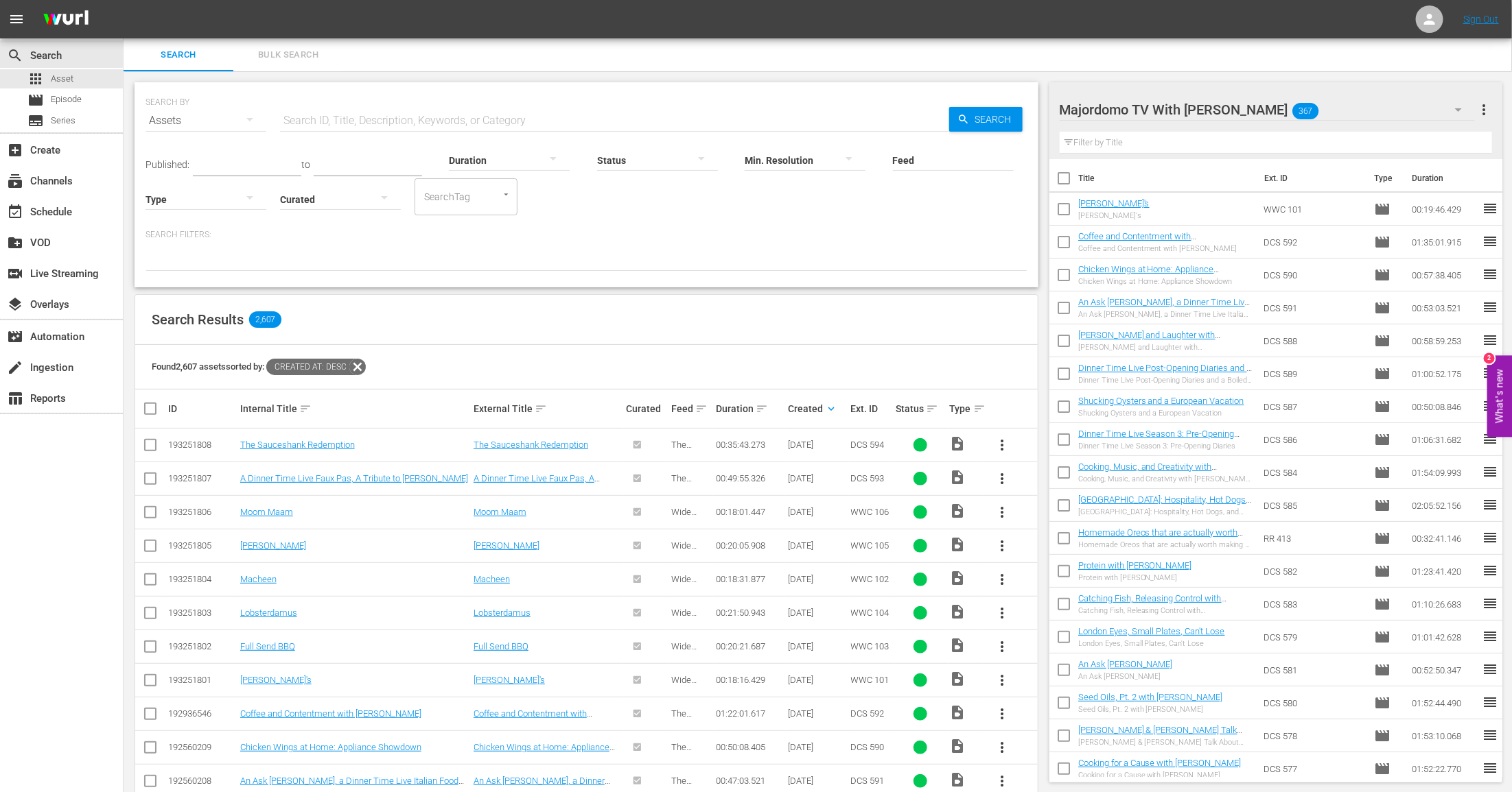
click at [1003, 576] on span "more_vert" at bounding box center [1002, 579] width 16 height 16
click at [1050, 615] on div "Workspace" at bounding box center [1076, 617] width 94 height 33
